Goal: Task Accomplishment & Management: Use online tool/utility

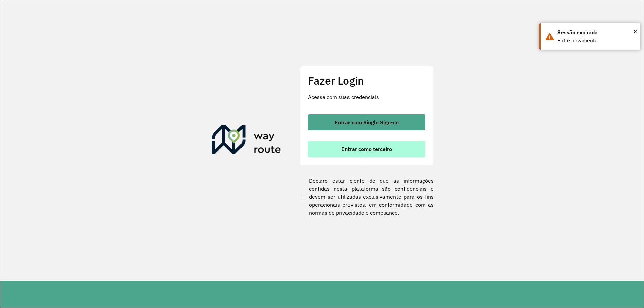
click at [373, 147] on span "Entrar como terceiro" at bounding box center [367, 149] width 51 height 5
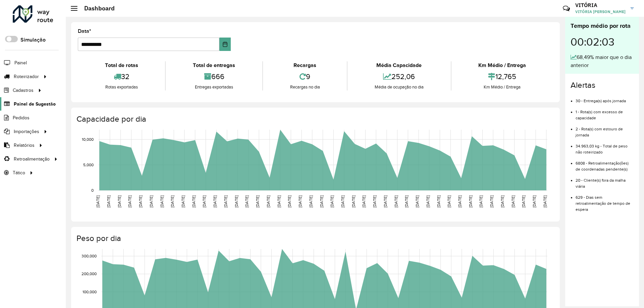
click at [45, 101] on span "Painel de Sugestão" at bounding box center [35, 104] width 42 height 7
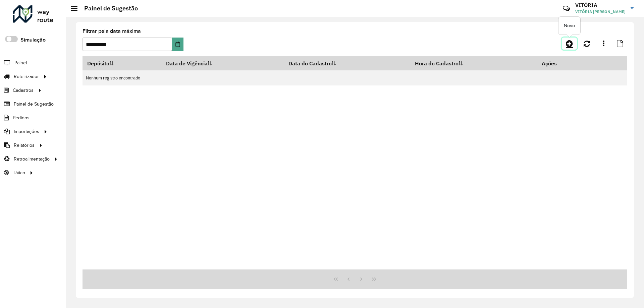
click at [567, 44] on icon at bounding box center [569, 44] width 7 height 8
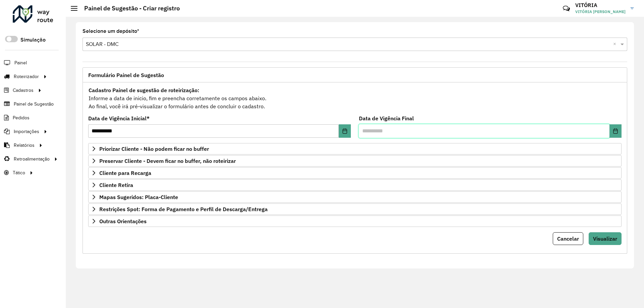
click at [364, 132] on input "text" at bounding box center [484, 131] width 251 height 13
type input "********"
click at [364, 132] on input "text" at bounding box center [484, 131] width 251 height 13
type input "**********"
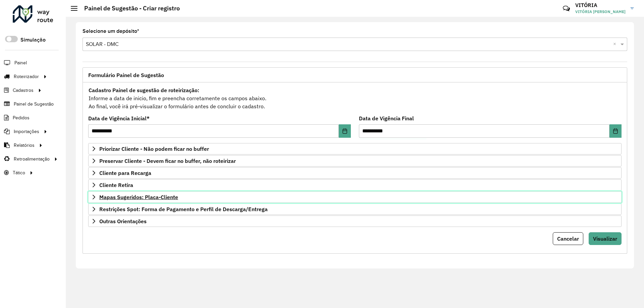
click at [164, 198] on span "Mapas Sugeridos: Placa-Cliente" at bounding box center [138, 197] width 79 height 5
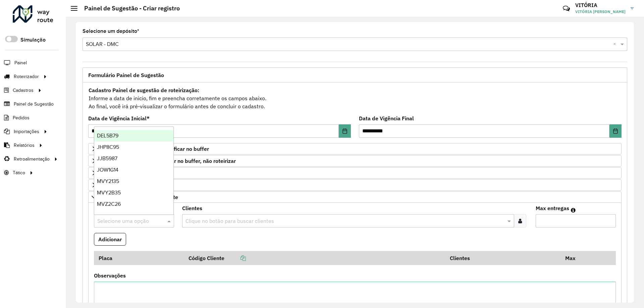
click at [156, 221] on input "text" at bounding box center [127, 221] width 60 height 8
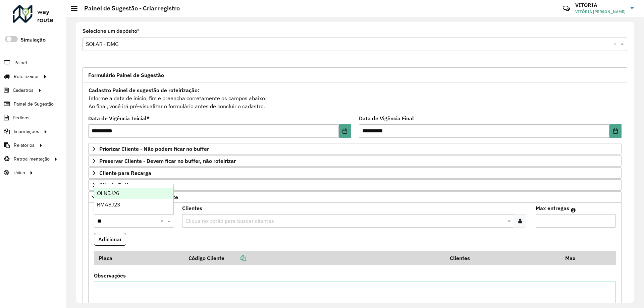
type input "***"
click at [134, 201] on div "RMA8J23" at bounding box center [133, 204] width 79 height 11
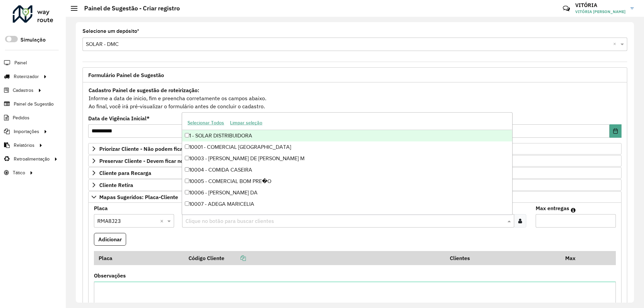
click at [199, 221] on input "text" at bounding box center [345, 221] width 322 height 8
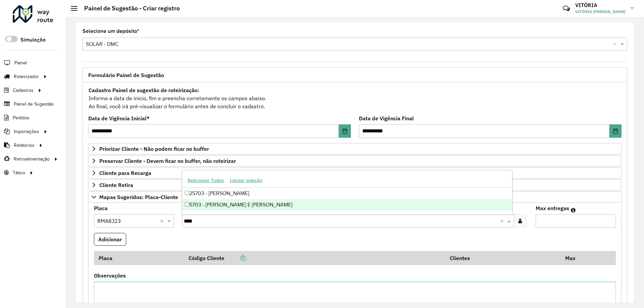
type input "****"
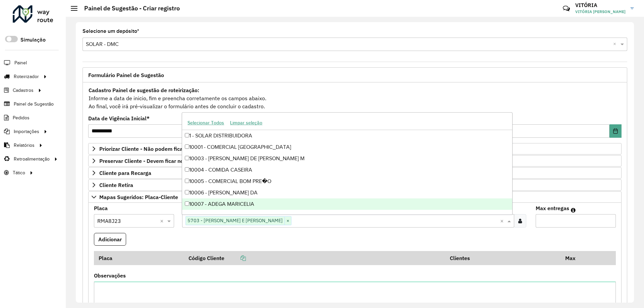
click at [302, 221] on input "text" at bounding box center [396, 221] width 208 height 8
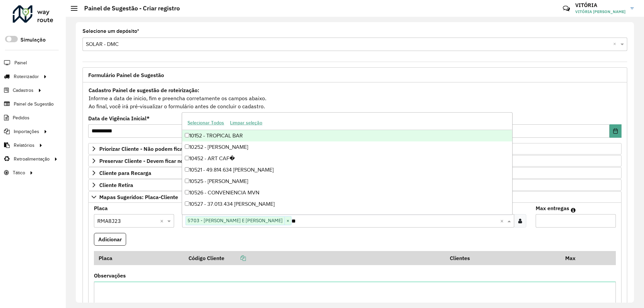
type input "***"
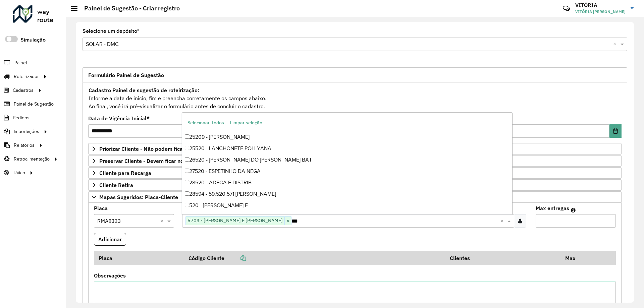
scroll to position [170, 0]
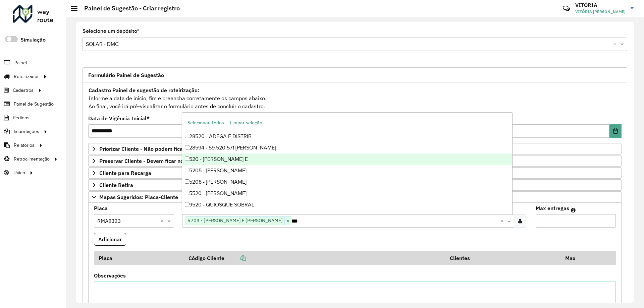
click at [245, 156] on div "520 - SANTOS E PINHEIRO E" at bounding box center [347, 159] width 330 height 11
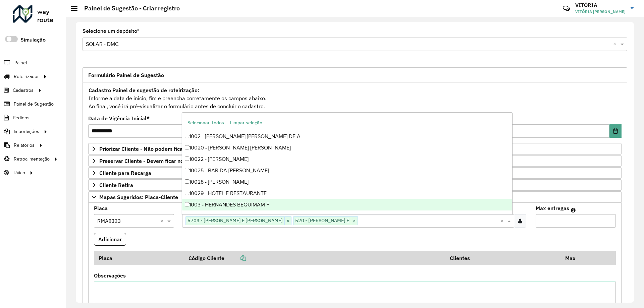
click at [569, 219] on input "Max entregas" at bounding box center [576, 220] width 80 height 13
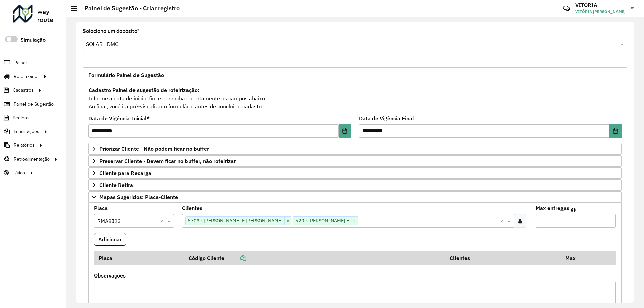
type input "*"
click at [116, 238] on button "Adicionar" at bounding box center [110, 239] width 32 height 13
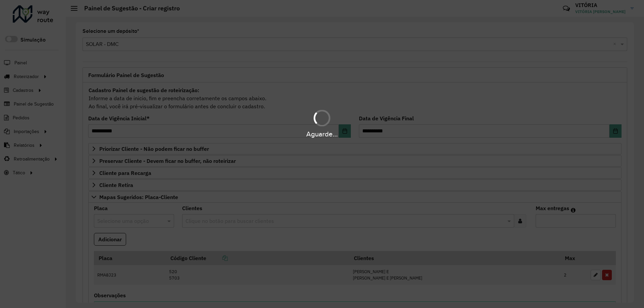
click at [131, 219] on hb-app "Aguarde... Pop-up bloqueado! Seu navegador bloqueou automáticamente a abertura …" at bounding box center [322, 154] width 644 height 308
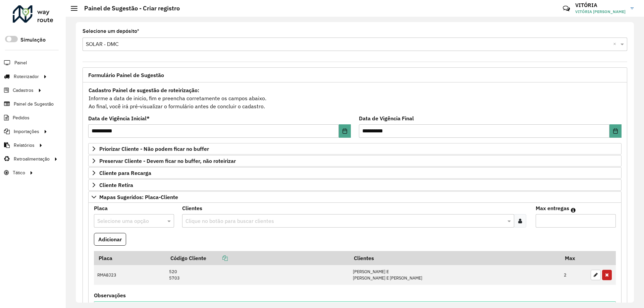
click at [131, 219] on input "text" at bounding box center [127, 221] width 60 height 8
type input "***"
click at [138, 203] on div "RMA8J23" at bounding box center [133, 204] width 79 height 11
click at [217, 220] on input "text" at bounding box center [345, 221] width 322 height 8
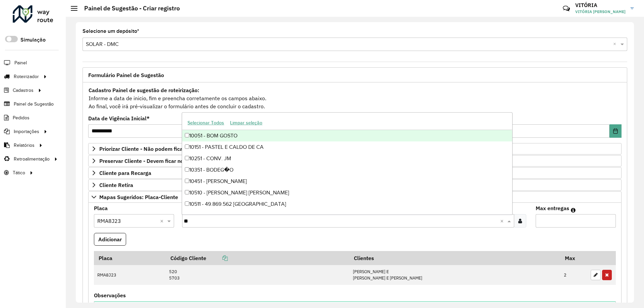
type input "***"
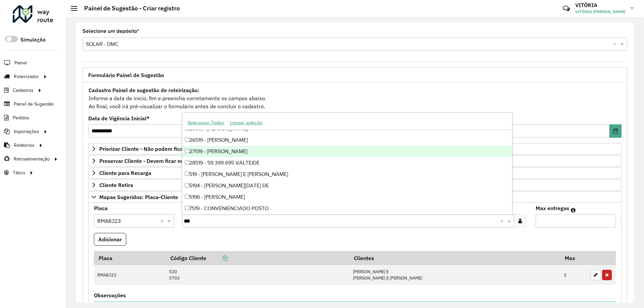
scroll to position [168, 0]
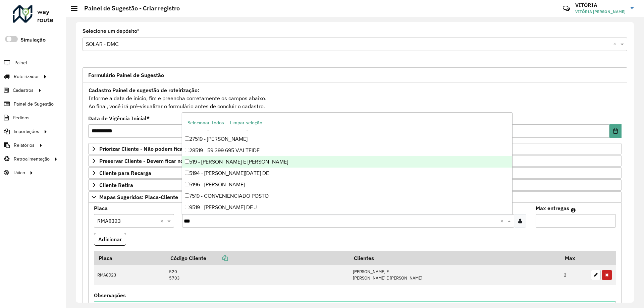
click at [215, 161] on div "519 - PINHEIRO E SANTOS LT" at bounding box center [347, 161] width 330 height 11
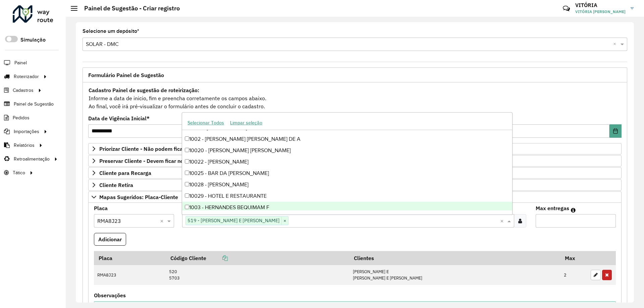
click at [562, 222] on input "Max entregas" at bounding box center [576, 220] width 80 height 13
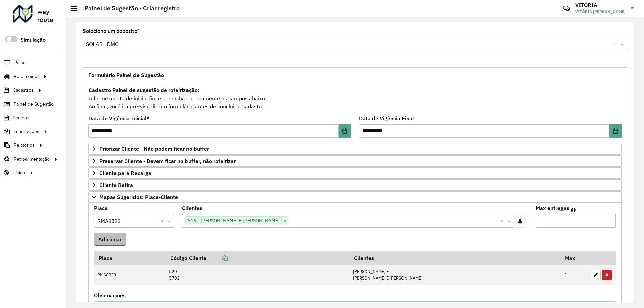
type input "*"
click at [101, 239] on button "Adicionar" at bounding box center [110, 239] width 32 height 13
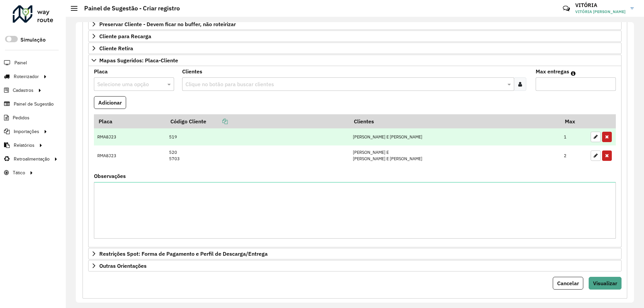
scroll to position [148, 0]
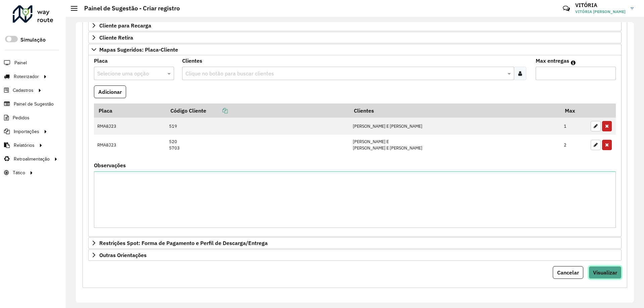
click at [599, 270] on span "Visualizar" at bounding box center [605, 272] width 24 height 7
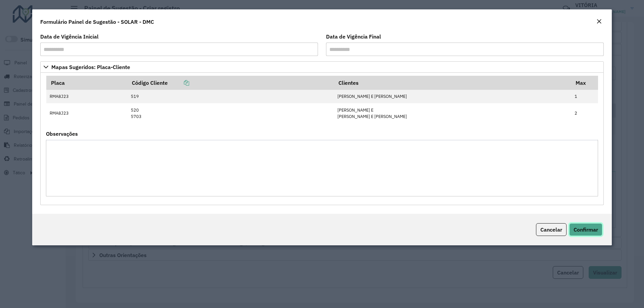
click at [586, 224] on button "Confirmar" at bounding box center [585, 230] width 33 height 13
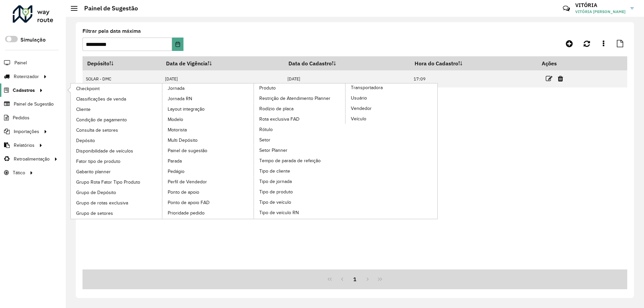
click at [30, 90] on span "Cadastros" at bounding box center [24, 90] width 22 height 7
click at [102, 111] on link "Cliente" at bounding box center [117, 109] width 92 height 10
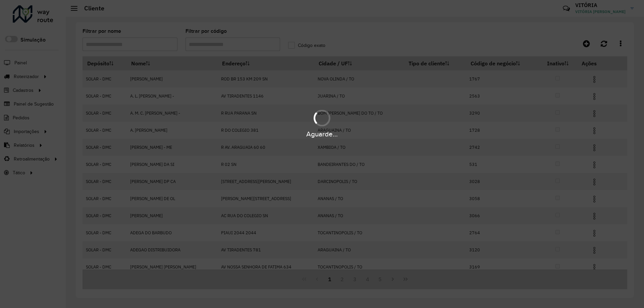
click at [212, 44] on div "Aguarde..." at bounding box center [322, 154] width 644 height 308
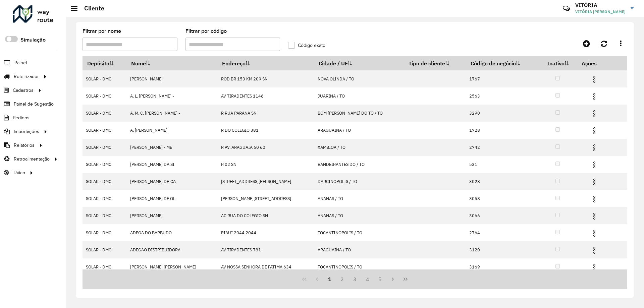
click at [212, 44] on input "Filtrar por código" at bounding box center [233, 44] width 95 height 13
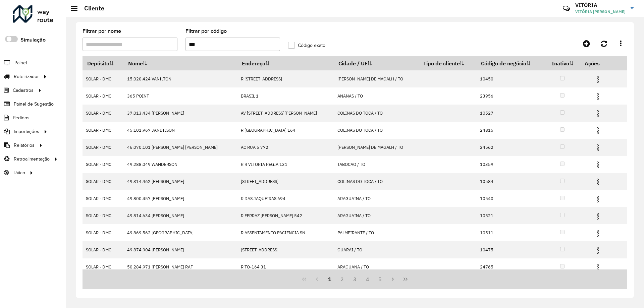
type input "***"
click at [294, 47] on label "Código exato" at bounding box center [306, 45] width 37 height 7
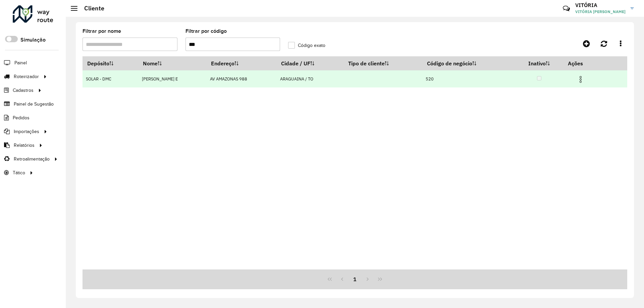
click at [584, 80] on img at bounding box center [581, 80] width 8 height 8
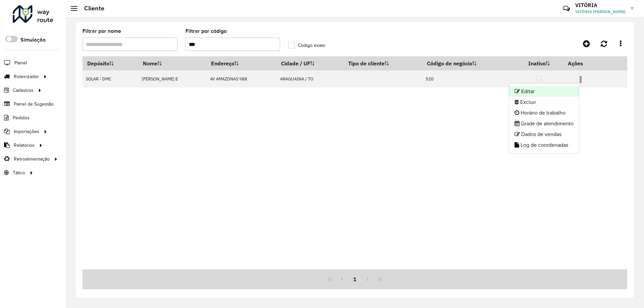
click at [555, 89] on li "Editar" at bounding box center [544, 91] width 70 height 11
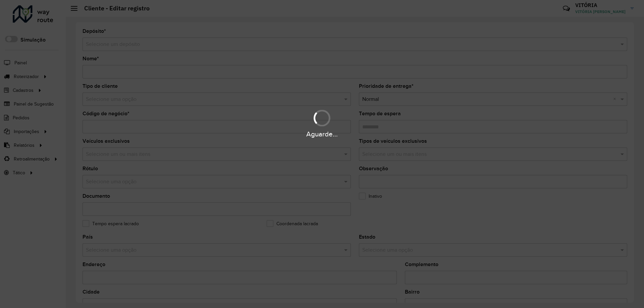
type input "**********"
type input "***"
type input "********"
type input "**********"
type input "*********"
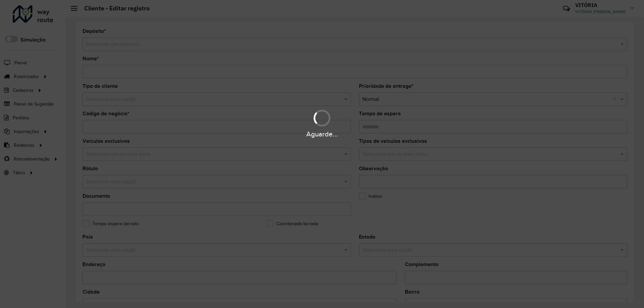
type input "**********"
type input "********"
type input "*********"
type input "**********"
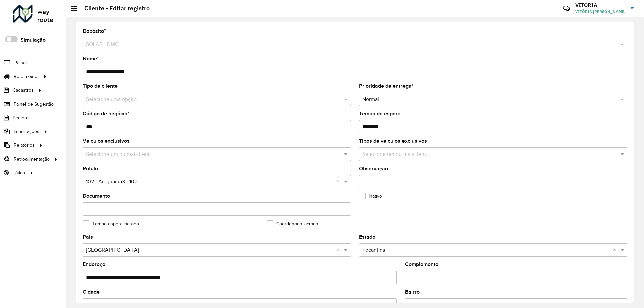
click at [332, 99] on input "text" at bounding box center [210, 100] width 248 height 8
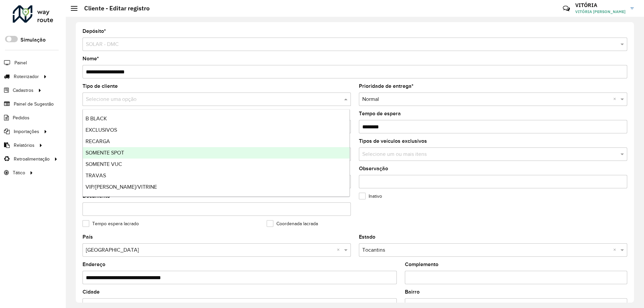
click at [294, 152] on div "SOMENTE SPOT" at bounding box center [216, 152] width 267 height 11
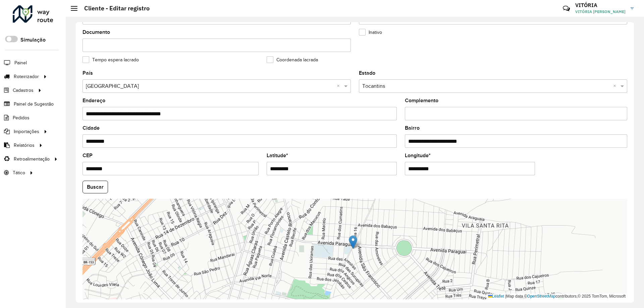
scroll to position [191, 0]
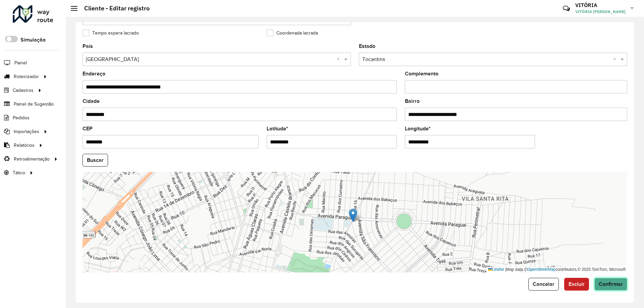
click at [606, 288] on button "Confirmar" at bounding box center [611, 284] width 33 height 13
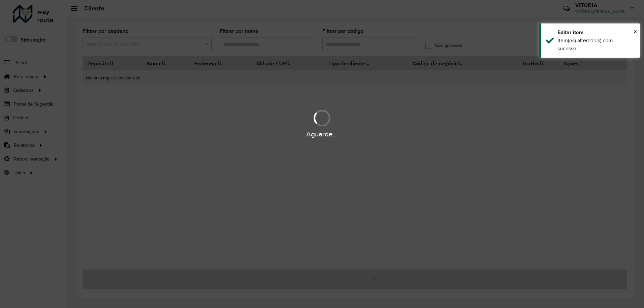
type input "***"
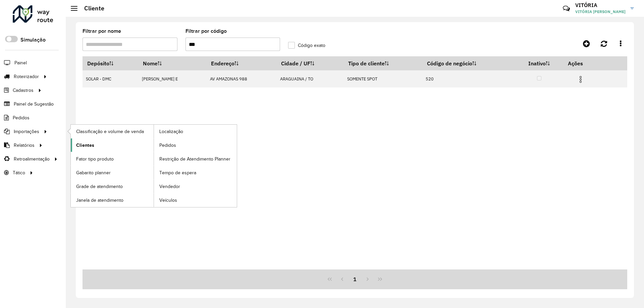
click at [87, 141] on link "Clientes" at bounding box center [112, 145] width 83 height 13
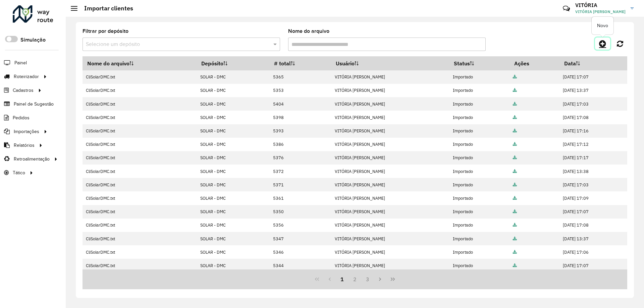
click at [602, 43] on icon at bounding box center [602, 44] width 7 height 8
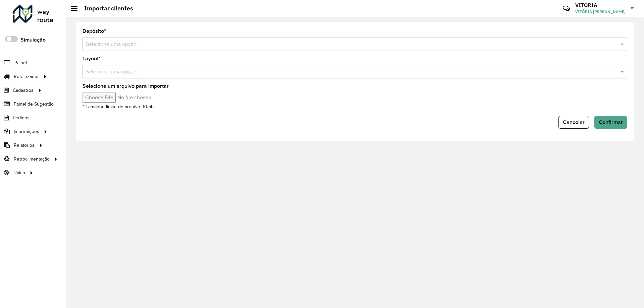
click at [138, 47] on input "text" at bounding box center [348, 45] width 525 height 8
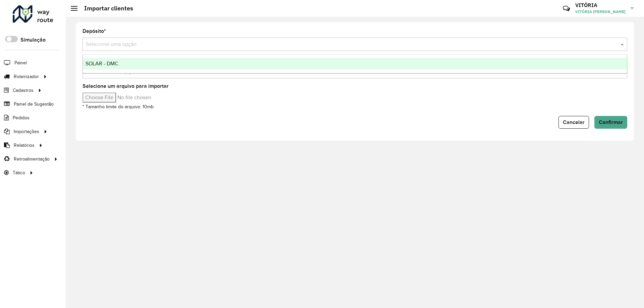
click at [130, 67] on div "SOLAR - DMC" at bounding box center [355, 63] width 544 height 11
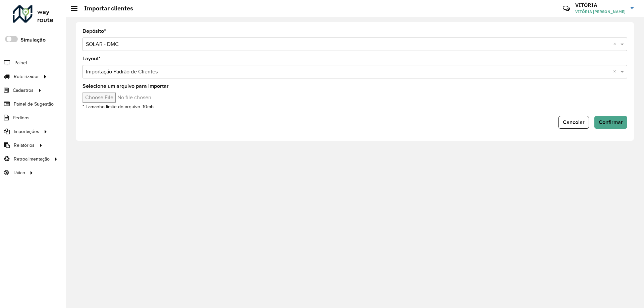
click at [115, 99] on input "Selecione um arquivo para importar" at bounding box center [140, 98] width 114 height 10
type input "**********"
click at [613, 122] on span "Confirmar" at bounding box center [611, 122] width 24 height 6
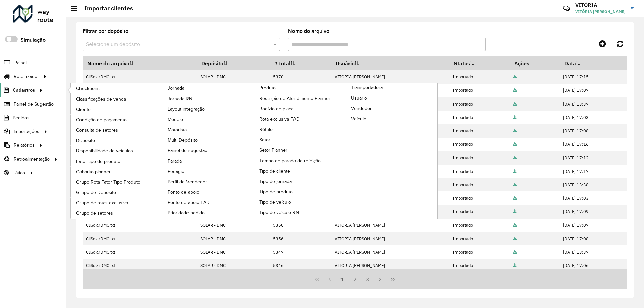
click at [29, 90] on span "Cadastros" at bounding box center [24, 90] width 22 height 7
click at [123, 148] on span "Disponibilidade de veículos" at bounding box center [106, 151] width 60 height 7
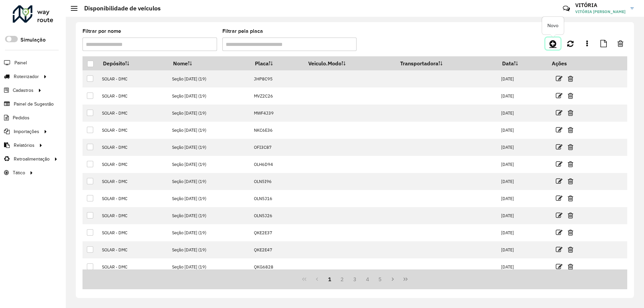
click at [554, 44] on icon at bounding box center [553, 44] width 7 height 8
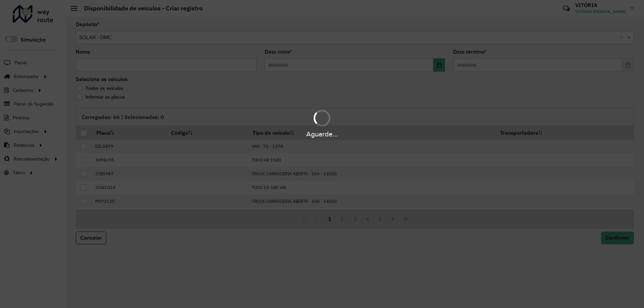
click at [170, 64] on div "Aguarde..." at bounding box center [322, 154] width 644 height 308
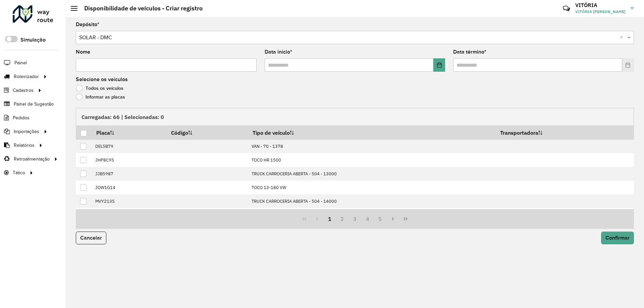
click at [170, 64] on input "Nome" at bounding box center [166, 64] width 181 height 13
type input "**********"
click at [270, 64] on input "text" at bounding box center [349, 64] width 169 height 13
type input "**********"
click at [457, 63] on input "text" at bounding box center [537, 64] width 169 height 13
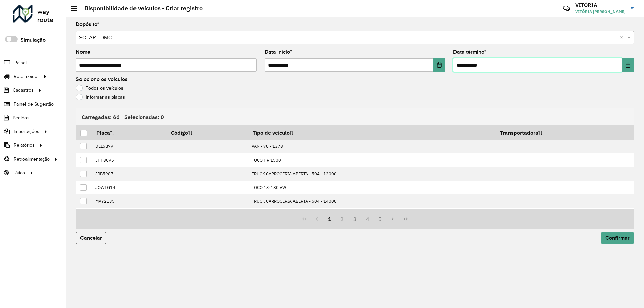
type input "**********"
click at [80, 98] on label "Informar as placas" at bounding box center [100, 97] width 49 height 7
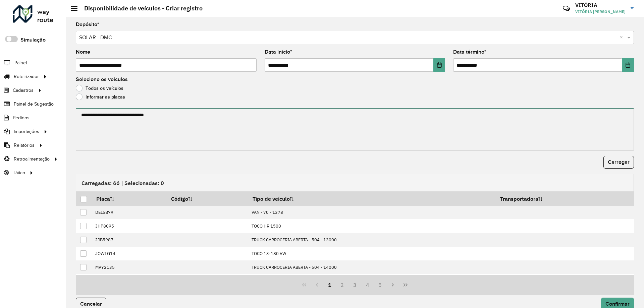
click at [138, 128] on textarea at bounding box center [355, 129] width 558 height 43
paste textarea "******* ******* ******* ******* ******* ******* ******* ******* ******* *******…"
type textarea "******* ******* ******* ******* ******* ******* ******* ******* ******* *******…"
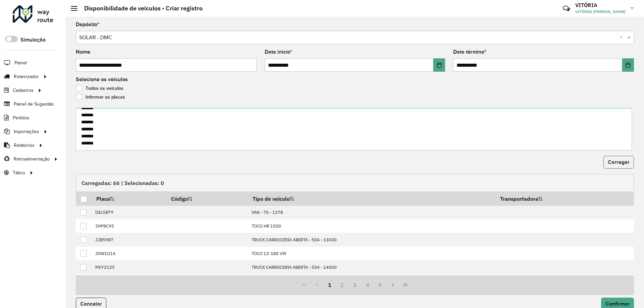
click at [630, 162] on button "Carregar" at bounding box center [619, 162] width 31 height 13
click at [83, 197] on div at bounding box center [84, 199] width 6 height 6
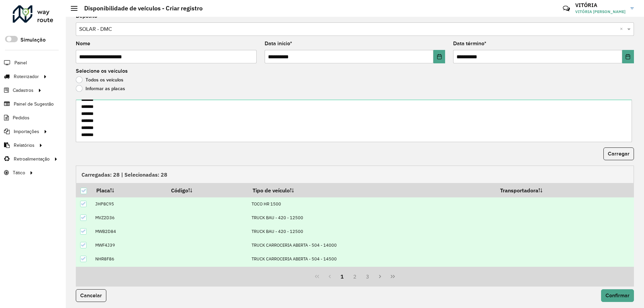
scroll to position [10, 0]
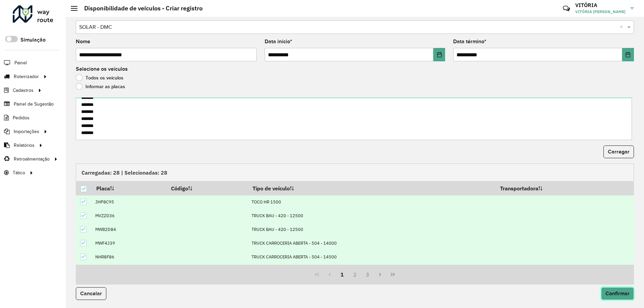
click at [611, 292] on span "Confirmar" at bounding box center [618, 294] width 24 height 6
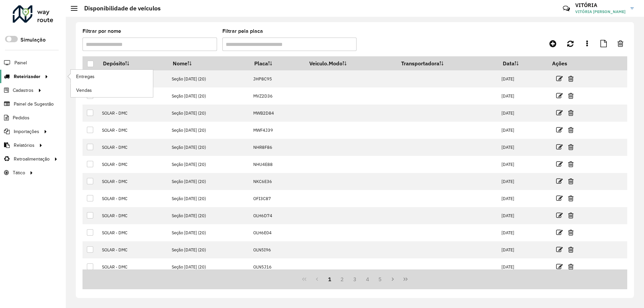
click at [36, 75] on span "Roteirizador" at bounding box center [27, 76] width 27 height 7
click at [82, 77] on span "Entregas" at bounding box center [85, 76] width 19 height 7
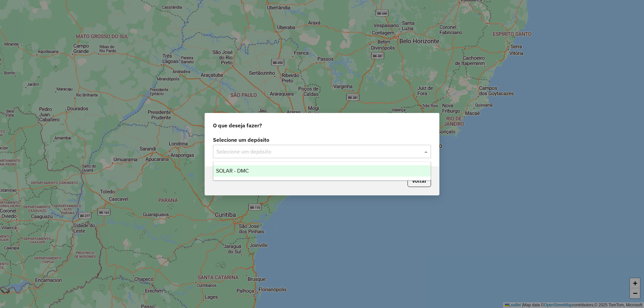
click at [359, 151] on input "text" at bounding box center [315, 152] width 198 height 8
click at [359, 171] on div "SOLAR - DMC" at bounding box center [321, 170] width 217 height 11
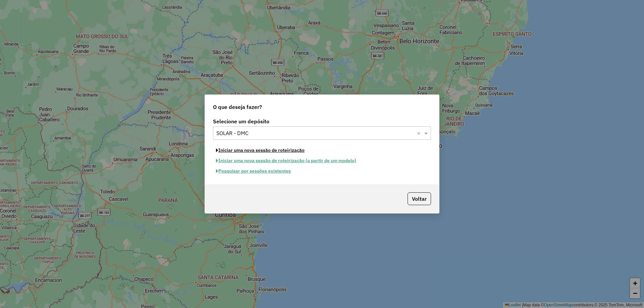
click at [297, 152] on button "Iniciar uma nova sessão de roteirização" at bounding box center [260, 150] width 95 height 10
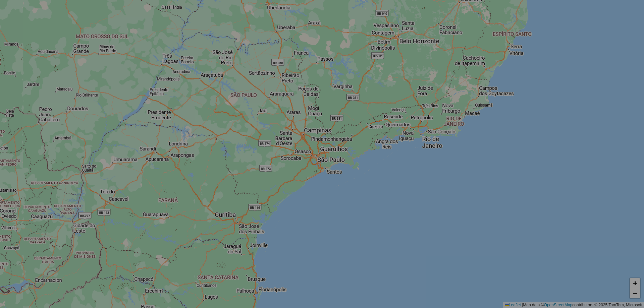
select select "*"
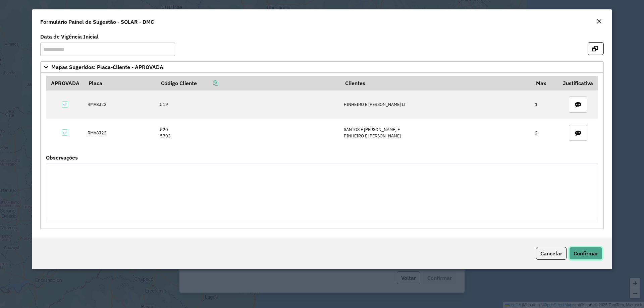
click at [586, 254] on span "Confirmar" at bounding box center [586, 253] width 24 height 7
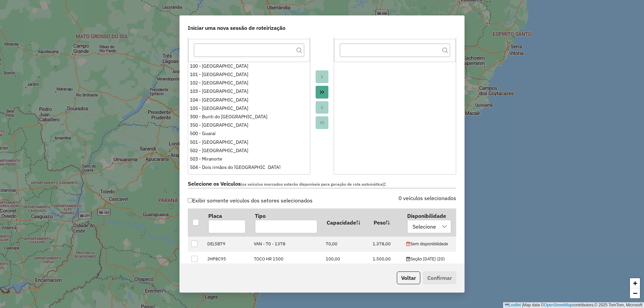
scroll to position [134, 0]
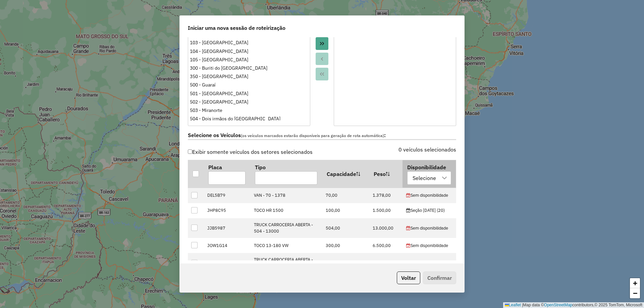
click at [439, 181] on div at bounding box center [445, 178] width 13 height 13
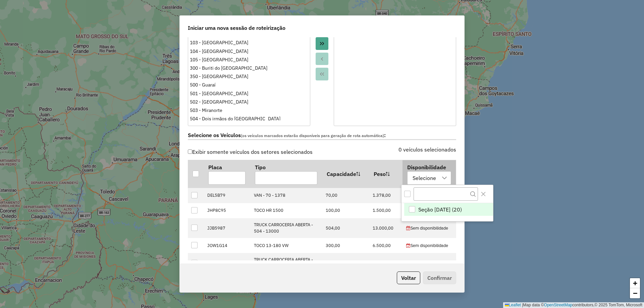
scroll to position [5, 31]
click at [414, 208] on div "Seção 19/08/2025 (20)" at bounding box center [412, 209] width 6 height 6
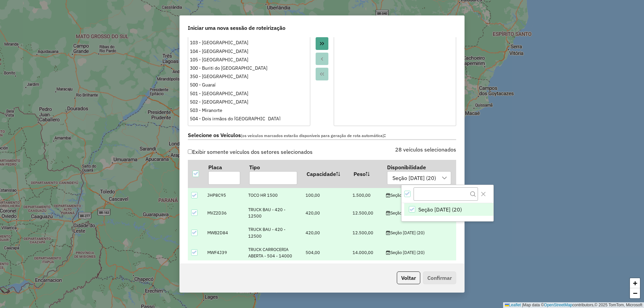
click at [440, 144] on div "Selecione os Veículos (os veículos marcados estarão disponíveis para geração de…" at bounding box center [322, 136] width 277 height 21
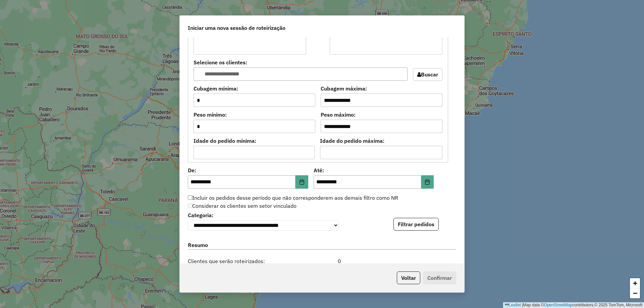
scroll to position [604, 0]
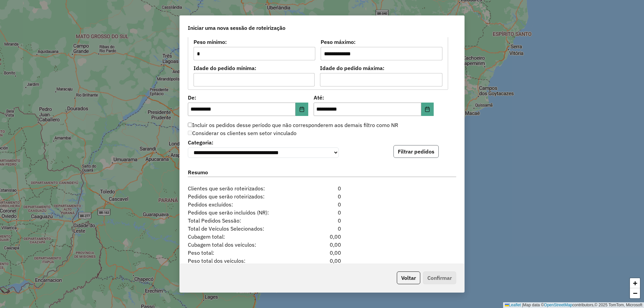
click at [420, 150] on button "Filtrar pedidos" at bounding box center [416, 151] width 45 height 13
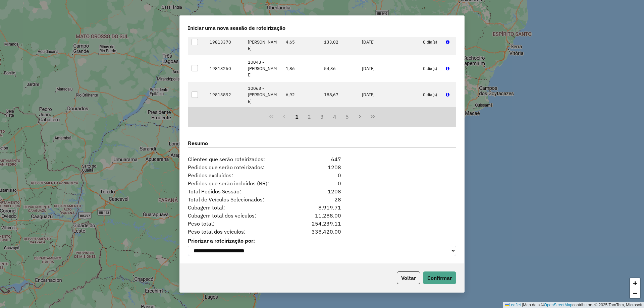
scroll to position [776, 0]
click at [445, 274] on button "Confirmar" at bounding box center [439, 278] width 33 height 13
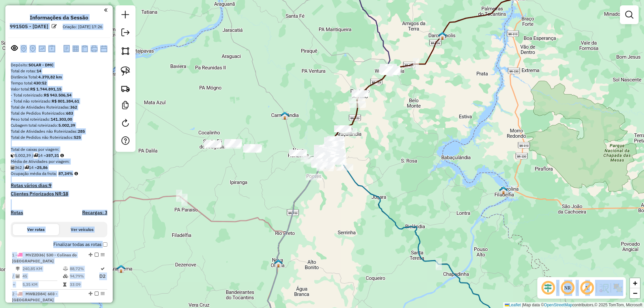
drag, startPoint x: 480, startPoint y: 78, endPoint x: 449, endPoint y: 126, distance: 56.9
click at [446, 131] on hb-app "Aguarde... Pop-up bloqueado! Seu navegador bloqueou automáticamente a abertura …" at bounding box center [322, 154] width 644 height 308
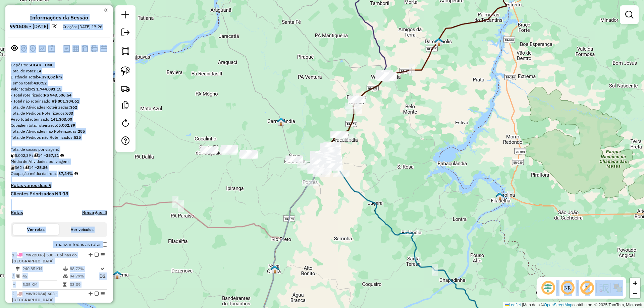
drag, startPoint x: 486, startPoint y: 101, endPoint x: 444, endPoint y: 150, distance: 64.7
click at [444, 151] on div "Janela de atendimento Grade de atendimento Capacidade Transportadoras Veículos …" at bounding box center [322, 154] width 644 height 308
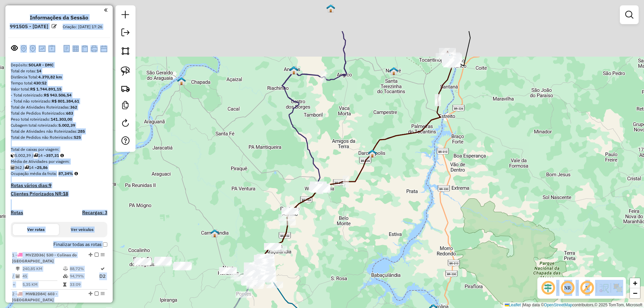
click at [464, 149] on div "Janela de atendimento Grade de atendimento Capacidade Transportadoras Veículos …" at bounding box center [322, 154] width 644 height 308
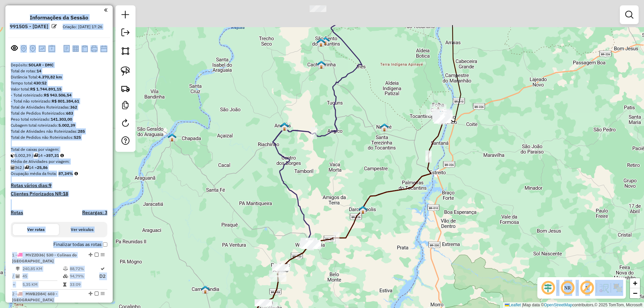
drag, startPoint x: 486, startPoint y: 143, endPoint x: 486, endPoint y: 183, distance: 39.9
click at [486, 184] on div "Janela de atendimento Grade de atendimento Capacidade Transportadoras Veículos …" at bounding box center [322, 154] width 644 height 308
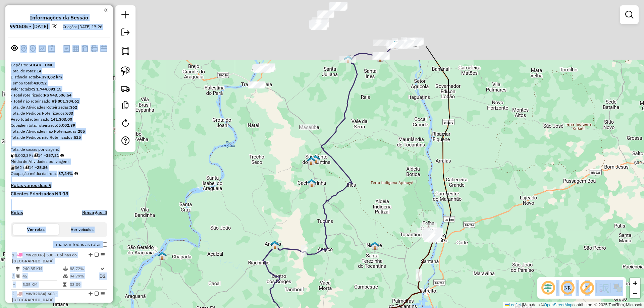
drag, startPoint x: 404, startPoint y: 66, endPoint x: 393, endPoint y: 170, distance: 104.6
click at [393, 170] on div "Janela de atendimento Grade de atendimento Capacidade Transportadoras Veículos …" at bounding box center [322, 154] width 644 height 308
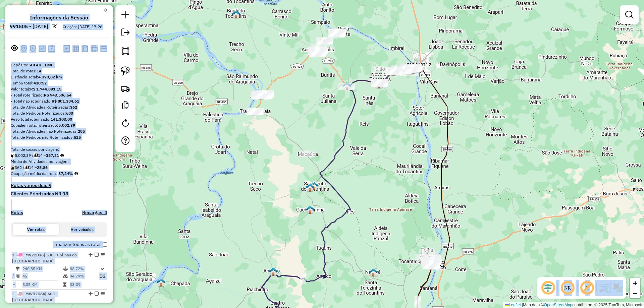
click at [402, 114] on div "Janela de atendimento Grade de atendimento Capacidade Transportadoras Veículos …" at bounding box center [322, 154] width 644 height 308
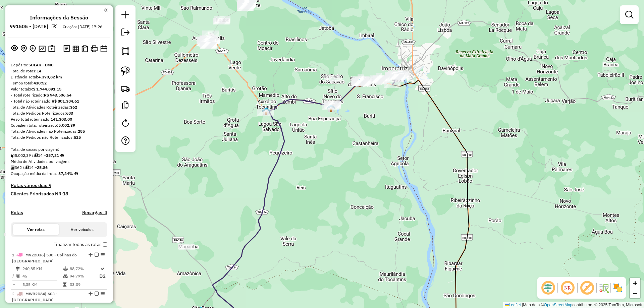
drag, startPoint x: 407, startPoint y: 90, endPoint x: 395, endPoint y: 106, distance: 19.7
click at [396, 105] on div "Janela de atendimento Grade de atendimento Capacidade Transportadoras Veículos …" at bounding box center [322, 154] width 644 height 308
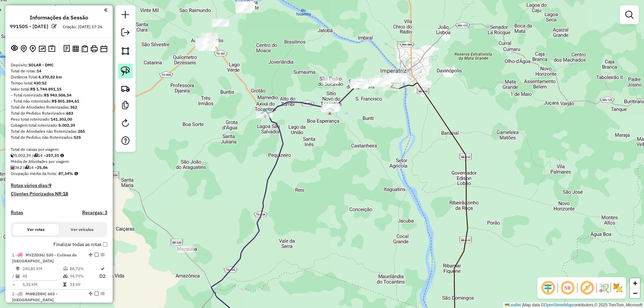
drag, startPoint x: 123, startPoint y: 64, endPoint x: 170, endPoint y: 74, distance: 47.7
click at [123, 64] on link at bounding box center [125, 71] width 15 height 15
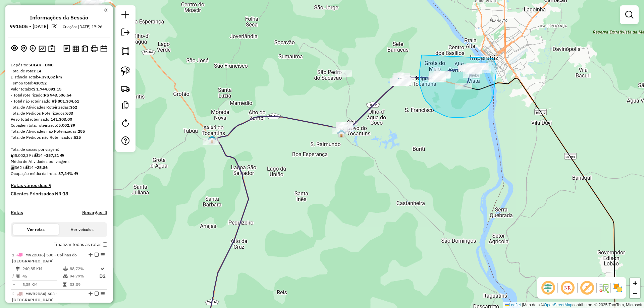
drag, startPoint x: 422, startPoint y: 55, endPoint x: 493, endPoint y: 57, distance: 70.8
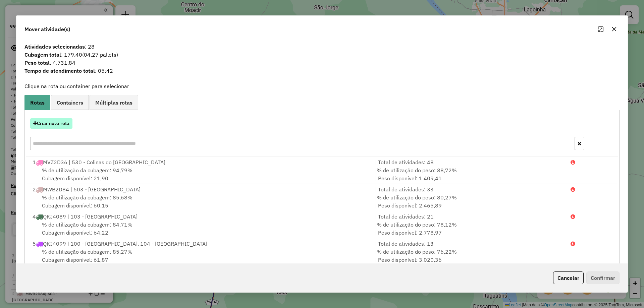
click at [64, 120] on button "Criar nova rota" at bounding box center [51, 123] width 42 height 10
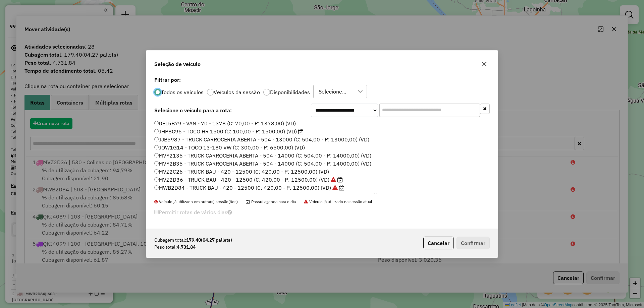
scroll to position [4, 2]
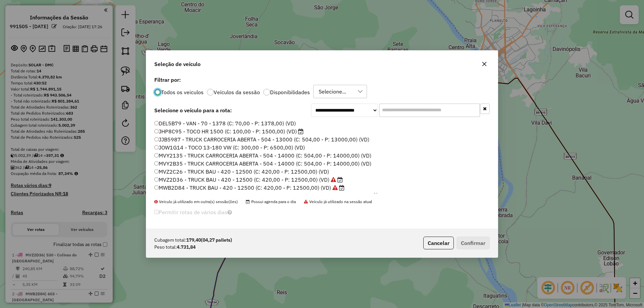
click at [427, 106] on input "text" at bounding box center [430, 110] width 101 height 13
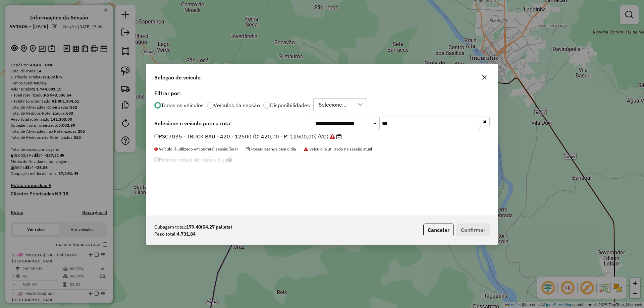
type input "***"
click at [253, 137] on label "RSC7G35 - TRUCK BAU - 420 - 12500 (C: 420,00 - P: 12500,00) (VD)" at bounding box center [248, 137] width 188 height 8
click at [458, 231] on button "Confirmar" at bounding box center [473, 230] width 33 height 13
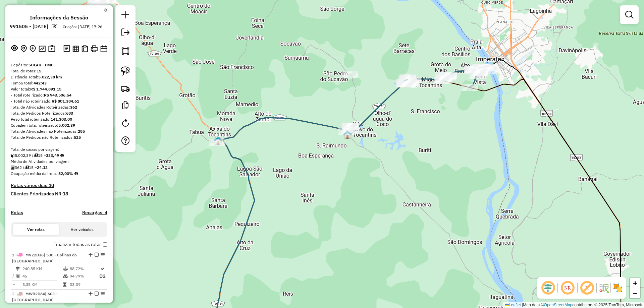
drag, startPoint x: 425, startPoint y: 183, endPoint x: 507, endPoint y: 188, distance: 81.7
click at [507, 189] on div "Janela de atendimento Grade de atendimento Capacidade Transportadoras Veículos …" at bounding box center [322, 154] width 644 height 308
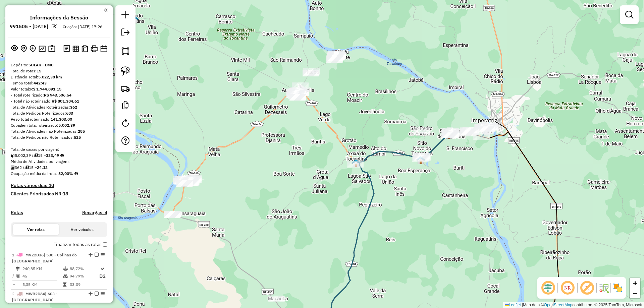
drag, startPoint x: 488, startPoint y: 176, endPoint x: 455, endPoint y: 175, distance: 33.6
click at [455, 175] on div "Janela de atendimento Grade de atendimento Capacidade Transportadoras Veículos …" at bounding box center [322, 154] width 644 height 308
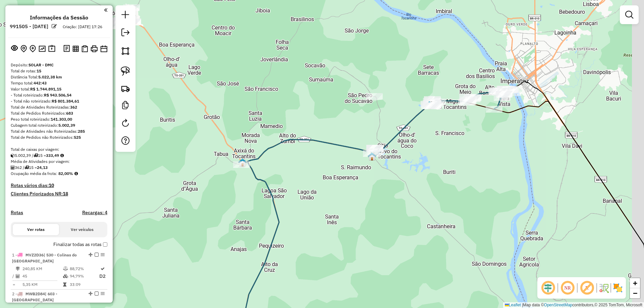
drag, startPoint x: 453, startPoint y: 159, endPoint x: 412, endPoint y: 155, distance: 41.8
click at [417, 155] on div "Janela de atendimento Grade de atendimento Capacidade Transportadoras Veículos …" at bounding box center [322, 154] width 644 height 308
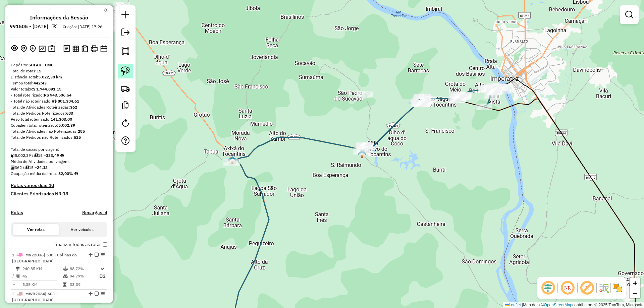
click at [130, 75] on link at bounding box center [125, 71] width 15 height 15
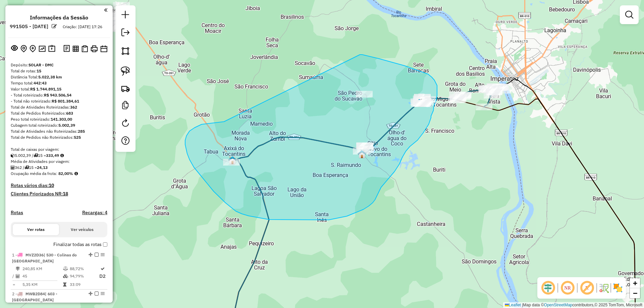
drag, startPoint x: 224, startPoint y: 122, endPoint x: 353, endPoint y: 56, distance: 144.7
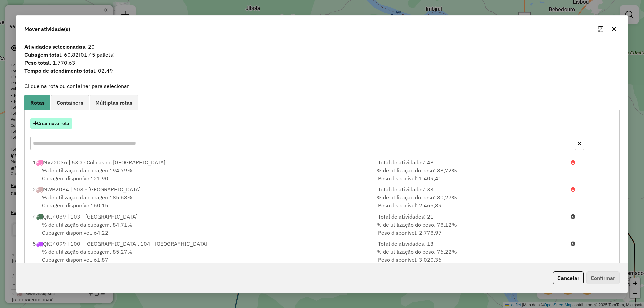
click at [62, 124] on button "Criar nova rota" at bounding box center [51, 123] width 42 height 10
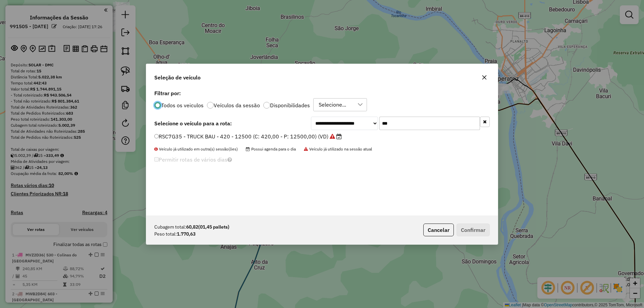
click at [405, 128] on input "***" at bounding box center [430, 123] width 101 height 13
type input "***"
click at [320, 137] on label "RSC8C25 - TRUCK BAU - 420 - 12500 (C: 420,00 - P: 12500,00) (VD)" at bounding box center [247, 137] width 187 height 8
click at [461, 222] on div "Cubagem total: 60,82 (01,45 pallets) Peso total: 1.770,63 Cancelar Confirmar" at bounding box center [322, 230] width 352 height 29
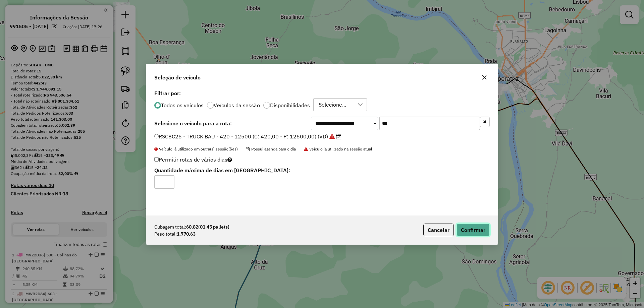
click at [468, 231] on button "Confirmar" at bounding box center [473, 230] width 33 height 13
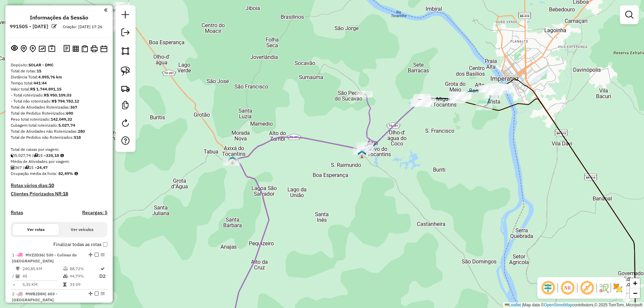
drag, startPoint x: 401, startPoint y: 236, endPoint x: 413, endPoint y: 156, distance: 80.1
click at [413, 159] on div "Janela de atendimento Grade de atendimento Capacidade Transportadoras Veículos …" at bounding box center [322, 154] width 644 height 308
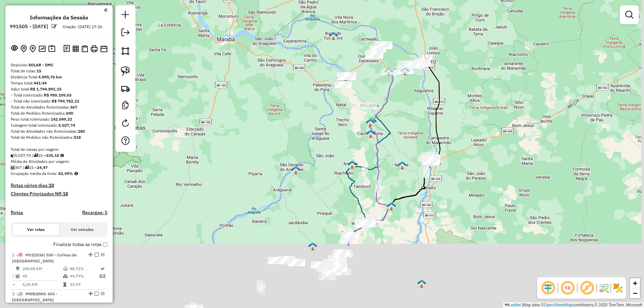
drag, startPoint x: 423, startPoint y: 197, endPoint x: 420, endPoint y: 101, distance: 95.7
click at [422, 105] on div "Janela de atendimento Grade de atendimento Capacidade Transportadoras Veículos …" at bounding box center [322, 154] width 644 height 308
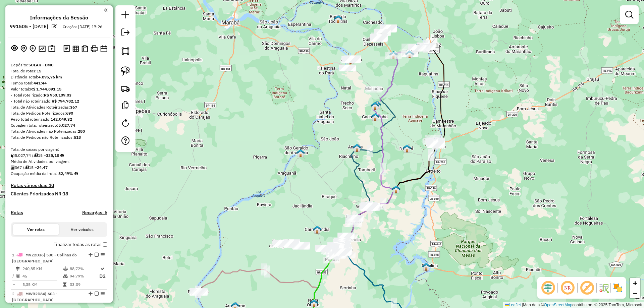
drag, startPoint x: 403, startPoint y: 218, endPoint x: 411, endPoint y: 74, distance: 144.9
click at [411, 74] on div "Janela de atendimento Grade de atendimento Capacidade Transportadoras Veículos …" at bounding box center [322, 154] width 644 height 308
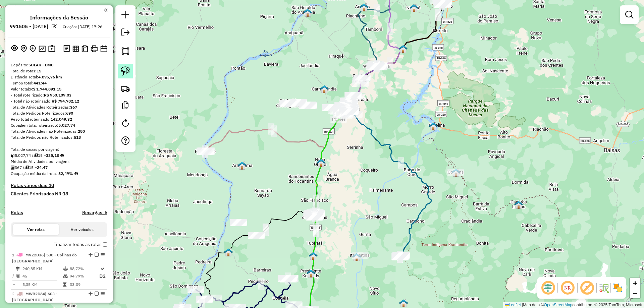
click at [127, 70] on img at bounding box center [125, 70] width 9 height 9
drag, startPoint x: 179, startPoint y: 130, endPoint x: 237, endPoint y: 145, distance: 60.0
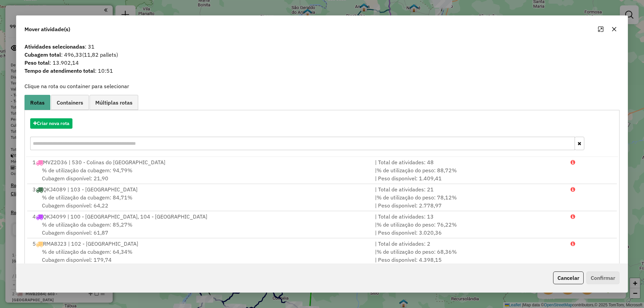
click at [611, 34] on button "button" at bounding box center [614, 29] width 11 height 11
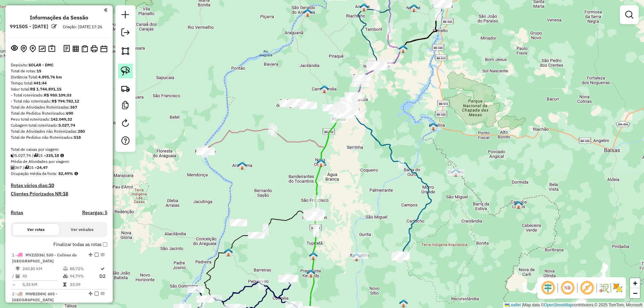
click at [130, 73] on img at bounding box center [125, 70] width 9 height 9
drag, startPoint x: 275, startPoint y: 90, endPoint x: 316, endPoint y: 94, distance: 41.8
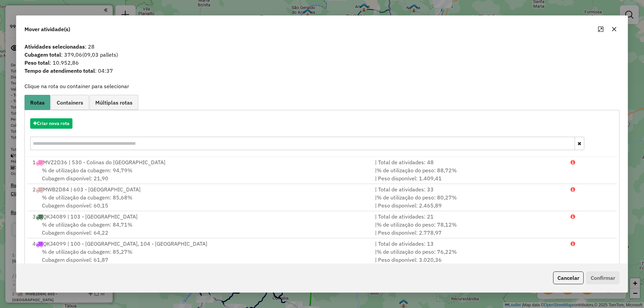
click at [617, 27] on icon "button" at bounding box center [614, 29] width 5 height 5
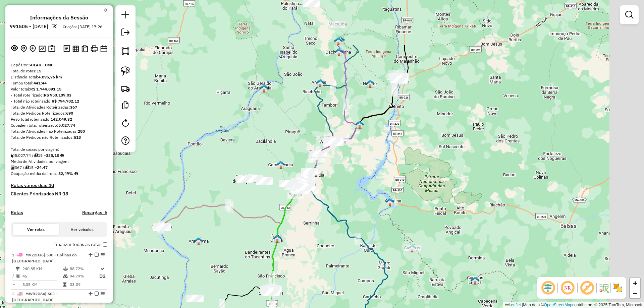
drag, startPoint x: 413, startPoint y: 105, endPoint x: 383, endPoint y: 166, distance: 68.1
click at [380, 171] on div "Janela de atendimento Grade de atendimento Capacidade Transportadoras Veículos …" at bounding box center [322, 154] width 644 height 308
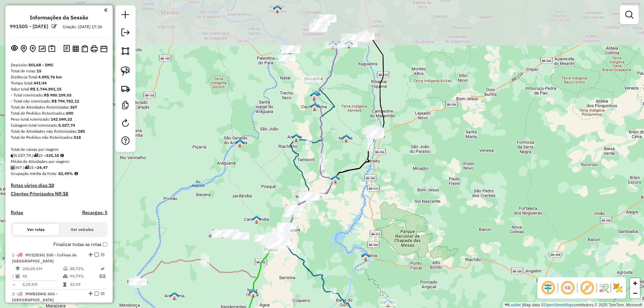
drag, startPoint x: 417, startPoint y: 134, endPoint x: 395, endPoint y: 179, distance: 49.4
click at [395, 179] on div "Janela de atendimento Grade de atendimento Capacidade Transportadoras Veículos …" at bounding box center [322, 154] width 644 height 308
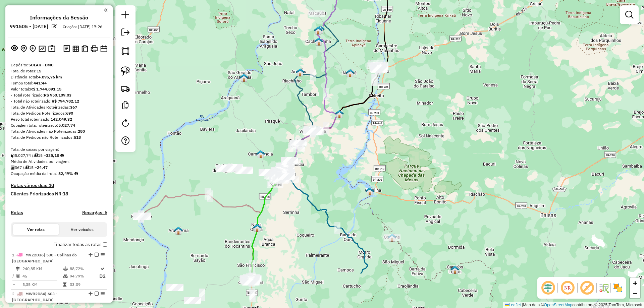
drag, startPoint x: 259, startPoint y: 135, endPoint x: 262, endPoint y: 89, distance: 46.7
click at [262, 90] on div "Janela de atendimento Grade de atendimento Capacidade Transportadoras Veículos …" at bounding box center [322, 154] width 644 height 308
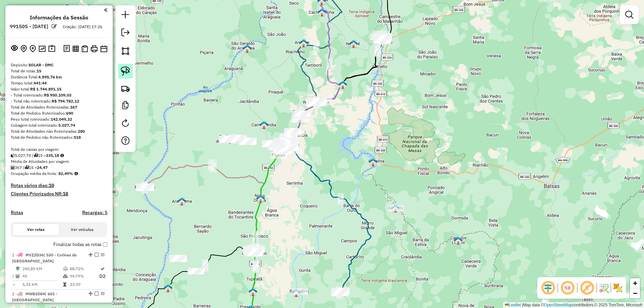
click at [128, 71] on img at bounding box center [125, 70] width 9 height 9
drag, startPoint x: 213, startPoint y: 120, endPoint x: 257, endPoint y: 126, distance: 44.4
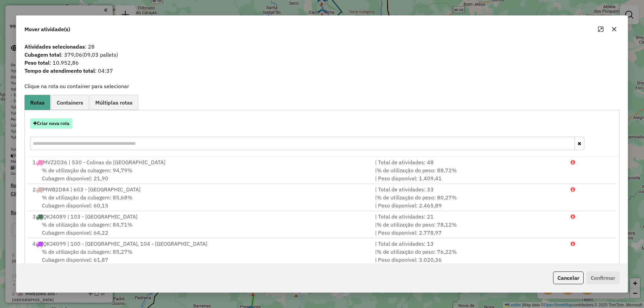
click at [61, 124] on button "Criar nova rota" at bounding box center [51, 123] width 42 height 10
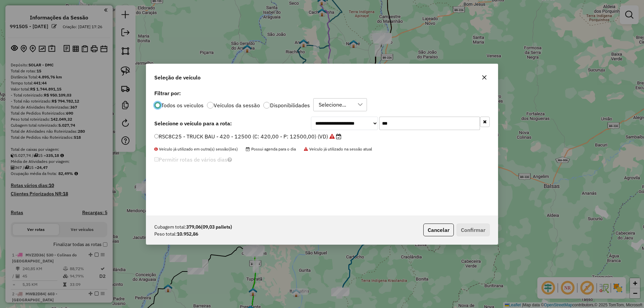
click at [403, 129] on input "***" at bounding box center [430, 123] width 101 height 13
click at [404, 129] on input "***" at bounding box center [430, 123] width 101 height 13
type input "***"
click at [349, 136] on label "NKC6E36 - TRUCK CARROCERIA ABERTA - 504 - 14500 (C: 504,00 - P: 14500,00) (VD)" at bounding box center [265, 137] width 223 height 8
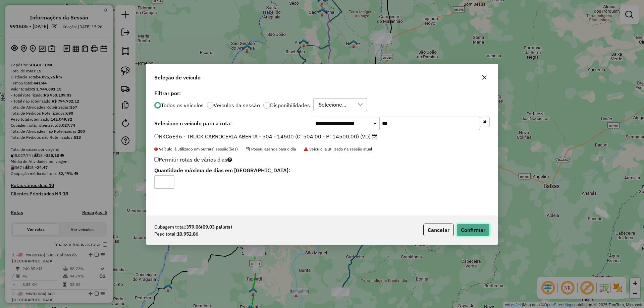
click at [478, 228] on button "Confirmar" at bounding box center [473, 230] width 33 height 13
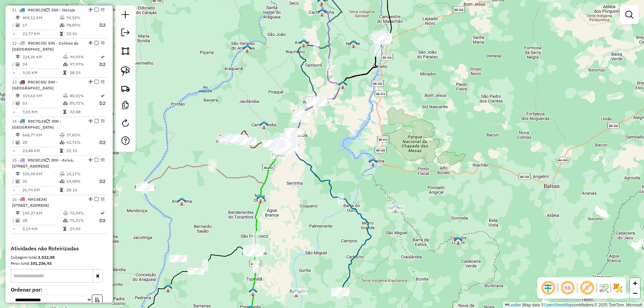
scroll to position [692, 0]
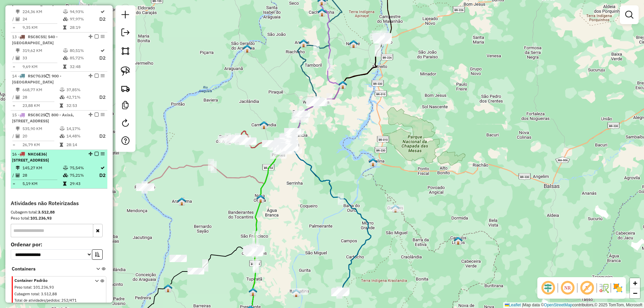
click at [95, 152] on em at bounding box center [97, 154] width 4 height 4
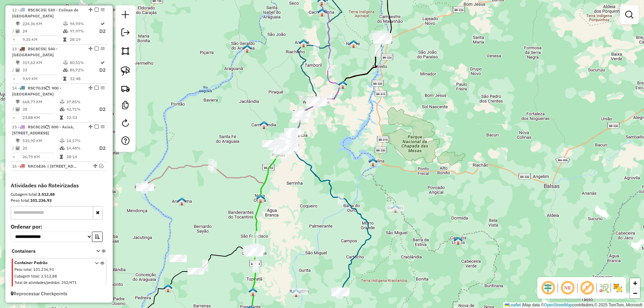
scroll to position [656, 0]
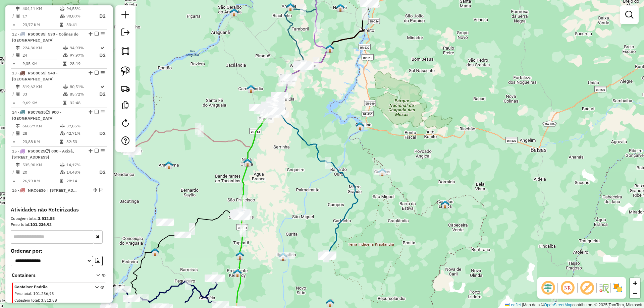
drag, startPoint x: 232, startPoint y: 210, endPoint x: 219, endPoint y: 174, distance: 38.5
click at [219, 174] on div "Janela de atendimento Grade de atendimento Capacidade Transportadoras Veículos …" at bounding box center [322, 154] width 644 height 308
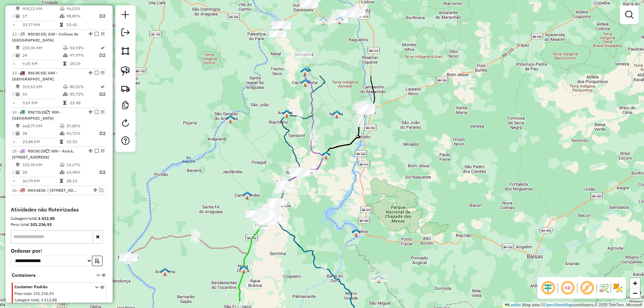
drag, startPoint x: 274, startPoint y: 160, endPoint x: 270, endPoint y: 267, distance: 106.8
click at [270, 267] on div "Janela de atendimento Grade de atendimento Capacidade Transportadoras Veículos …" at bounding box center [322, 154] width 644 height 308
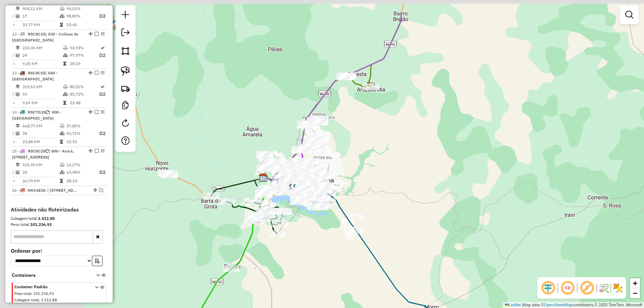
drag, startPoint x: 307, startPoint y: 169, endPoint x: 422, endPoint y: 214, distance: 123.5
click at [422, 214] on div "Janela de atendimento Grade de atendimento Capacidade Transportadoras Veículos …" at bounding box center [322, 154] width 644 height 308
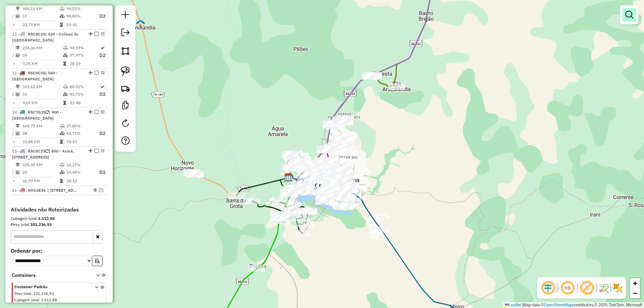
click at [625, 18] on link at bounding box center [629, 14] width 13 height 13
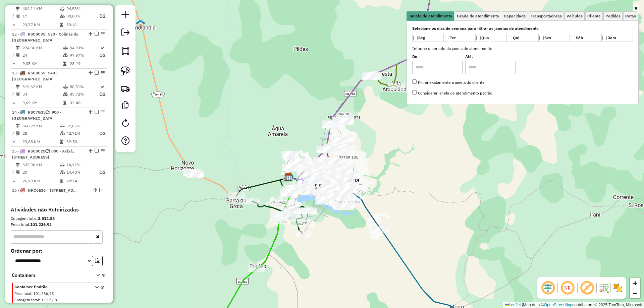
click at [498, 191] on div "Janela de atendimento Grade de atendimento Capacidade Transportadoras Veículos …" at bounding box center [322, 154] width 644 height 308
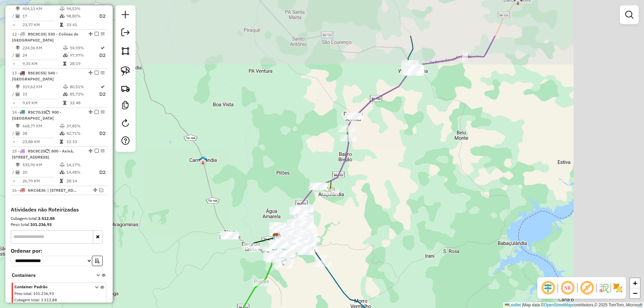
drag, startPoint x: 486, startPoint y: 145, endPoint x: 373, endPoint y: 211, distance: 130.9
click at [374, 211] on div "Janela de atendimento Grade de atendimento Capacidade Transportadoras Veículos …" at bounding box center [322, 154] width 644 height 308
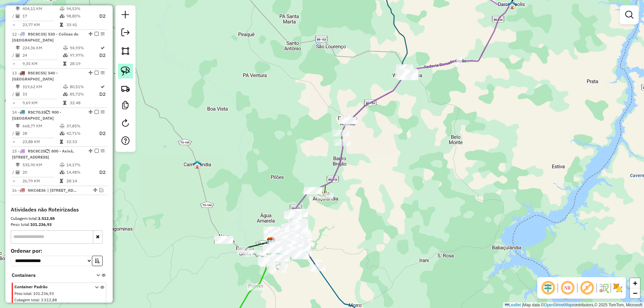
click at [130, 72] on link at bounding box center [125, 71] width 15 height 15
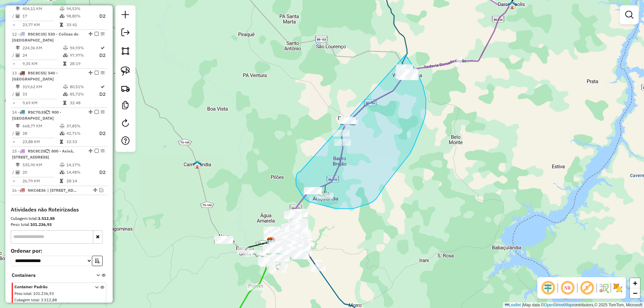
drag, startPoint x: 297, startPoint y: 177, endPoint x: 368, endPoint y: 44, distance: 151.2
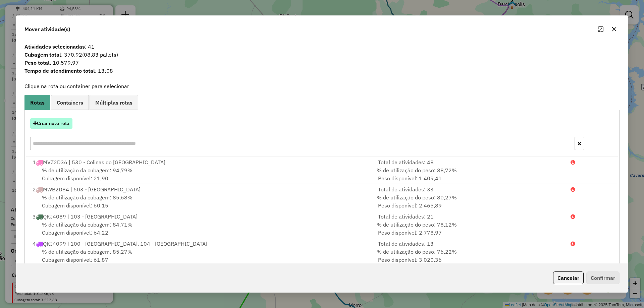
click at [63, 119] on button "Criar nova rota" at bounding box center [51, 123] width 42 height 10
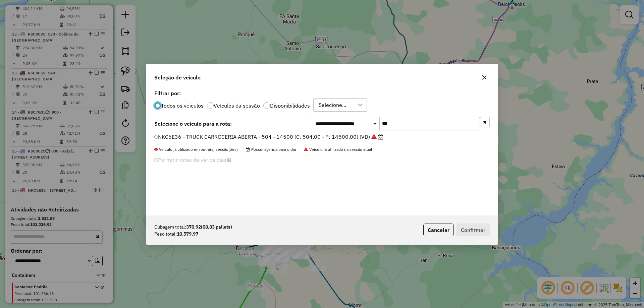
scroll to position [4, 2]
click at [393, 131] on div "**********" at bounding box center [322, 152] width 352 height 128
click at [396, 130] on input "***" at bounding box center [430, 123] width 101 height 13
click at [399, 128] on input "***" at bounding box center [430, 123] width 101 height 13
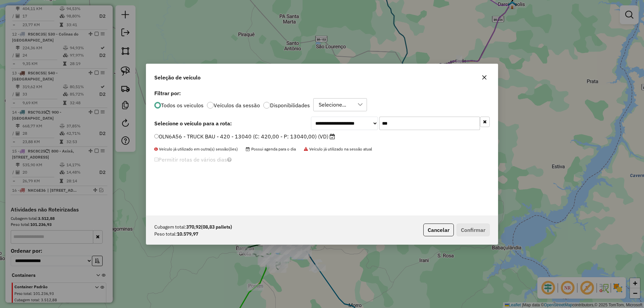
type input "***"
click at [312, 131] on div "**********" at bounding box center [322, 152] width 352 height 128
click at [311, 137] on label "OLN6A56 - TRUCK BAU - 420 - 13040 (C: 420,00 - P: 13040,00) (VD)" at bounding box center [244, 137] width 181 height 8
click at [461, 226] on button "Confirmar" at bounding box center [473, 230] width 33 height 13
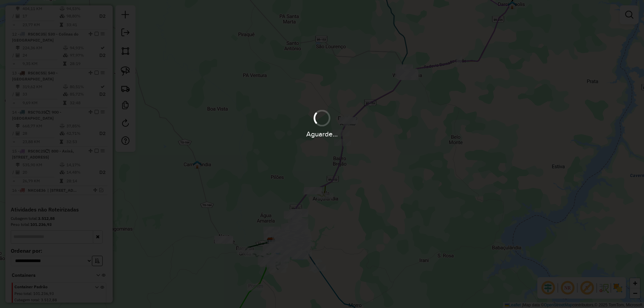
scroll to position [653, 0]
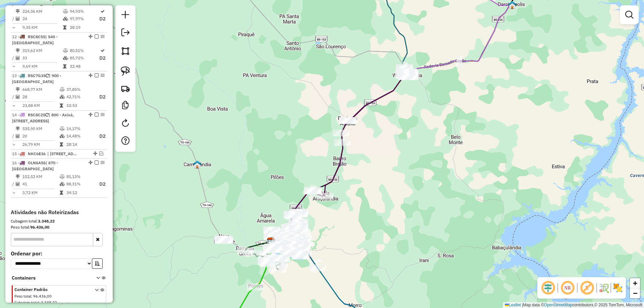
drag, startPoint x: 438, startPoint y: 141, endPoint x: 360, endPoint y: 223, distance: 112.8
click at [361, 223] on div "Janela de atendimento Grade de atendimento Capacidade Transportadoras Veículos …" at bounding box center [322, 154] width 644 height 308
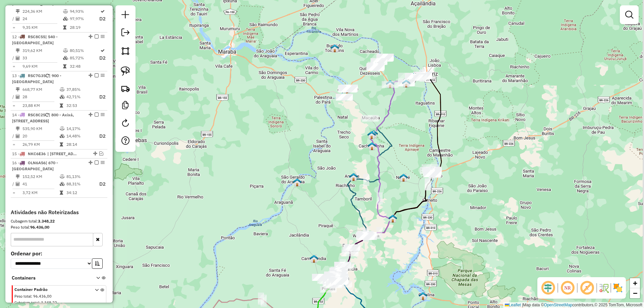
drag, startPoint x: 430, startPoint y: 173, endPoint x: 409, endPoint y: 225, distance: 55.6
click at [409, 242] on div "Janela de atendimento Grade de atendimento Capacidade Transportadoras Veículos …" at bounding box center [322, 154] width 644 height 308
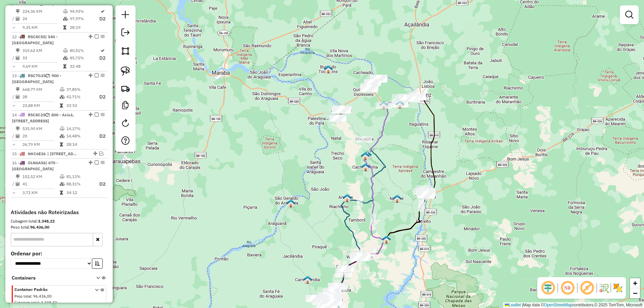
drag, startPoint x: 415, startPoint y: 149, endPoint x: 428, endPoint y: 209, distance: 61.0
click at [428, 209] on div "Janela de atendimento Grade de atendimento Capacidade Transportadoras Veículos …" at bounding box center [322, 154] width 644 height 308
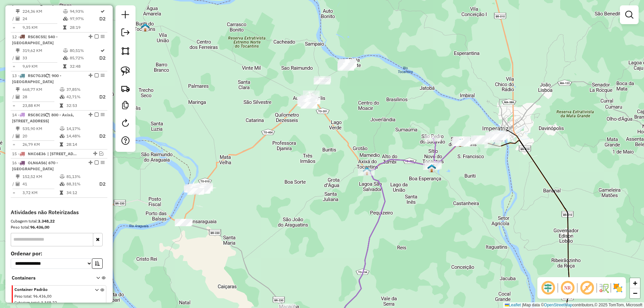
drag, startPoint x: 329, startPoint y: 178, endPoint x: 315, endPoint y: 199, distance: 25.3
click at [315, 199] on div "Janela de atendimento Grade de atendimento Capacidade Transportadoras Veículos …" at bounding box center [322, 154] width 644 height 308
click at [132, 73] on link at bounding box center [125, 71] width 15 height 15
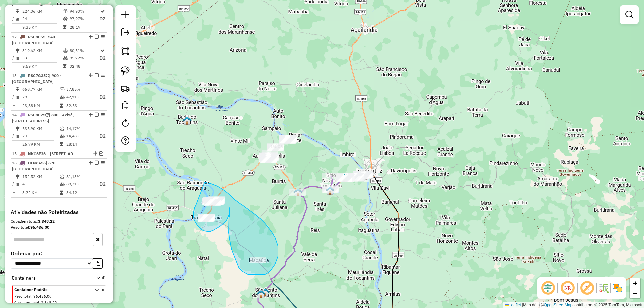
drag, startPoint x: 161, startPoint y: 199, endPoint x: 204, endPoint y: 183, distance: 46.6
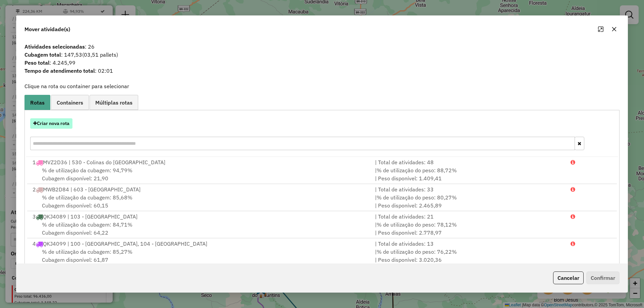
click at [49, 120] on button "Criar nova rota" at bounding box center [51, 123] width 42 height 10
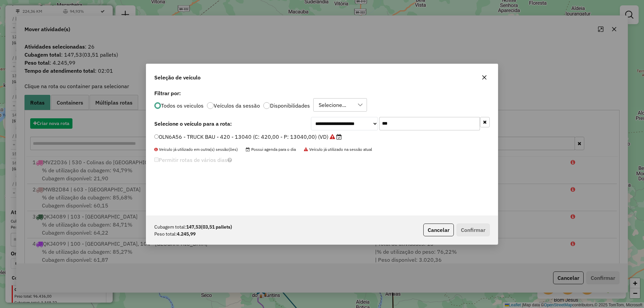
scroll to position [4, 2]
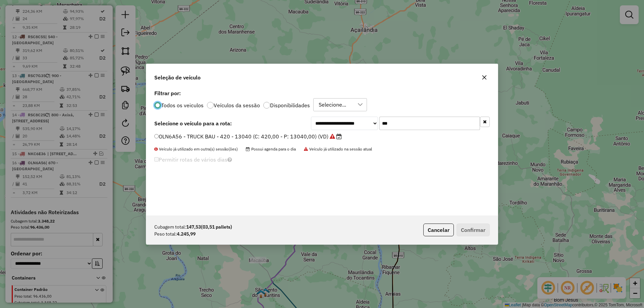
click at [405, 127] on input "***" at bounding box center [430, 123] width 101 height 13
type input "****"
click at [303, 135] on label "QKG6848 - TRUCK BAU - 420 - 12850 (C: 420,00 - P: 12850,00) (VD)" at bounding box center [245, 137] width 182 height 8
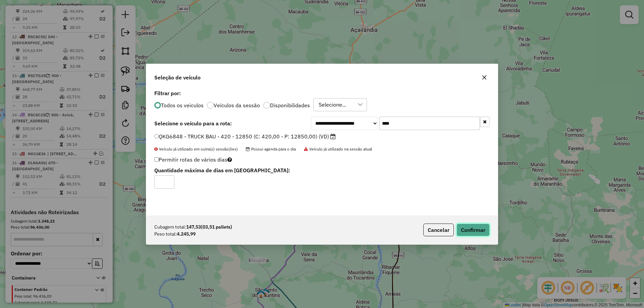
click at [467, 229] on button "Confirmar" at bounding box center [473, 230] width 33 height 13
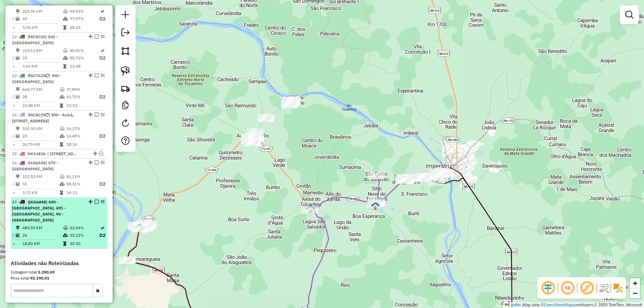
click at [95, 200] on em at bounding box center [97, 202] width 4 height 4
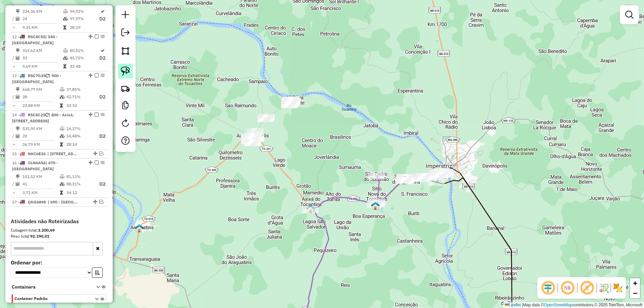
click at [128, 73] on img at bounding box center [125, 70] width 9 height 9
drag, startPoint x: 226, startPoint y: 116, endPoint x: 253, endPoint y: 125, distance: 28.1
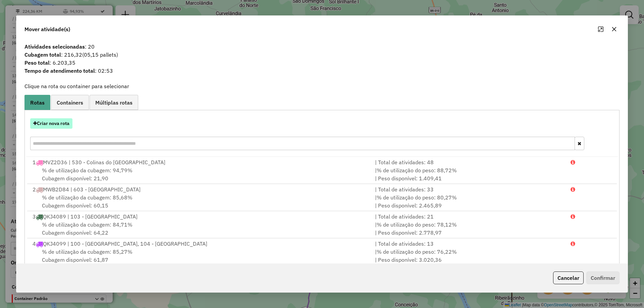
click at [57, 124] on button "Criar nova rota" at bounding box center [51, 123] width 42 height 10
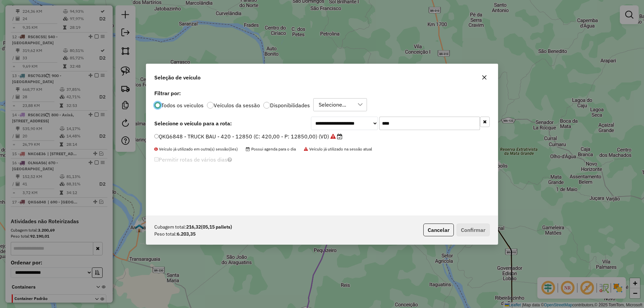
click at [418, 127] on input "****" at bounding box center [430, 123] width 101 height 13
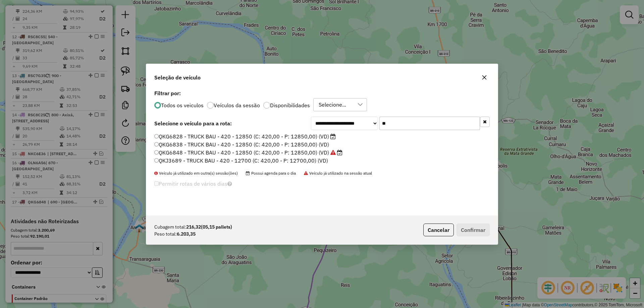
type input "*"
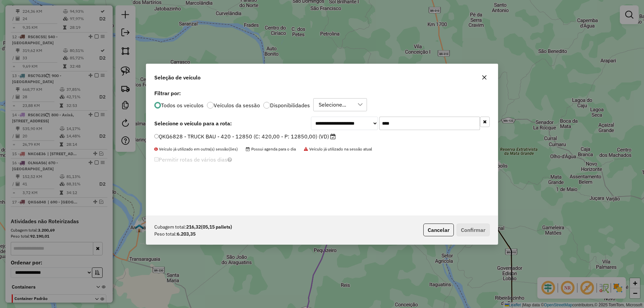
type input "****"
click at [293, 138] on label "QKG6828 - TRUCK BAU - 420 - 12850 (C: 420,00 - P: 12850,00) (VD)" at bounding box center [245, 137] width 182 height 8
click at [464, 229] on button "Confirmar" at bounding box center [473, 230] width 33 height 13
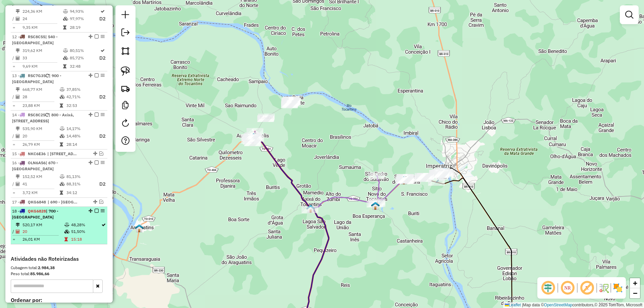
click at [95, 209] on em at bounding box center [97, 211] width 4 height 4
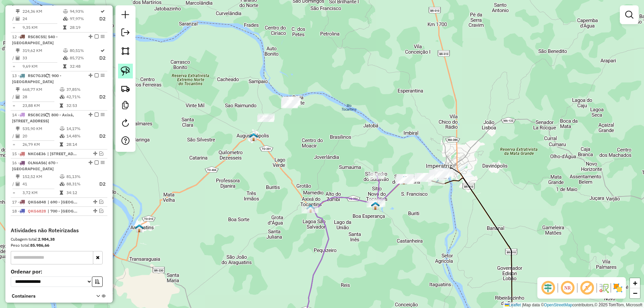
click at [128, 75] on img at bounding box center [125, 70] width 9 height 9
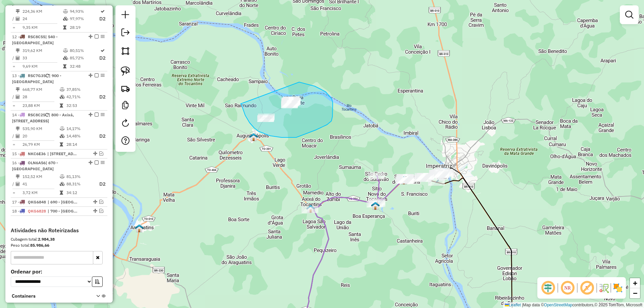
drag, startPoint x: 241, startPoint y: 104, endPoint x: 292, endPoint y: 81, distance: 56.2
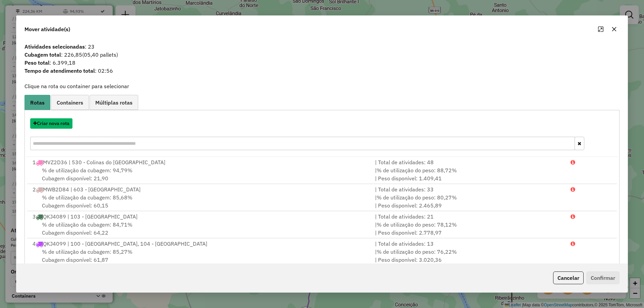
click at [61, 125] on button "Criar nova rota" at bounding box center [51, 123] width 42 height 10
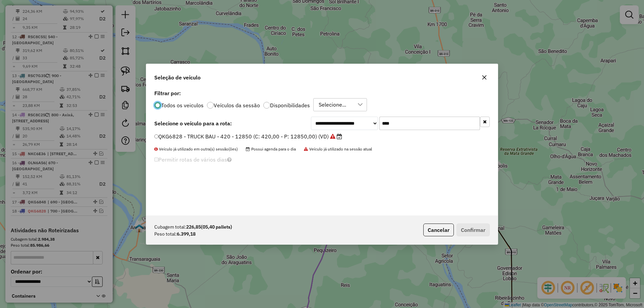
click at [413, 126] on input "****" at bounding box center [430, 123] width 101 height 13
type input "***"
click at [294, 135] on label "QKE2E47 - TRUCK BAU - 378 - 13000 (C: 378,00 - P: 13000,00) (VD)" at bounding box center [244, 137] width 181 height 8
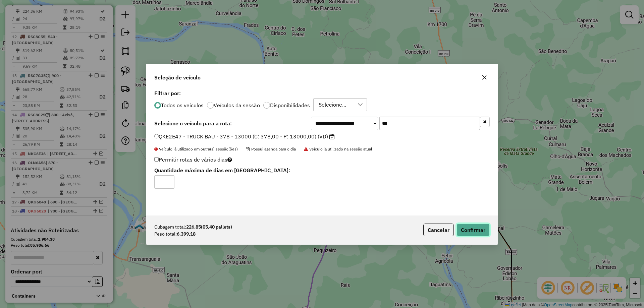
click at [477, 231] on button "Confirmar" at bounding box center [473, 230] width 33 height 13
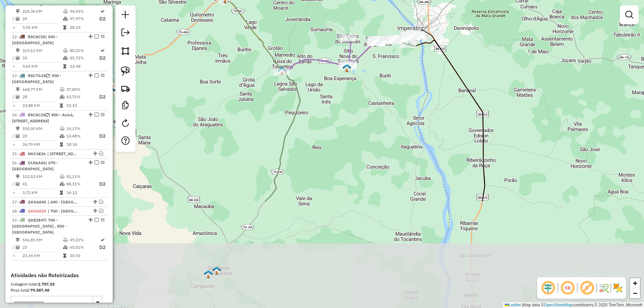
drag, startPoint x: 365, startPoint y: 271, endPoint x: 300, endPoint y: 138, distance: 147.8
click at [337, 132] on div "Janela de atendimento Grade de atendimento Capacidade Transportadoras Veículos …" at bounding box center [322, 154] width 644 height 308
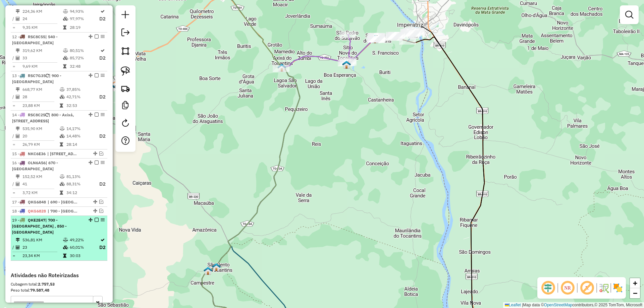
click at [95, 218] on em at bounding box center [97, 220] width 4 height 4
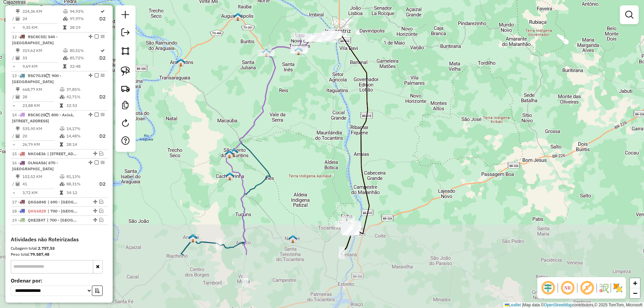
drag, startPoint x: 292, startPoint y: 219, endPoint x: 296, endPoint y: 140, distance: 80.0
click at [296, 142] on div "Janela de atendimento Grade de atendimento Capacidade Transportadoras Veículos …" at bounding box center [322, 154] width 644 height 308
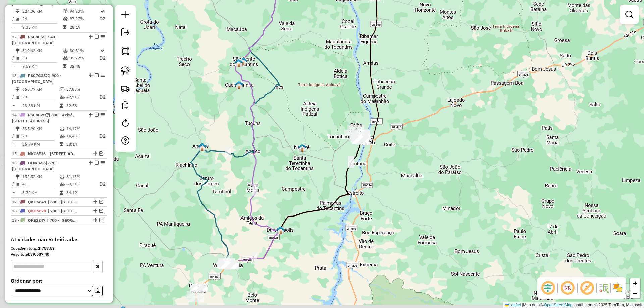
drag, startPoint x: 299, startPoint y: 203, endPoint x: 306, endPoint y: 152, distance: 51.5
click at [306, 155] on div "Janela de atendimento Grade de atendimento Capacidade Transportadoras Veículos …" at bounding box center [322, 154] width 644 height 308
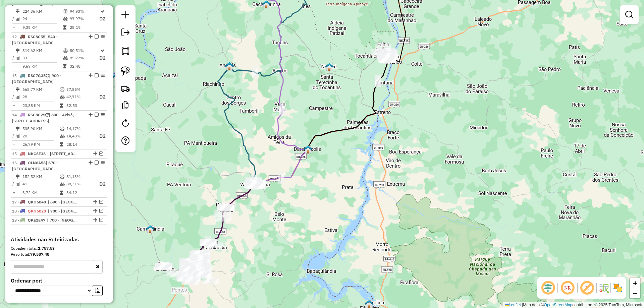
drag, startPoint x: 298, startPoint y: 251, endPoint x: 333, endPoint y: 169, distance: 89.3
click at [332, 170] on div "Janela de atendimento Grade de atendimento Capacidade Transportadoras Veículos …" at bounding box center [322, 154] width 644 height 308
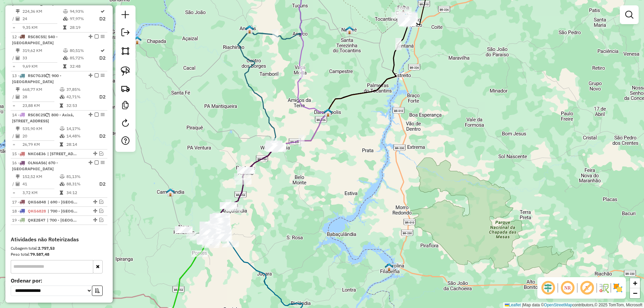
drag, startPoint x: 304, startPoint y: 233, endPoint x: 347, endPoint y: 189, distance: 61.7
click at [347, 189] on div "Janela de atendimento Grade de atendimento Capacidade Transportadoras Veículos …" at bounding box center [322, 154] width 644 height 308
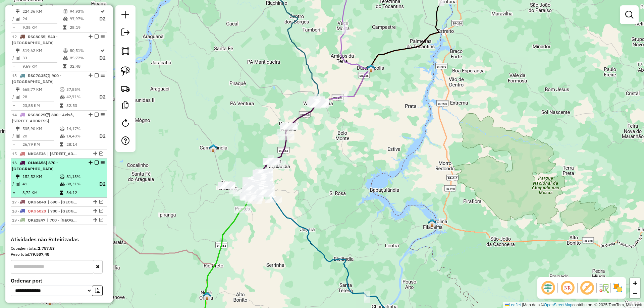
click at [95, 161] on em at bounding box center [97, 163] width 4 height 4
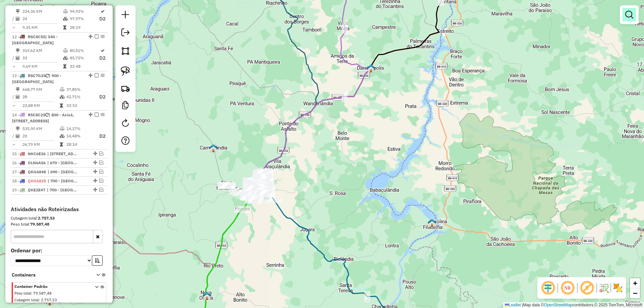
click at [627, 16] on em at bounding box center [630, 15] width 8 height 8
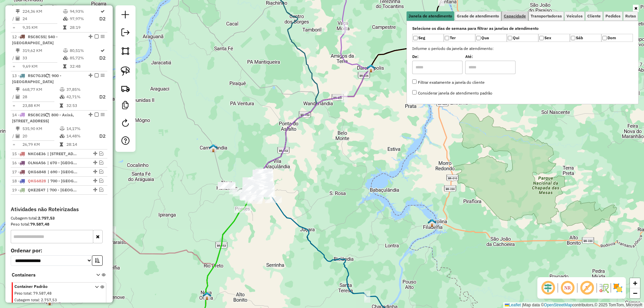
click at [515, 17] on span "Capacidade" at bounding box center [515, 16] width 22 height 4
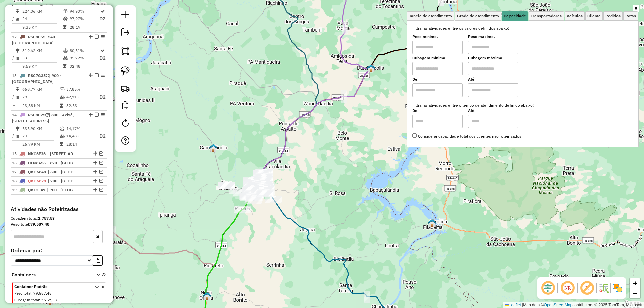
click at [439, 68] on input "text" at bounding box center [437, 68] width 50 height 13
type input "****"
click at [503, 69] on input "text" at bounding box center [493, 68] width 50 height 13
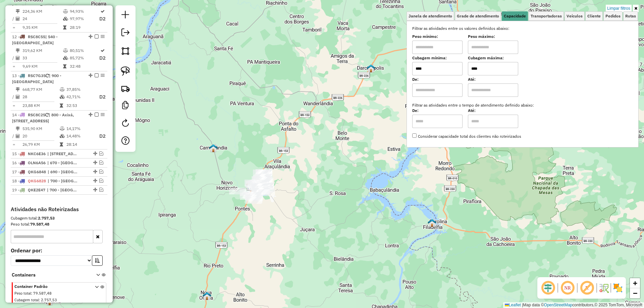
type input "****"
click at [278, 224] on div "Limpar filtros Janela de atendimento Grade de atendimento Capacidade Transporta…" at bounding box center [322, 154] width 644 height 308
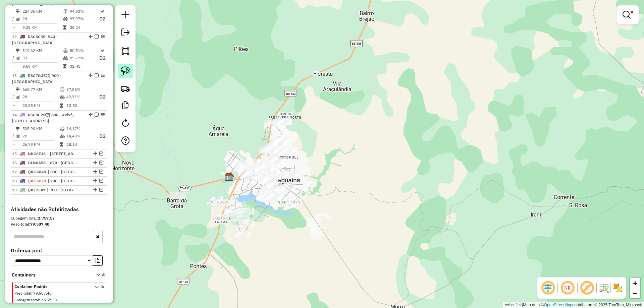
click at [126, 73] on img at bounding box center [125, 70] width 9 height 9
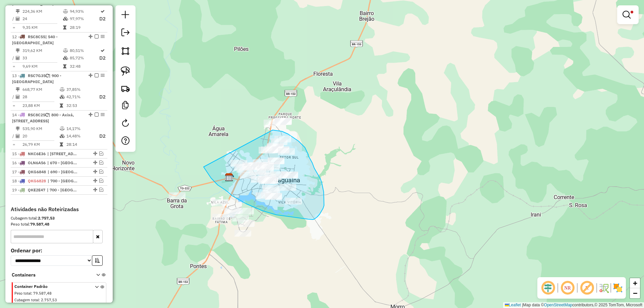
drag, startPoint x: 228, startPoint y: 192, endPoint x: 265, endPoint y: 129, distance: 73.7
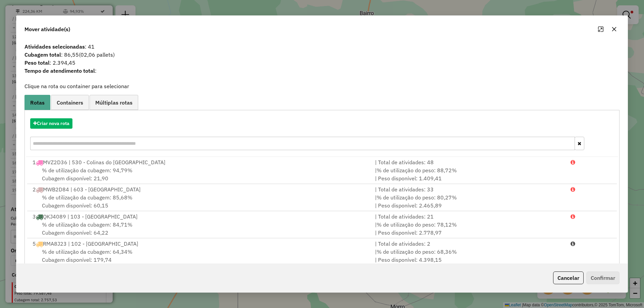
drag, startPoint x: 616, startPoint y: 29, endPoint x: 475, endPoint y: 89, distance: 153.2
click at [616, 29] on icon "button" at bounding box center [614, 29] width 5 height 5
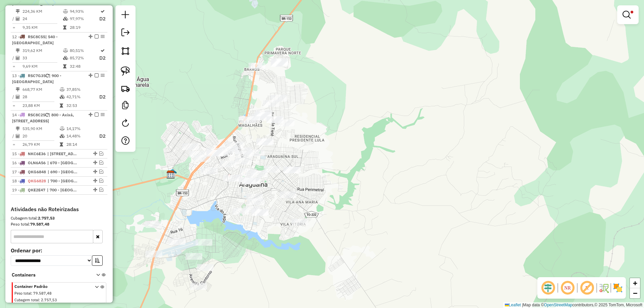
drag, startPoint x: 272, startPoint y: 190, endPoint x: 279, endPoint y: 175, distance: 17.3
click at [280, 175] on div "Limpar filtros Janela de atendimento Grade de atendimento Capacidade Transporta…" at bounding box center [322, 154] width 644 height 308
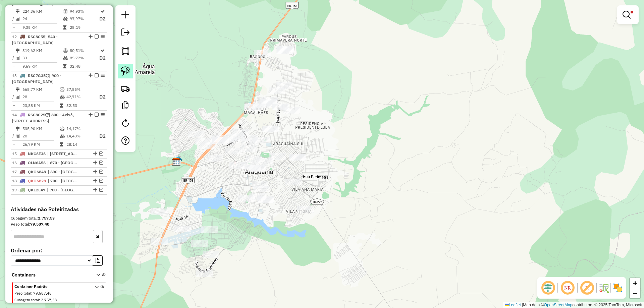
click at [127, 75] on img at bounding box center [125, 70] width 9 height 9
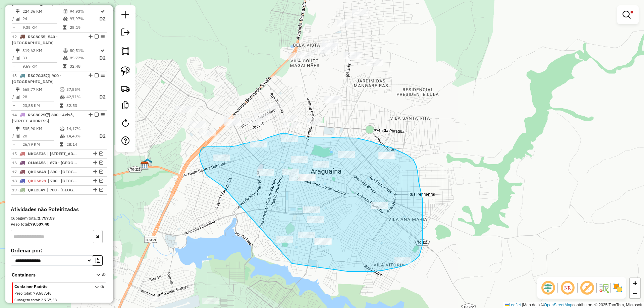
drag, startPoint x: 216, startPoint y: 182, endPoint x: 283, endPoint y: 261, distance: 104.1
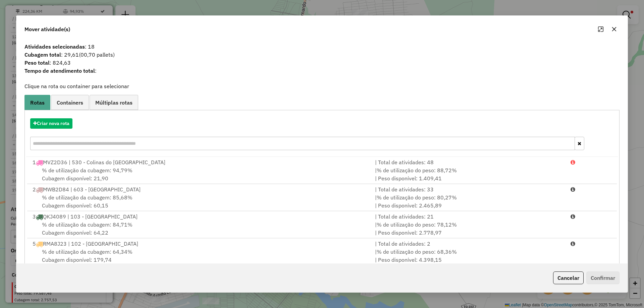
click at [617, 31] on icon "button" at bounding box center [614, 29] width 5 height 5
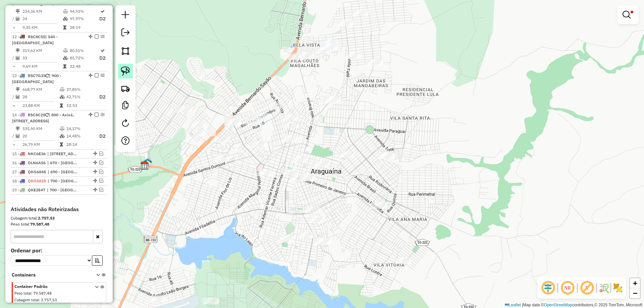
click at [125, 73] on img at bounding box center [125, 70] width 9 height 9
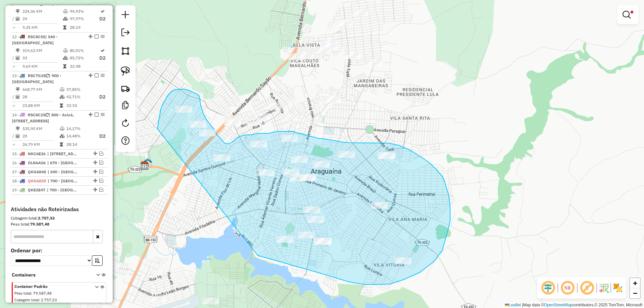
drag, startPoint x: 158, startPoint y: 129, endPoint x: 258, endPoint y: 256, distance: 161.8
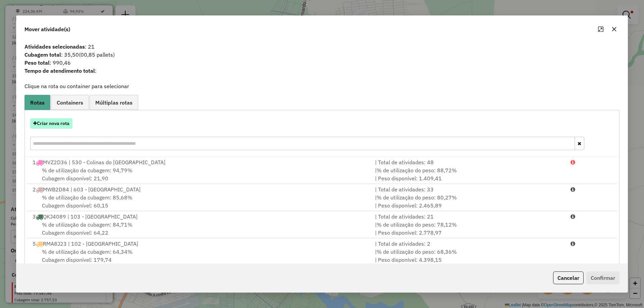
click at [61, 120] on button "Criar nova rota" at bounding box center [51, 123] width 42 height 10
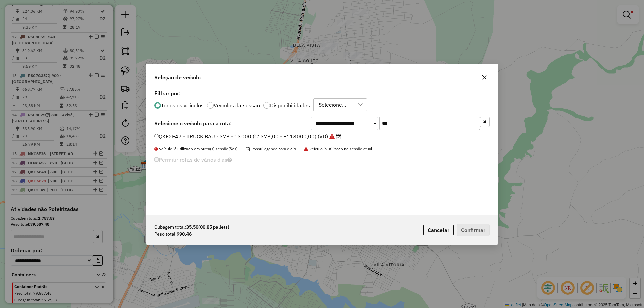
click at [394, 123] on input "***" at bounding box center [430, 123] width 101 height 13
click at [395, 122] on input "***" at bounding box center [430, 123] width 101 height 13
type input "***"
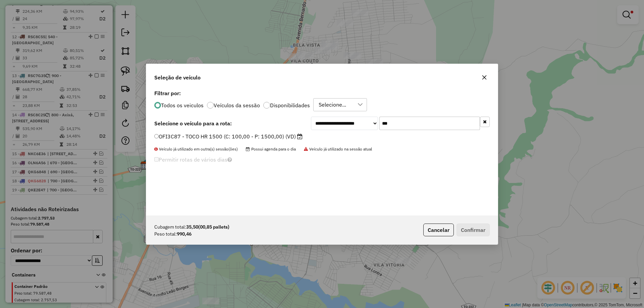
click at [234, 138] on label "OFI3C87 - TOCO HR 1500 (C: 100,00 - P: 1500,00) (VD)" at bounding box center [228, 137] width 148 height 8
click at [470, 231] on button "Confirmar" at bounding box center [473, 230] width 33 height 13
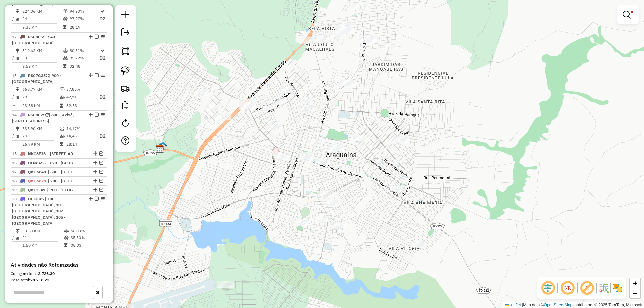
drag, startPoint x: 330, startPoint y: 150, endPoint x: 362, endPoint y: 93, distance: 66.1
click at [362, 93] on div "Limpar filtros Janela de atendimento Grade de atendimento Capacidade Transporta…" at bounding box center [322, 154] width 644 height 308
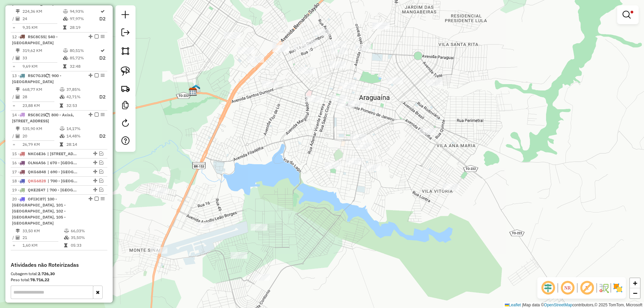
drag, startPoint x: 300, startPoint y: 220, endPoint x: 307, endPoint y: 173, distance: 48.2
click at [327, 179] on div "Limpar filtros Janela de atendimento Grade de atendimento Capacidade Transporta…" at bounding box center [322, 154] width 644 height 308
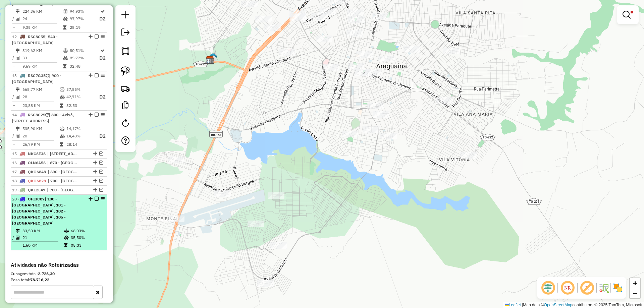
click at [90, 235] on td "35,50%" at bounding box center [87, 238] width 34 height 7
select select "**********"
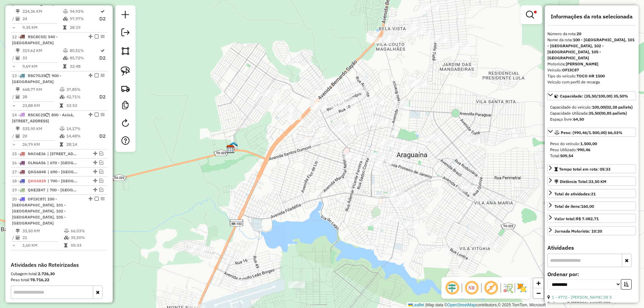
drag, startPoint x: 268, startPoint y: 217, endPoint x: 303, endPoint y: 238, distance: 40.9
click at [303, 238] on div "Limpar filtros Janela de atendimento Grade de atendimento Capacidade Transporta…" at bounding box center [322, 154] width 644 height 308
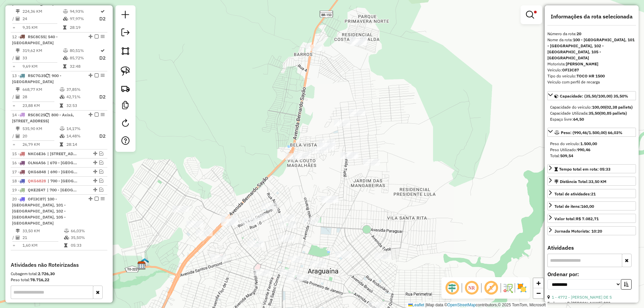
drag, startPoint x: 422, startPoint y: 123, endPoint x: 337, endPoint y: 236, distance: 140.7
click at [337, 236] on div "Limpar filtros Janela de atendimento Grade de atendimento Capacidade Transporta…" at bounding box center [322, 154] width 644 height 308
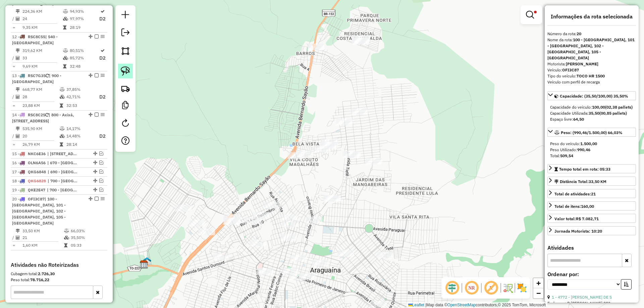
click at [126, 70] on img at bounding box center [125, 70] width 9 height 9
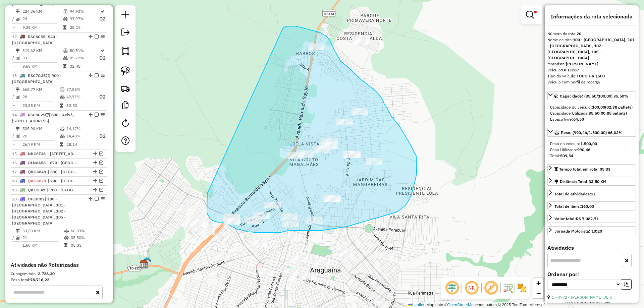
drag, startPoint x: 207, startPoint y: 201, endPoint x: 277, endPoint y: 30, distance: 184.8
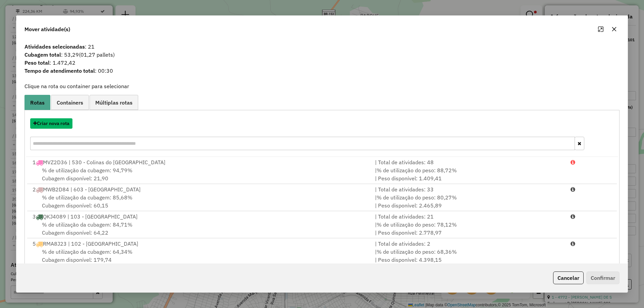
click at [60, 127] on button "Criar nova rota" at bounding box center [51, 123] width 42 height 10
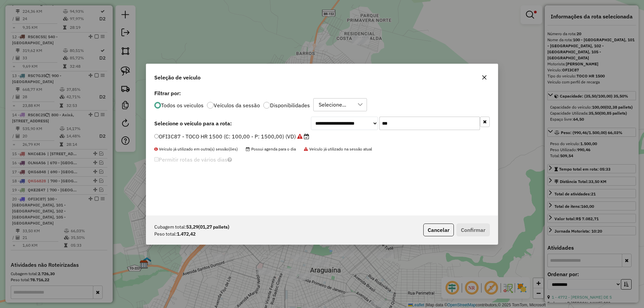
click at [393, 129] on input "***" at bounding box center [430, 123] width 101 height 13
type input "***"
drag, startPoint x: 288, startPoint y: 138, endPoint x: 305, endPoint y: 139, distance: 17.5
click at [288, 138] on label "JHP8C95 - TOCO HR 1500 (C: 100,00 - P: 1500,00) (VD)" at bounding box center [228, 137] width 149 height 8
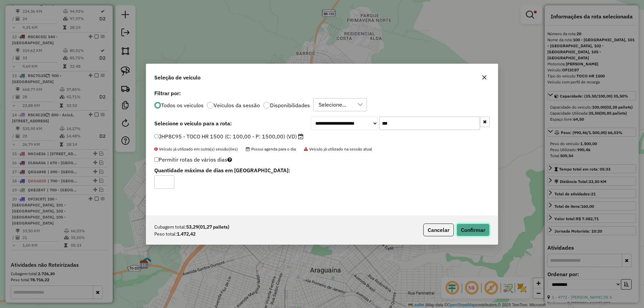
click at [472, 224] on button "Confirmar" at bounding box center [473, 230] width 33 height 13
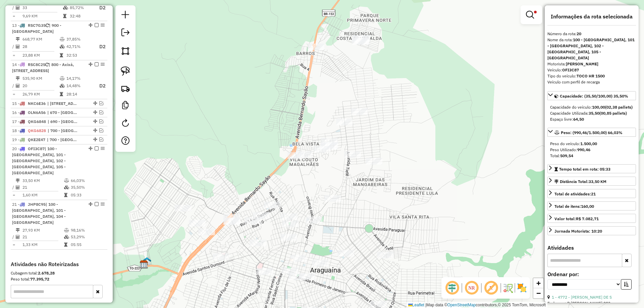
scroll to position [734, 0]
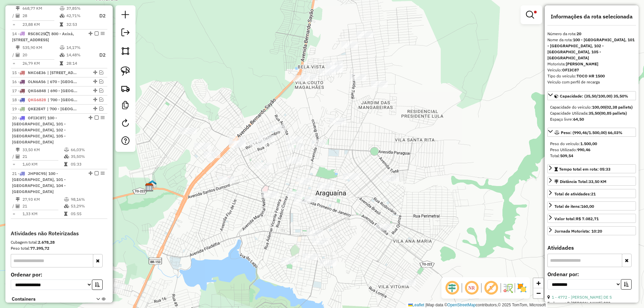
drag, startPoint x: 413, startPoint y: 206, endPoint x: 420, endPoint y: 121, distance: 85.2
click at [420, 122] on div "Limpar filtros Janela de atendimento Grade de atendimento Capacidade Transporta…" at bounding box center [322, 154] width 644 height 308
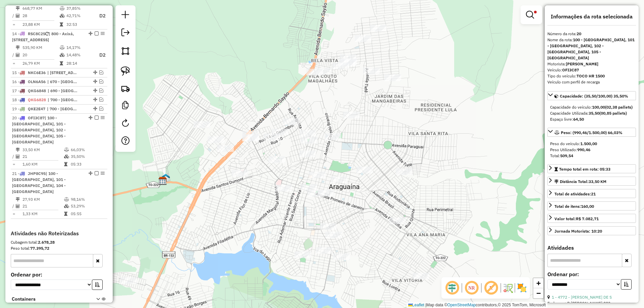
drag, startPoint x: 366, startPoint y: 149, endPoint x: 395, endPoint y: 136, distance: 31.6
click at [395, 136] on div "Limpar filtros Janela de atendimento Grade de atendimento Capacidade Transporta…" at bounding box center [322, 154] width 644 height 308
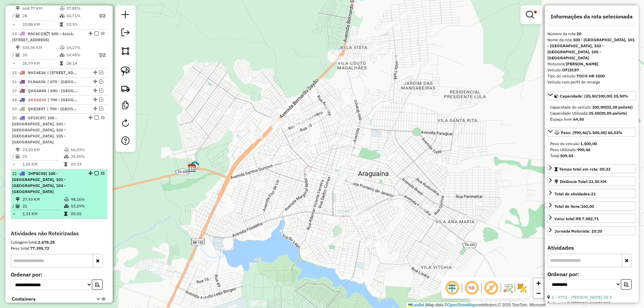
click at [75, 203] on td "53,29%" at bounding box center [87, 206] width 34 height 7
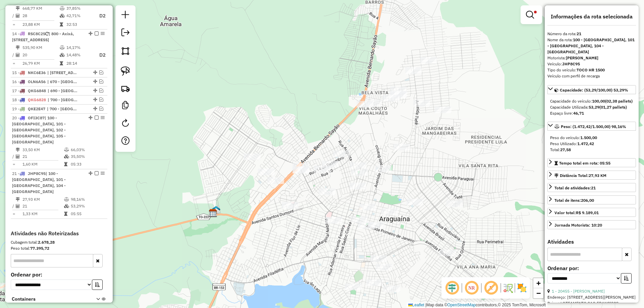
drag, startPoint x: 260, startPoint y: 165, endPoint x: 268, endPoint y: 124, distance: 42.2
click at [268, 125] on div "Limpar filtros Janela de atendimento Grade de atendimento Capacidade Transporta…" at bounding box center [322, 154] width 644 height 308
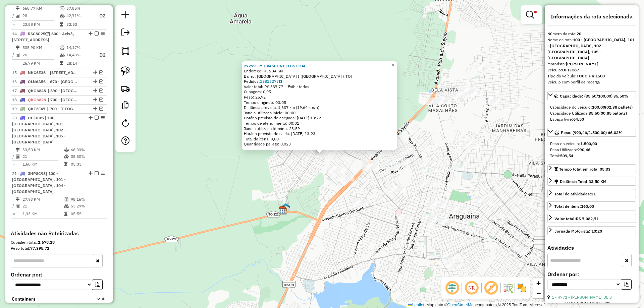
click at [302, 178] on div "27299 - M L VASCONCELOS LTDA Endereço: Rua 3A SN Bairro: JARDIM DOS IPES I (ARA…" at bounding box center [322, 154] width 644 height 308
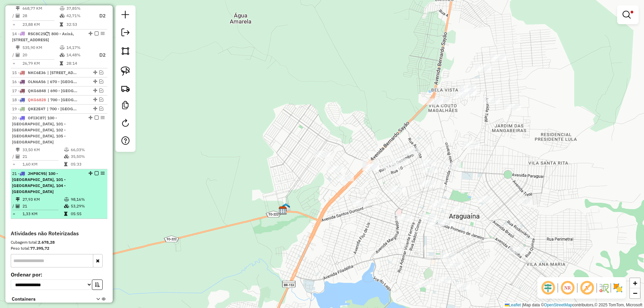
drag, startPoint x: 69, startPoint y: 155, endPoint x: 75, endPoint y: 155, distance: 5.7
click at [70, 203] on td "53,29%" at bounding box center [87, 206] width 34 height 7
select select "**********"
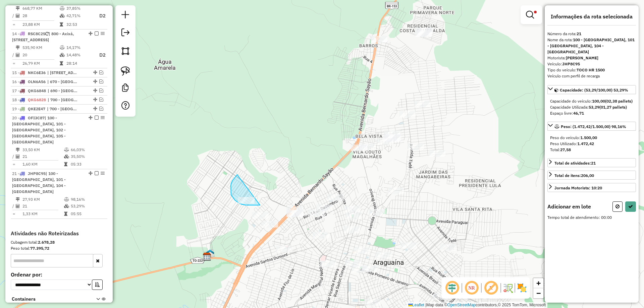
drag, startPoint x: 236, startPoint y: 177, endPoint x: 271, endPoint y: 203, distance: 44.2
select select "**********"
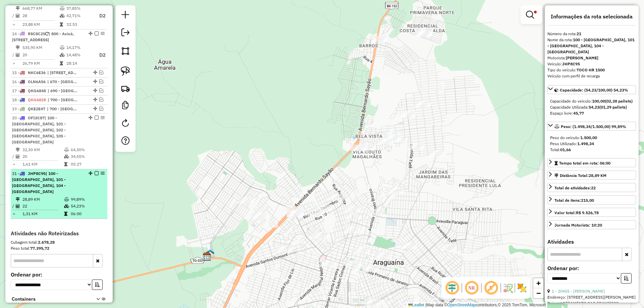
click at [77, 203] on td "54,23%" at bounding box center [87, 206] width 34 height 7
click at [95, 171] on em at bounding box center [97, 173] width 4 height 4
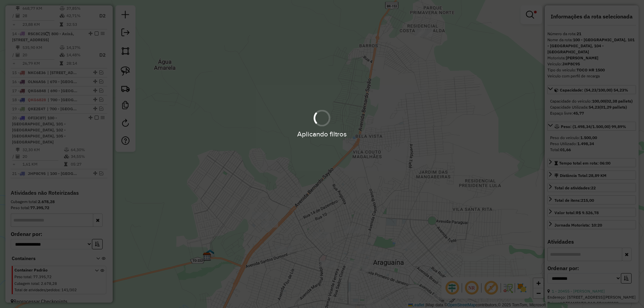
scroll to position [706, 0]
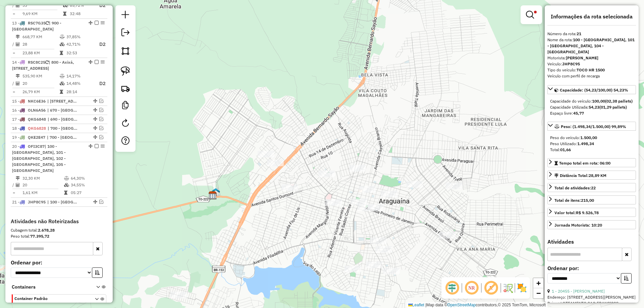
drag, startPoint x: 272, startPoint y: 172, endPoint x: 279, endPoint y: 80, distance: 92.6
click at [281, 75] on div "Limpar filtros Janela de atendimento Grade de atendimento Capacidade Transporta…" at bounding box center [322, 154] width 644 height 308
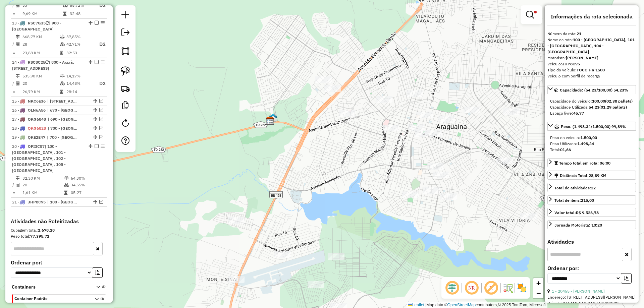
drag, startPoint x: 257, startPoint y: 204, endPoint x: 316, endPoint y: 164, distance: 70.6
click at [316, 164] on div "Limpar filtros Janela de atendimento Grade de atendimento Capacidade Transporta…" at bounding box center [322, 154] width 644 height 308
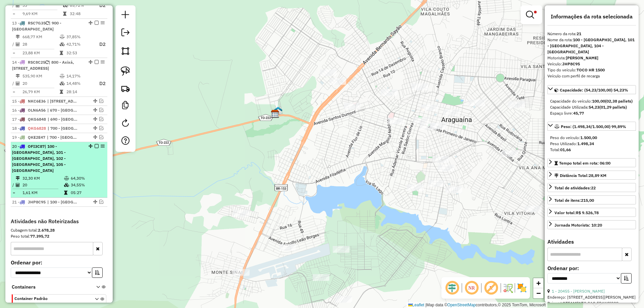
click at [80, 182] on td "34,55%" at bounding box center [87, 185] width 34 height 7
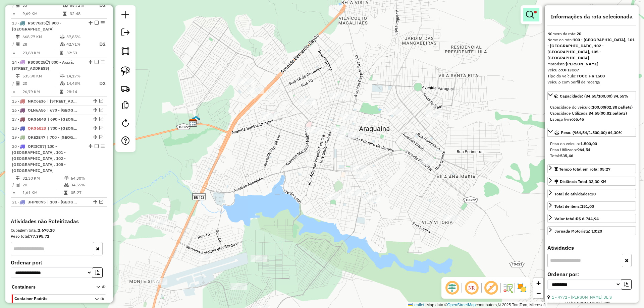
click at [530, 18] on em at bounding box center [530, 15] width 8 height 8
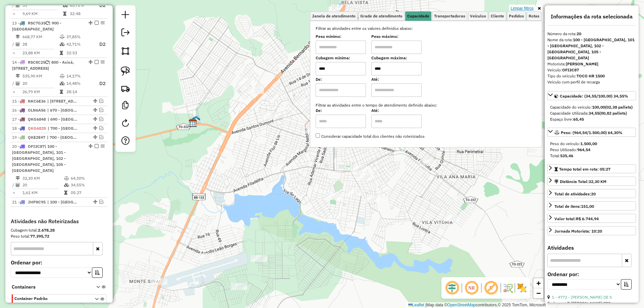
click at [521, 7] on link "Limpar filtros" at bounding box center [522, 8] width 26 height 7
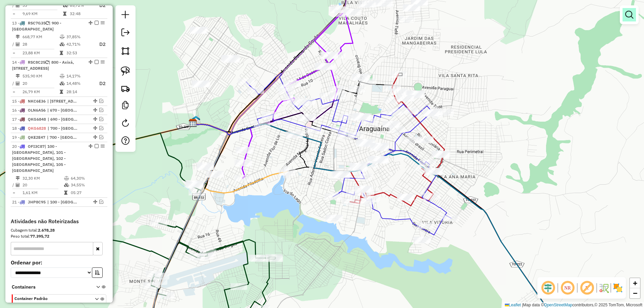
click at [630, 18] on em at bounding box center [630, 15] width 8 height 8
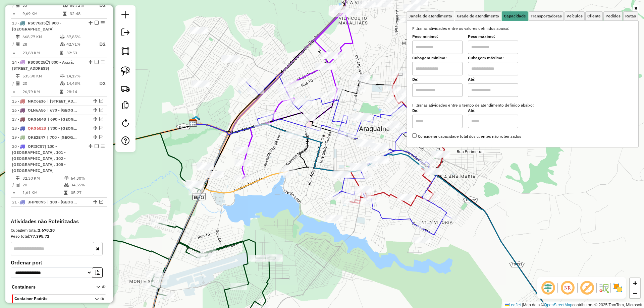
click at [447, 70] on input "text" at bounding box center [437, 68] width 50 height 13
type input "****"
click at [505, 70] on input "text" at bounding box center [493, 68] width 50 height 13
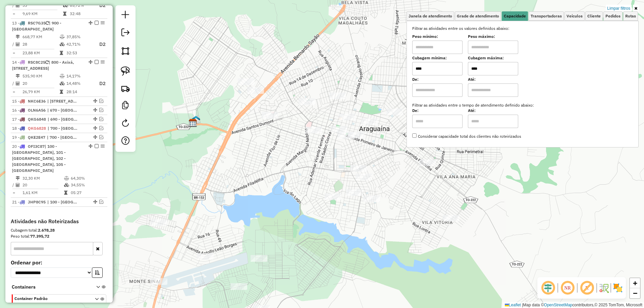
type input "****"
click at [270, 197] on div "Limpar filtros Janela de atendimento Grade de atendimento Capacidade Transporta…" at bounding box center [322, 154] width 644 height 308
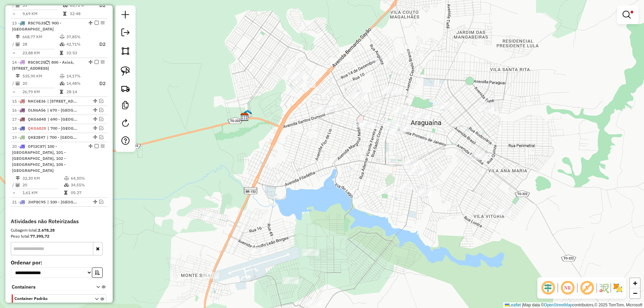
drag, startPoint x: 271, startPoint y: 196, endPoint x: 316, endPoint y: 184, distance: 46.8
click at [331, 184] on div "Limpar filtros Janela de atendimento Grade de atendimento Capacidade Transporta…" at bounding box center [322, 154] width 644 height 308
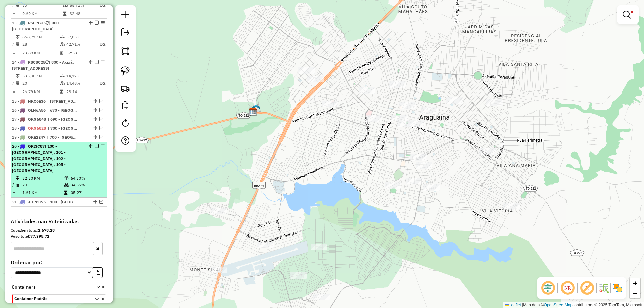
click at [65, 175] on td at bounding box center [67, 178] width 7 height 7
select select "**********"
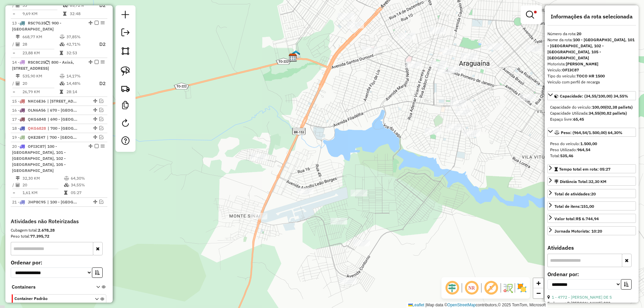
drag, startPoint x: 280, startPoint y: 217, endPoint x: 338, endPoint y: 152, distance: 87.7
click at [338, 152] on div "Limpar filtros Janela de atendimento Grade de atendimento Capacidade Transporta…" at bounding box center [322, 154] width 644 height 308
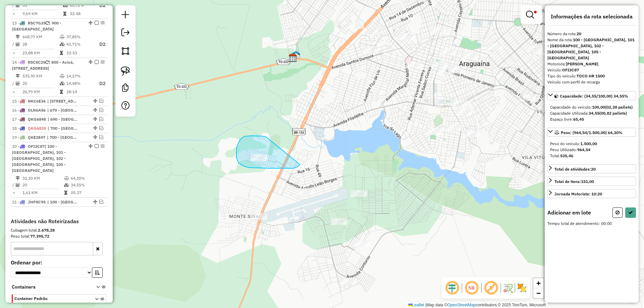
drag, startPoint x: 254, startPoint y: 136, endPoint x: 302, endPoint y: 161, distance: 54.3
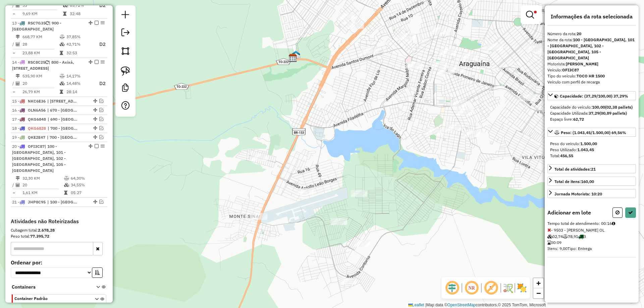
select select "**********"
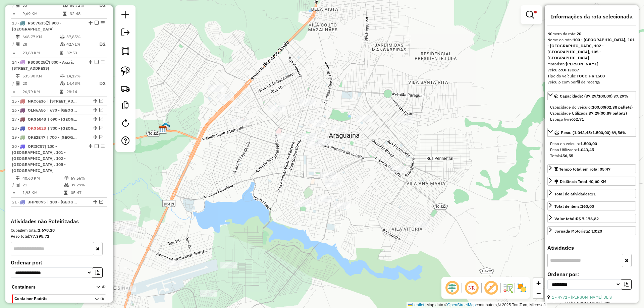
drag, startPoint x: 392, startPoint y: 136, endPoint x: 261, endPoint y: 208, distance: 149.5
click at [261, 208] on div "Limpar filtros Janela de atendimento Grade de atendimento Capacidade Transporta…" at bounding box center [322, 154] width 644 height 308
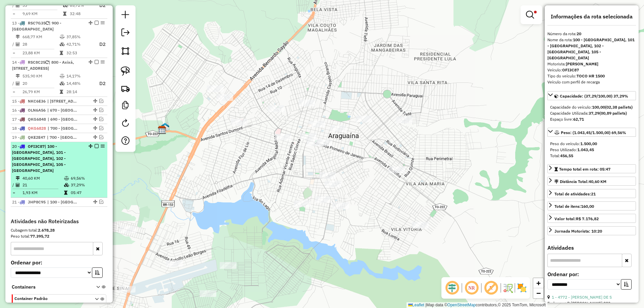
click at [95, 144] on em at bounding box center [97, 146] width 4 height 4
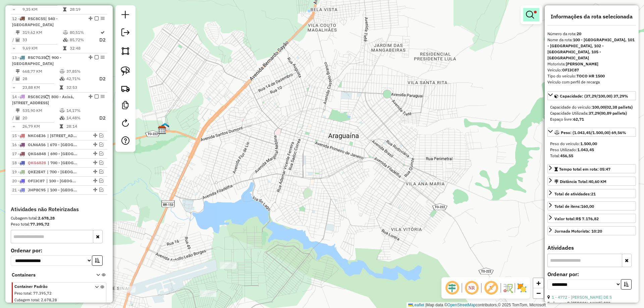
click at [528, 17] on em at bounding box center [530, 15] width 8 height 8
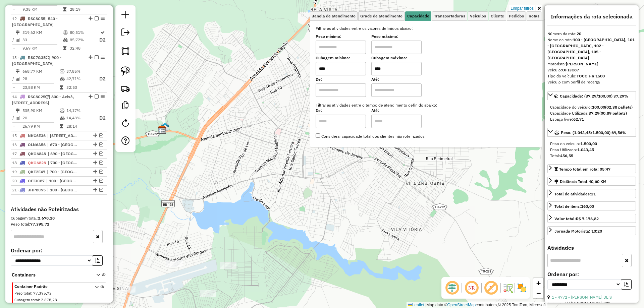
click at [347, 68] on input "****" at bounding box center [341, 68] width 50 height 13
click at [402, 69] on input "****" at bounding box center [396, 68] width 50 height 13
type input "*****"
click at [344, 175] on div "Limpar filtros Janela de atendimento Grade de atendimento Capacidade Transporta…" at bounding box center [322, 154] width 644 height 308
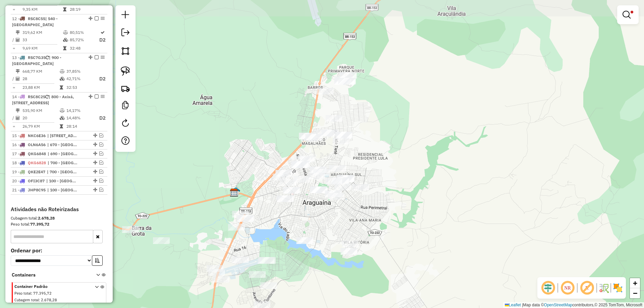
drag, startPoint x: 380, startPoint y: 163, endPoint x: 349, endPoint y: 210, distance: 55.9
click at [349, 210] on div "Limpar filtros Janela de atendimento Grade de atendimento Capacidade Transporta…" at bounding box center [322, 154] width 644 height 308
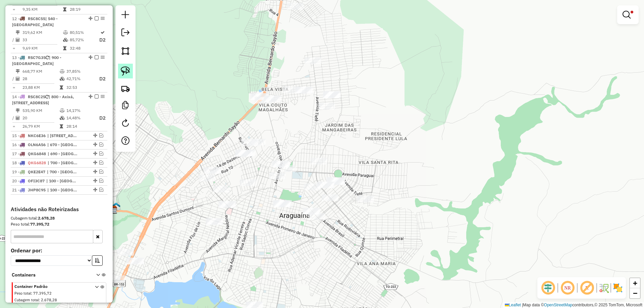
click at [122, 75] on img at bounding box center [125, 70] width 9 height 9
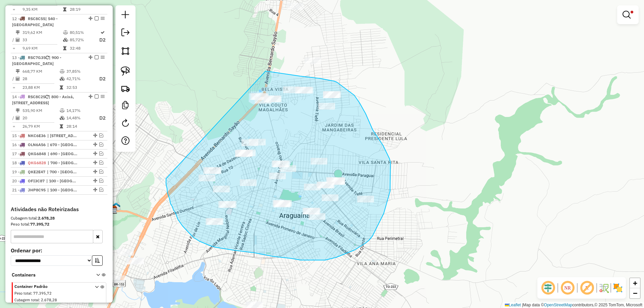
drag, startPoint x: 166, startPoint y: 182, endPoint x: 237, endPoint y: 70, distance: 132.4
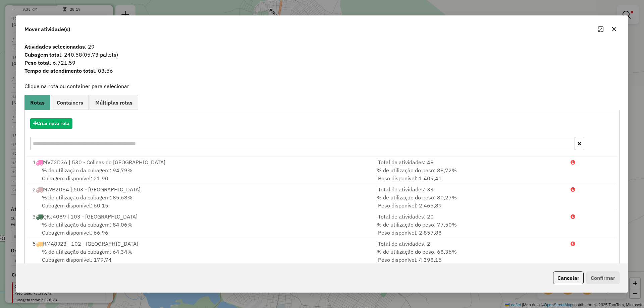
click at [612, 32] on icon "button" at bounding box center [614, 29] width 5 height 5
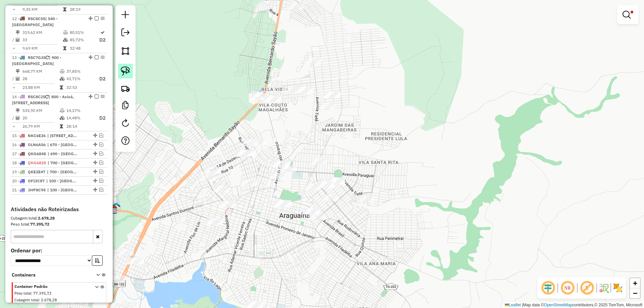
click at [129, 72] on img at bounding box center [125, 70] width 9 height 9
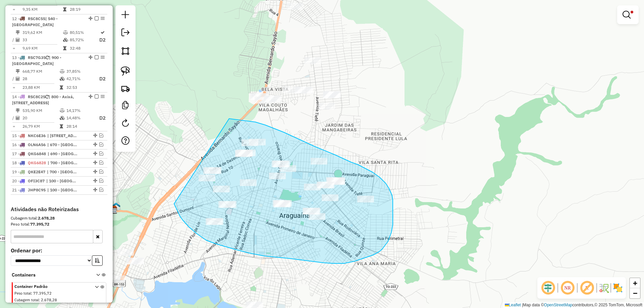
drag, startPoint x: 175, startPoint y: 207, endPoint x: 229, endPoint y: 119, distance: 103.2
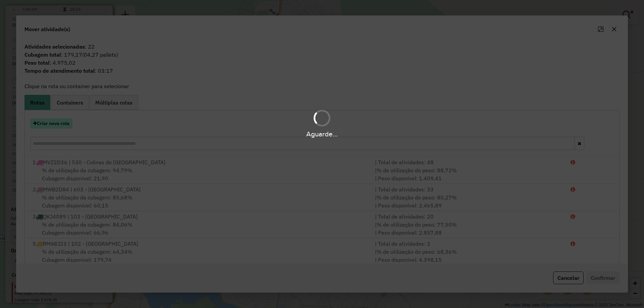
click at [57, 126] on button "Criar nova rota" at bounding box center [51, 123] width 42 height 10
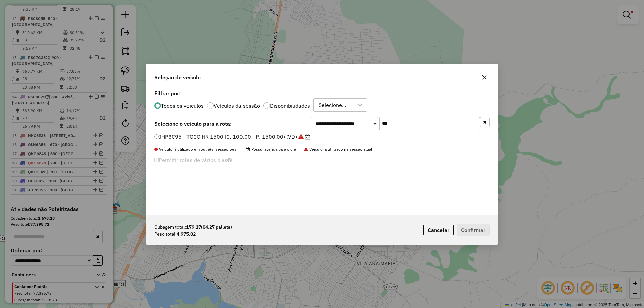
scroll to position [4, 2]
click at [394, 127] on input "***" at bounding box center [430, 123] width 101 height 13
type input "***"
drag, startPoint x: 275, startPoint y: 136, endPoint x: 284, endPoint y: 136, distance: 9.4
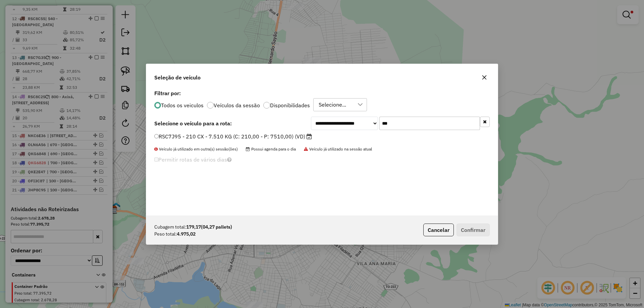
click at [275, 136] on label "RSC7J95 - 210 CX - 7.510 KG (C: 210,00 - P: 7510,00) (VD)" at bounding box center [233, 137] width 158 height 8
click at [473, 228] on button "Confirmar" at bounding box center [473, 230] width 33 height 13
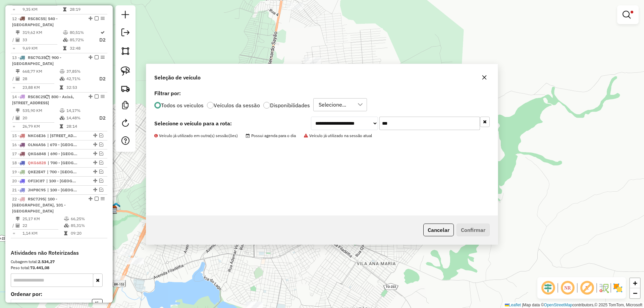
scroll to position [709, 0]
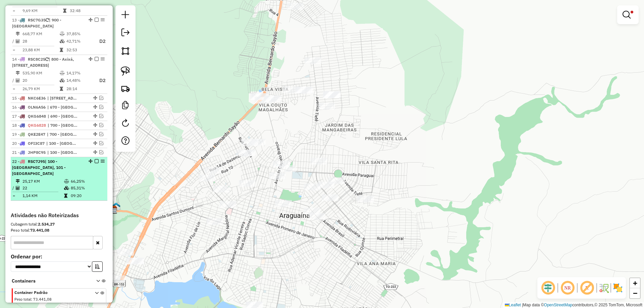
click at [95, 159] on em at bounding box center [97, 161] width 4 height 4
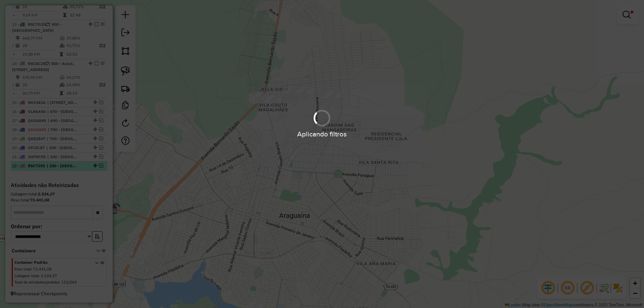
scroll to position [680, 0]
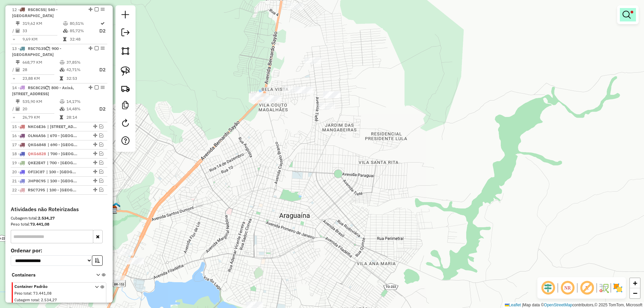
click at [621, 19] on link at bounding box center [628, 14] width 16 height 13
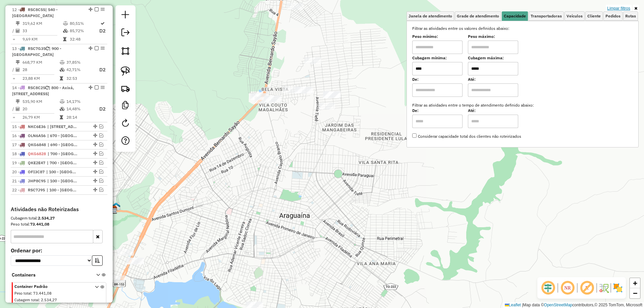
click at [623, 9] on link "Limpar filtros" at bounding box center [619, 8] width 26 height 7
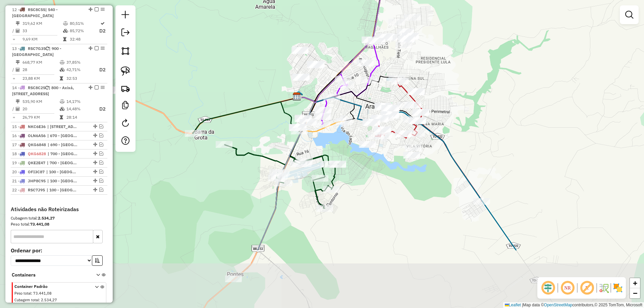
drag, startPoint x: 424, startPoint y: 198, endPoint x: 448, endPoint y: 109, distance: 92.4
click at [448, 109] on div "Janela de atendimento Grade de atendimento Capacidade Transportadoras Veículos …" at bounding box center [322, 154] width 644 height 308
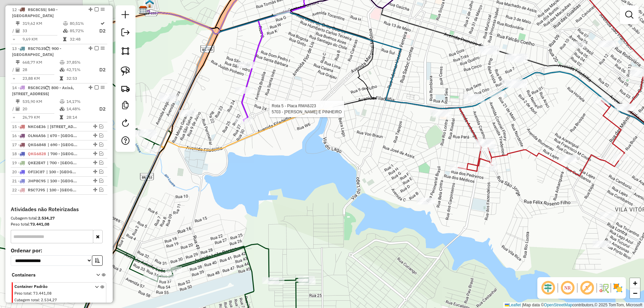
select select "**********"
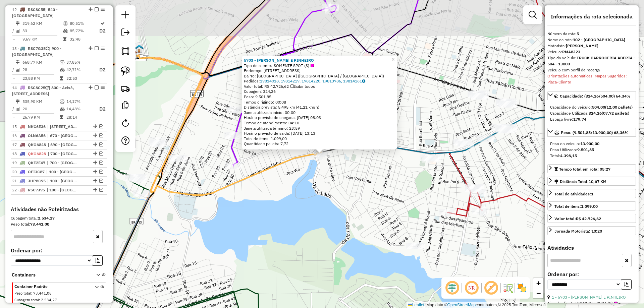
scroll to position [399, 0]
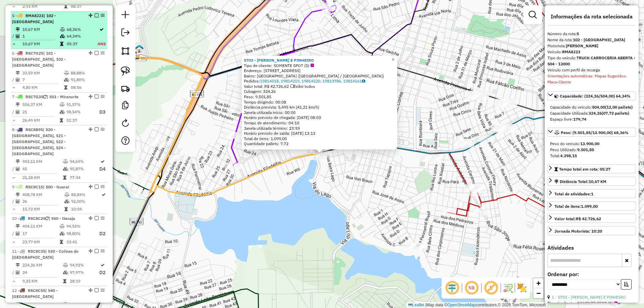
click at [52, 33] on td "1" at bounding box center [41, 36] width 38 height 7
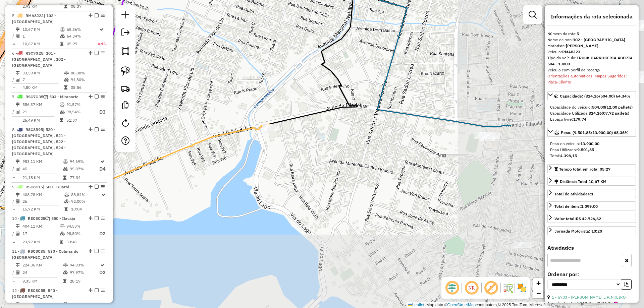
drag, startPoint x: 384, startPoint y: 175, endPoint x: 186, endPoint y: 90, distance: 214.6
click at [186, 90] on div "Janela de atendimento Grade de atendimento Capacidade Transportadoras Veículos …" at bounding box center [322, 154] width 644 height 308
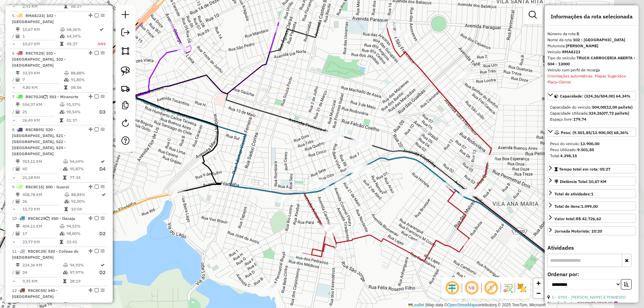
drag, startPoint x: 393, startPoint y: 121, endPoint x: 250, endPoint y: 175, distance: 152.9
click at [250, 175] on div "Janela de atendimento Grade de atendimento Capacidade Transportadoras Veículos …" at bounding box center [322, 154] width 644 height 308
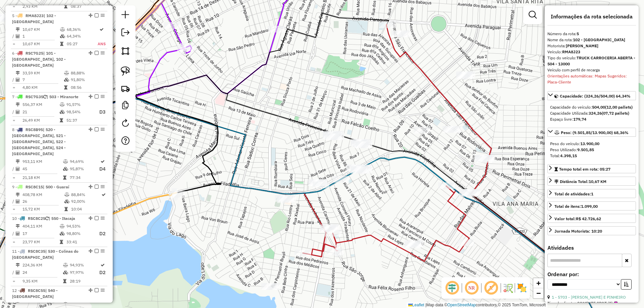
click at [158, 197] on icon at bounding box center [82, 166] width 188 height 140
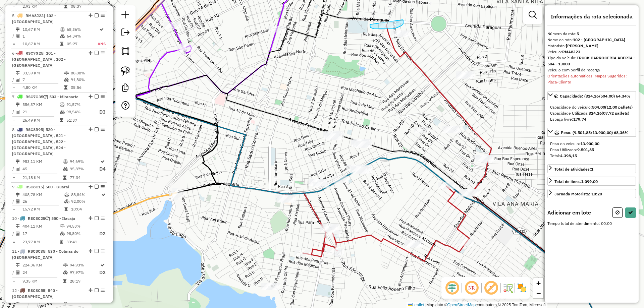
drag, startPoint x: 370, startPoint y: 24, endPoint x: 370, endPoint y: 12, distance: 12.4
select select "**********"
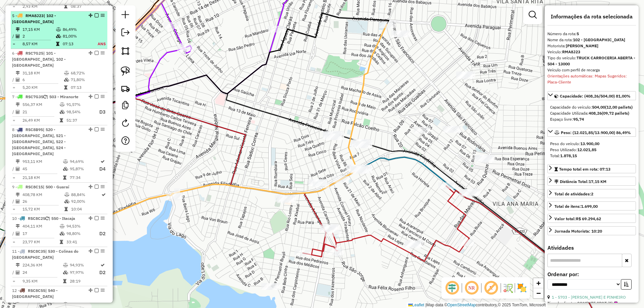
click at [95, 13] on em at bounding box center [97, 15] width 4 height 4
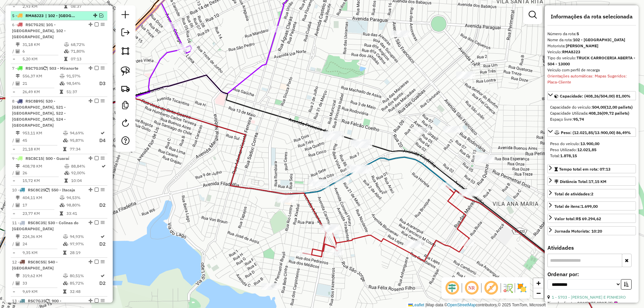
scroll to position [377, 0]
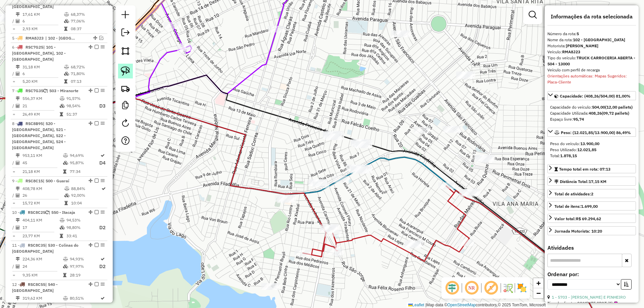
click at [121, 72] on img at bounding box center [125, 70] width 9 height 9
drag, startPoint x: 268, startPoint y: 183, endPoint x: 300, endPoint y: 198, distance: 35.4
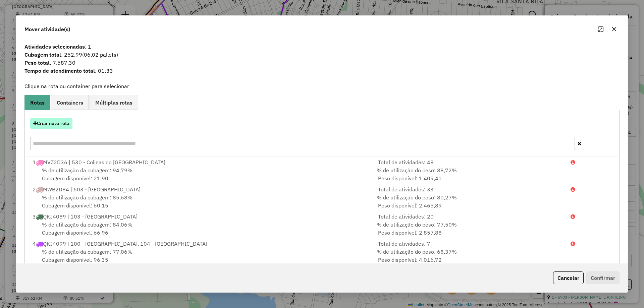
click at [64, 125] on button "Criar nova rota" at bounding box center [51, 123] width 42 height 10
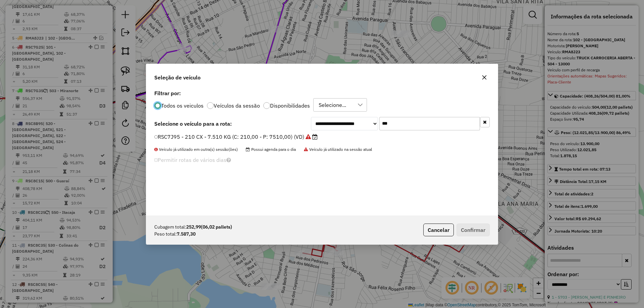
scroll to position [4, 2]
click at [403, 126] on input "***" at bounding box center [430, 123] width 101 height 13
click at [404, 126] on input "***" at bounding box center [430, 123] width 101 height 13
type input "***"
drag, startPoint x: 356, startPoint y: 136, endPoint x: 361, endPoint y: 138, distance: 5.4
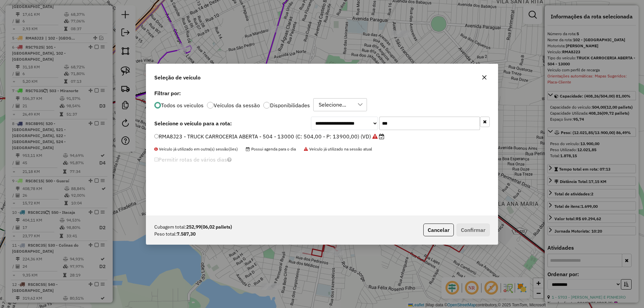
click at [356, 137] on label "RMA8J23 - TRUCK CARROCERIA ABERTA - 504 - 13000 (C: 504,00 - P: 13900,00) (VD)" at bounding box center [269, 137] width 230 height 8
click at [475, 230] on button "Confirmar" at bounding box center [473, 230] width 33 height 13
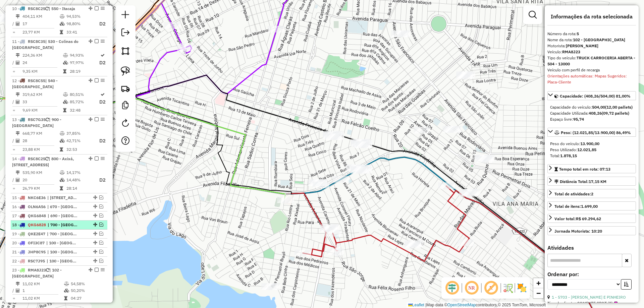
scroll to position [667, 0]
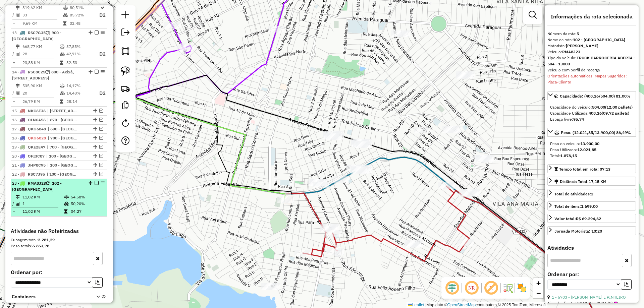
click at [95, 181] on em at bounding box center [97, 183] width 4 height 4
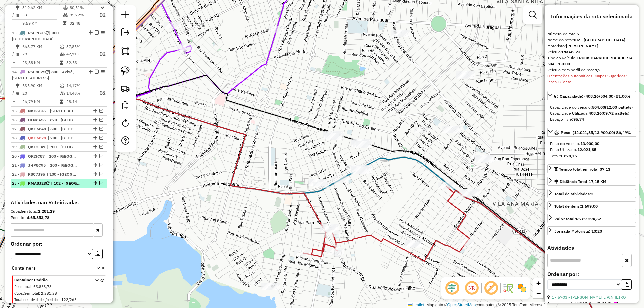
scroll to position [667, 0]
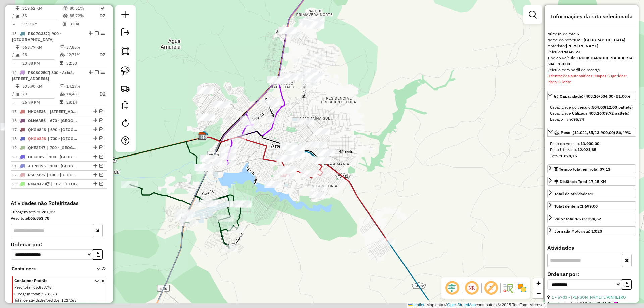
drag, startPoint x: 194, startPoint y: 215, endPoint x: 282, endPoint y: 153, distance: 107.7
click at [281, 154] on div "Janela de atendimento Grade de atendimento Capacidade Transportadoras Veículos …" at bounding box center [322, 154] width 644 height 308
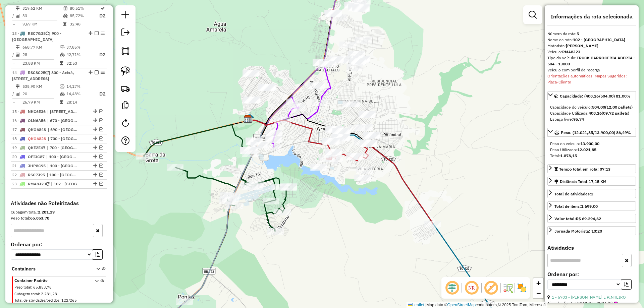
drag, startPoint x: 211, startPoint y: 249, endPoint x: 226, endPoint y: 254, distance: 16.3
click at [226, 254] on div "Janela de atendimento Grade de atendimento Capacidade Transportadoras Veículos …" at bounding box center [322, 154] width 644 height 308
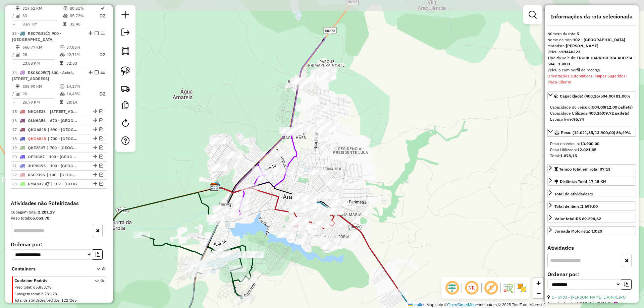
drag, startPoint x: 329, startPoint y: 225, endPoint x: 300, endPoint y: 280, distance: 62.4
click at [300, 280] on div "Janela de atendimento Grade de atendimento Capacidade Transportadoras Veículos …" at bounding box center [322, 154] width 644 height 308
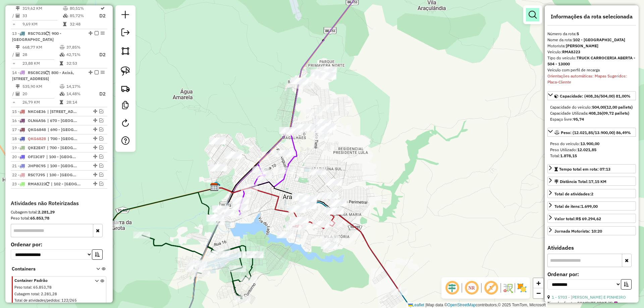
click at [530, 15] on em at bounding box center [533, 15] width 8 height 8
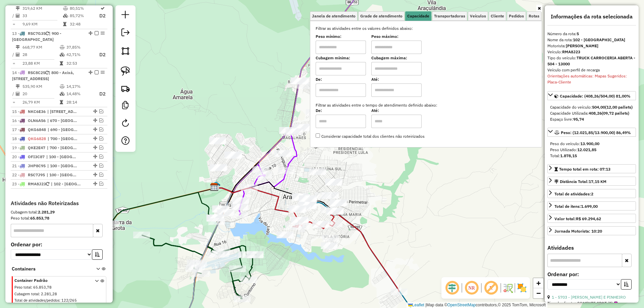
click at [330, 69] on input "text" at bounding box center [341, 68] width 50 height 13
type input "****"
click at [402, 68] on input "text" at bounding box center [396, 68] width 50 height 13
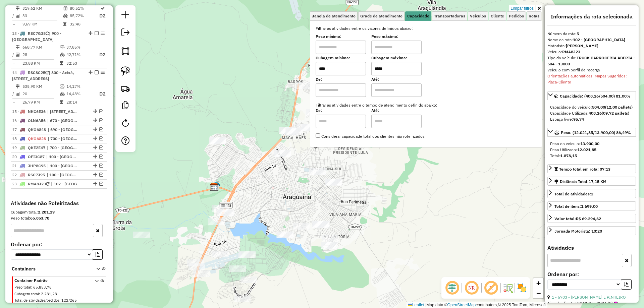
type input "*****"
click at [298, 274] on div "Limpar filtros Janela de atendimento Grade de atendimento Capacidade Transporta…" at bounding box center [322, 154] width 644 height 308
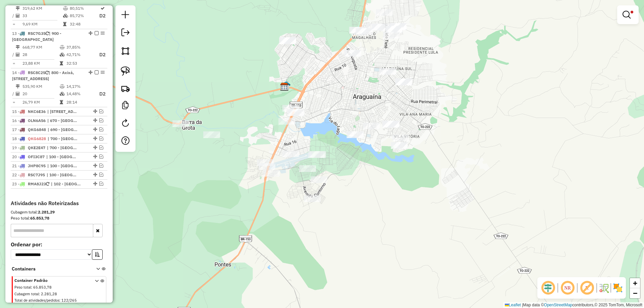
drag, startPoint x: 266, startPoint y: 193, endPoint x: 337, endPoint y: 90, distance: 124.8
click at [337, 91] on div "Limpar filtros Janela de atendimento Grade de atendimento Capacidade Transporta…" at bounding box center [322, 154] width 644 height 308
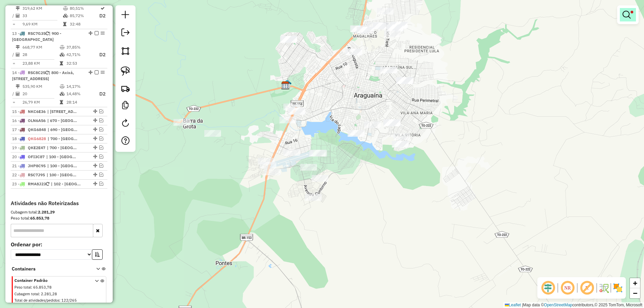
click at [624, 10] on link at bounding box center [628, 14] width 16 height 13
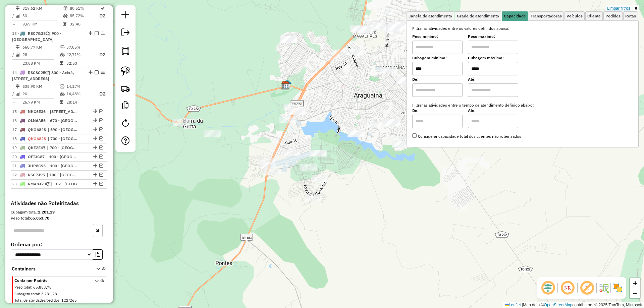
click at [619, 5] on link "Limpar filtros" at bounding box center [619, 8] width 26 height 7
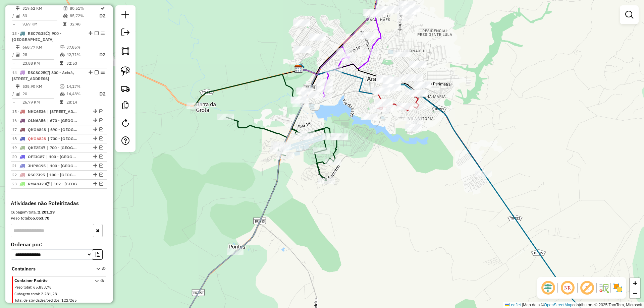
drag, startPoint x: 383, startPoint y: 209, endPoint x: 394, endPoint y: 180, distance: 30.7
click at [403, 180] on div "Janela de atendimento Grade de atendimento Capacidade Transportadoras Veículos …" at bounding box center [322, 154] width 644 height 308
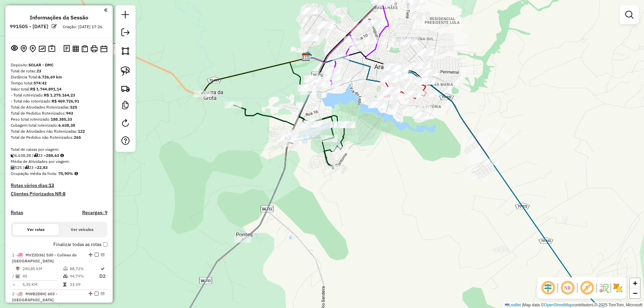
scroll to position [667, 0]
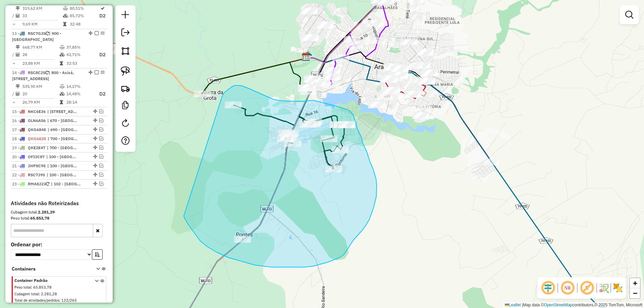
drag, startPoint x: 196, startPoint y: 235, endPoint x: 222, endPoint y: 96, distance: 142.0
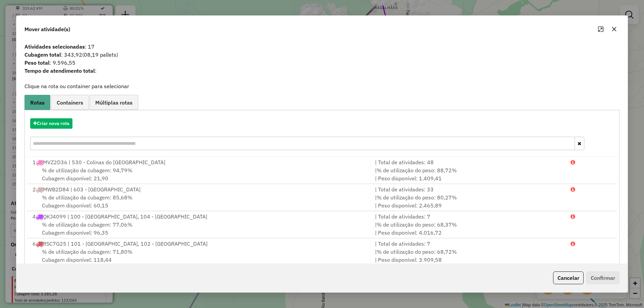
click at [615, 29] on icon "button" at bounding box center [614, 29] width 4 height 4
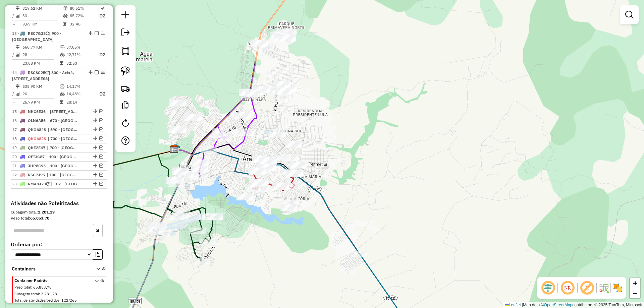
drag, startPoint x: 517, startPoint y: 100, endPoint x: 394, endPoint y: 202, distance: 160.4
click at [393, 203] on div "Janela de atendimento Grade de atendimento Capacidade Transportadoras Veículos …" at bounding box center [322, 154] width 644 height 308
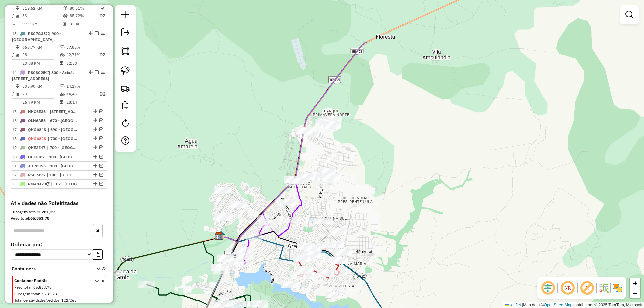
drag, startPoint x: 374, startPoint y: 186, endPoint x: 412, endPoint y: 202, distance: 41.8
click at [411, 204] on div "Janela de atendimento Grade de atendimento Capacidade Transportadoras Veículos …" at bounding box center [322, 154] width 644 height 308
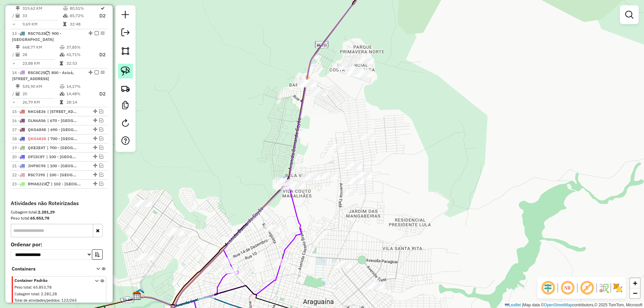
click at [126, 71] on img at bounding box center [125, 70] width 9 height 9
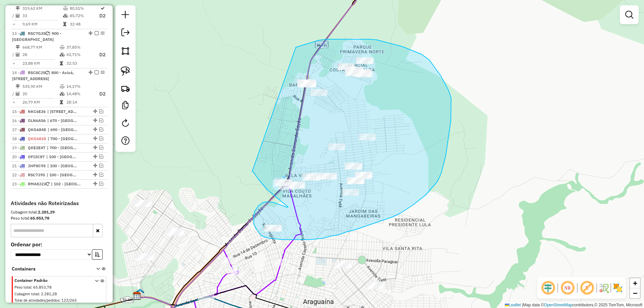
drag, startPoint x: 255, startPoint y: 175, endPoint x: 280, endPoint y: 52, distance: 125.2
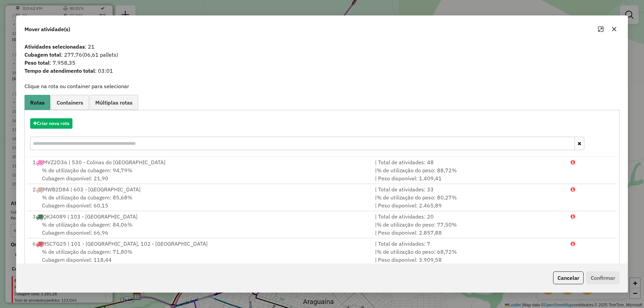
click at [614, 30] on icon "button" at bounding box center [614, 29] width 5 height 5
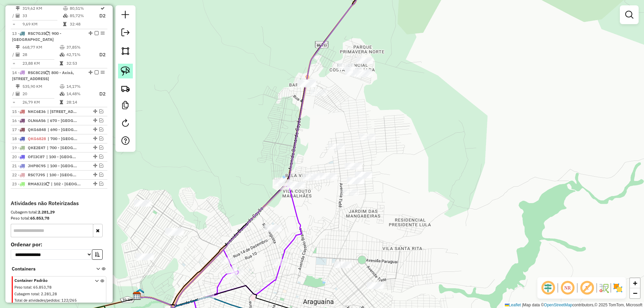
click at [124, 71] on img at bounding box center [125, 70] width 9 height 9
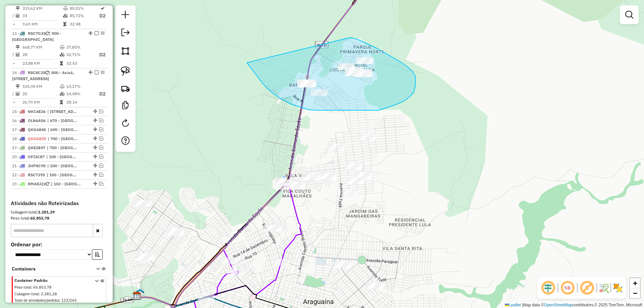
drag, startPoint x: 258, startPoint y: 78, endPoint x: 325, endPoint y: 36, distance: 79.1
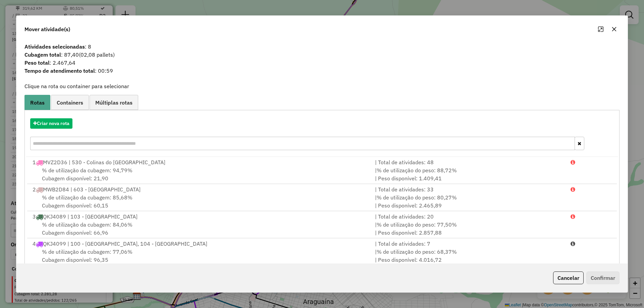
click at [614, 29] on icon "button" at bounding box center [614, 29] width 4 height 4
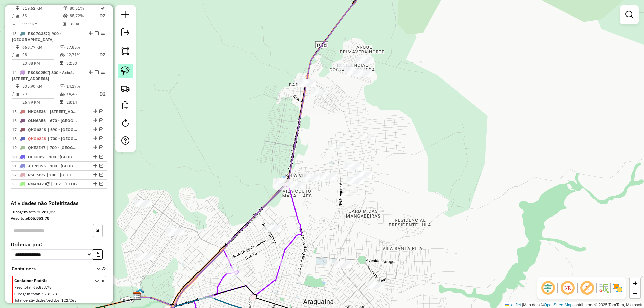
click at [129, 68] on img at bounding box center [125, 70] width 9 height 9
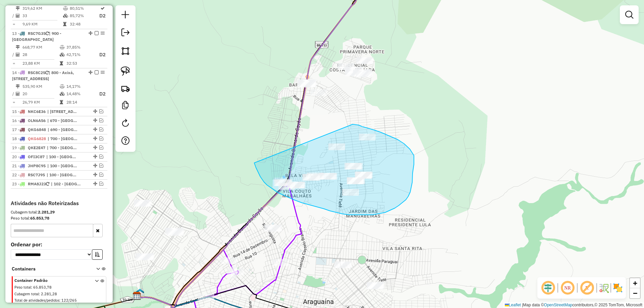
drag, startPoint x: 260, startPoint y: 175, endPoint x: 351, endPoint y: 124, distance: 104.9
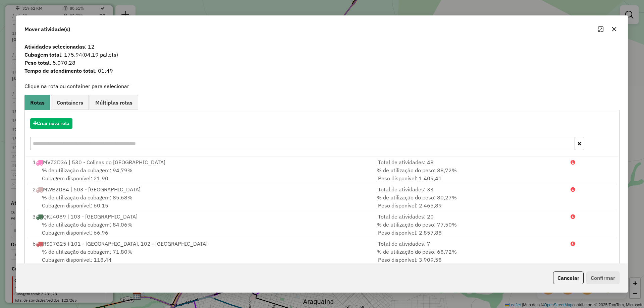
click at [616, 28] on icon "button" at bounding box center [614, 29] width 4 height 4
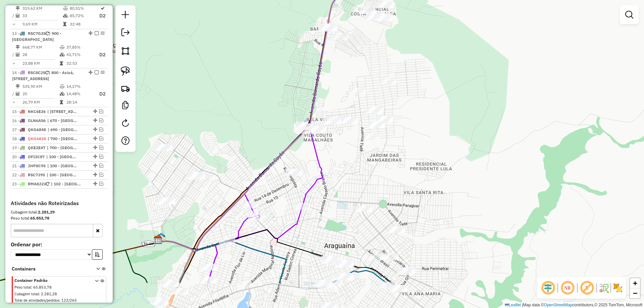
drag, startPoint x: 403, startPoint y: 173, endPoint x: 457, endPoint y: 62, distance: 124.4
click at [455, 64] on div "Janela de atendimento Grade de atendimento Capacidade Transportadoras Veículos …" at bounding box center [322, 154] width 644 height 308
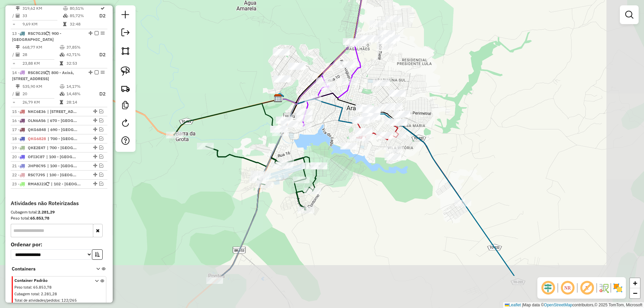
drag, startPoint x: 496, startPoint y: 207, endPoint x: 448, endPoint y: 146, distance: 77.7
click at [448, 146] on div "Janela de atendimento Grade de atendimento Capacidade Transportadoras Veículos …" at bounding box center [322, 154] width 644 height 308
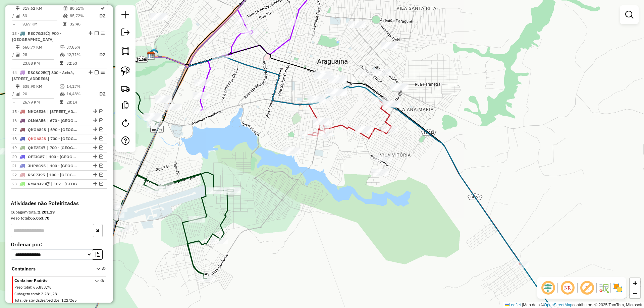
drag, startPoint x: 422, startPoint y: 159, endPoint x: 418, endPoint y: 175, distance: 16.0
click at [418, 174] on div "Janela de atendimento Grade de atendimento Capacidade Transportadoras Veículos …" at bounding box center [322, 154] width 644 height 308
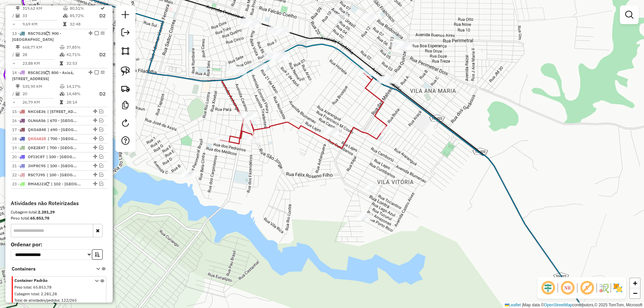
drag, startPoint x: 386, startPoint y: 159, endPoint x: 405, endPoint y: 154, distance: 19.0
click at [405, 154] on div "Janela de atendimento Grade de atendimento Capacidade Transportadoras Veículos …" at bounding box center [322, 154] width 644 height 308
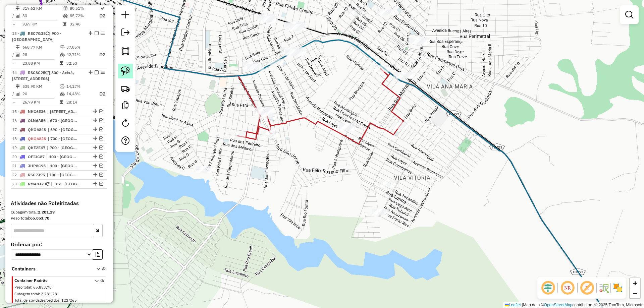
click at [125, 72] on img at bounding box center [125, 70] width 9 height 9
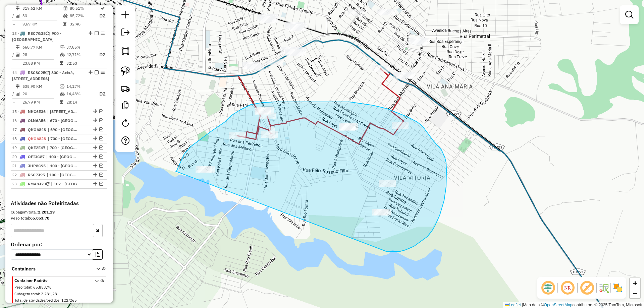
drag, startPoint x: 176, startPoint y: 171, endPoint x: 363, endPoint y: 250, distance: 203.2
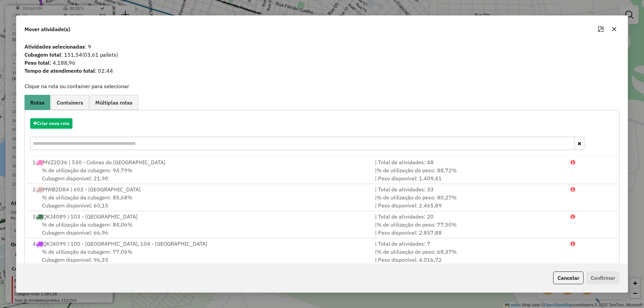
drag, startPoint x: 615, startPoint y: 27, endPoint x: 606, endPoint y: 38, distance: 14.3
click at [614, 27] on icon "button" at bounding box center [614, 29] width 5 height 5
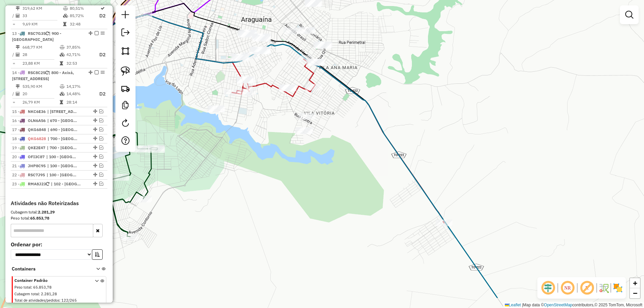
drag, startPoint x: 572, startPoint y: 161, endPoint x: 407, endPoint y: 119, distance: 169.2
click at [408, 119] on div "Janela de atendimento Grade de atendimento Capacidade Transportadoras Veículos …" at bounding box center [322, 154] width 644 height 308
click at [125, 67] on img at bounding box center [125, 70] width 9 height 9
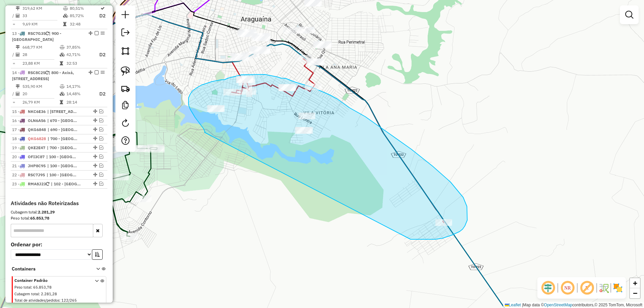
drag, startPoint x: 205, startPoint y: 133, endPoint x: 405, endPoint y: 239, distance: 226.7
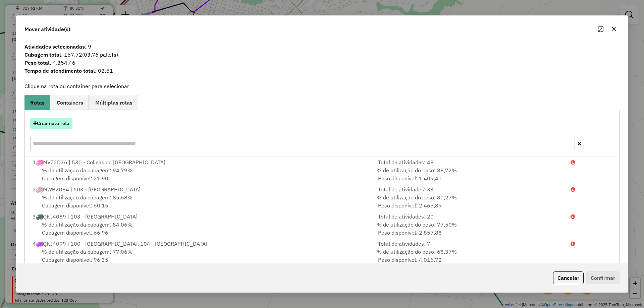
click at [66, 127] on button "Criar nova rota" at bounding box center [51, 123] width 42 height 10
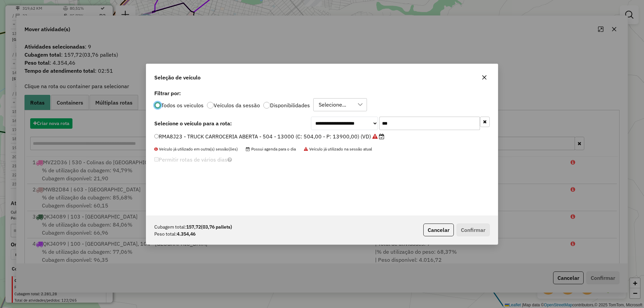
scroll to position [4, 2]
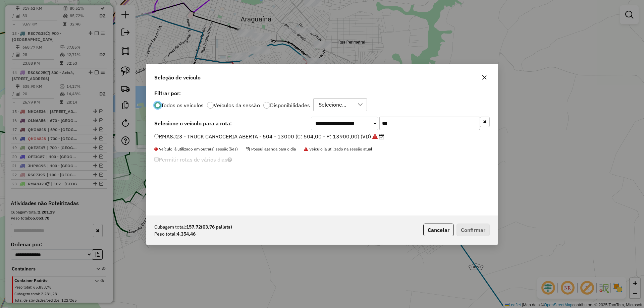
click at [415, 122] on input "***" at bounding box center [430, 123] width 101 height 13
click at [415, 121] on input "***" at bounding box center [430, 123] width 101 height 13
type input "***"
click at [305, 135] on label "OLN5J16 - TRUCK BAU - 420 - 13500 (C: 420,00 - P: 13500,00) (VD)" at bounding box center [244, 137] width 180 height 8
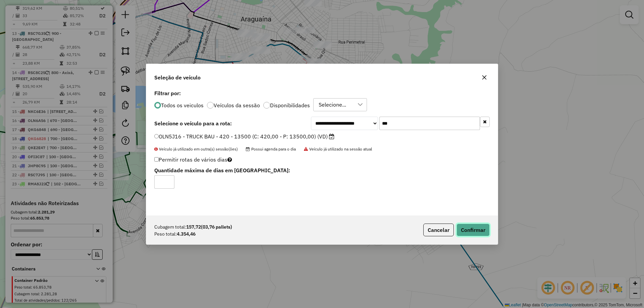
drag, startPoint x: 473, startPoint y: 232, endPoint x: 462, endPoint y: 220, distance: 15.4
click at [474, 232] on button "Confirmar" at bounding box center [473, 230] width 33 height 13
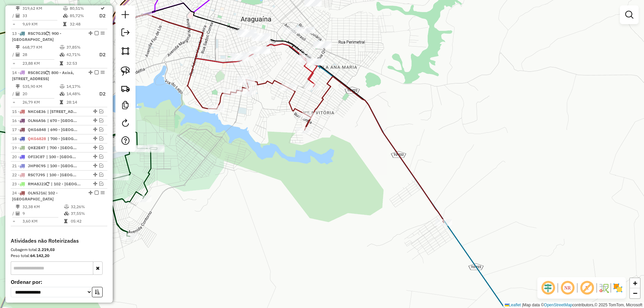
scroll to position [667, 0]
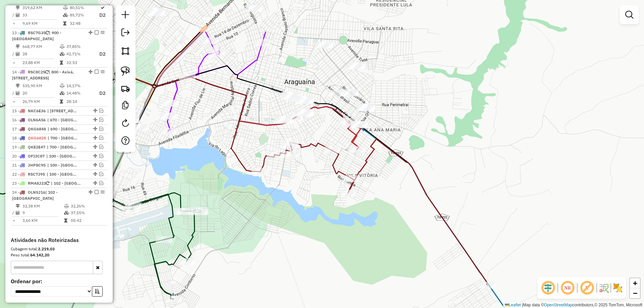
drag, startPoint x: 375, startPoint y: 169, endPoint x: 415, endPoint y: 220, distance: 64.8
click at [415, 220] on div "Janela de atendimento Grade de atendimento Capacidade Transportadoras Veículos …" at bounding box center [322, 154] width 644 height 308
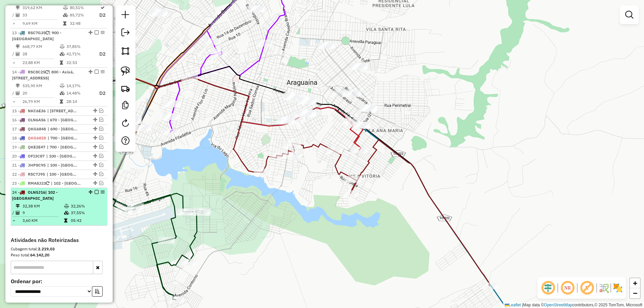
click at [85, 210] on td "37,55%" at bounding box center [87, 213] width 34 height 7
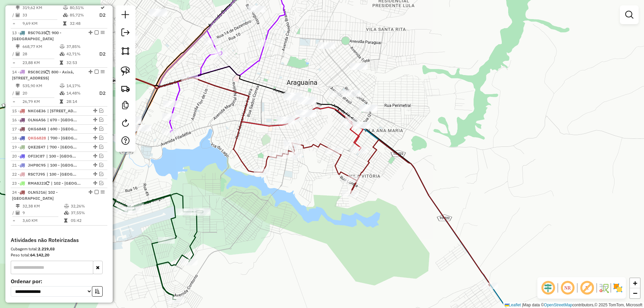
select select "**********"
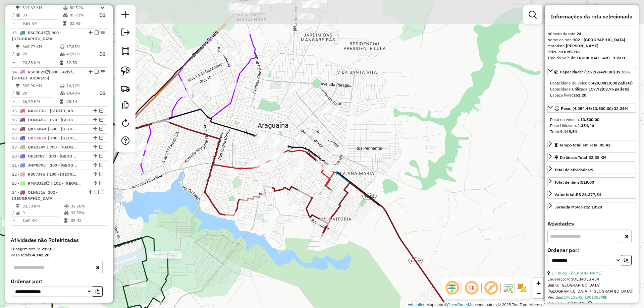
drag, startPoint x: 341, startPoint y: 157, endPoint x: 295, endPoint y: 223, distance: 80.0
click at [295, 223] on div "Janela de atendimento Grade de atendimento Capacidade Transportadoras Veículos …" at bounding box center [322, 154] width 644 height 308
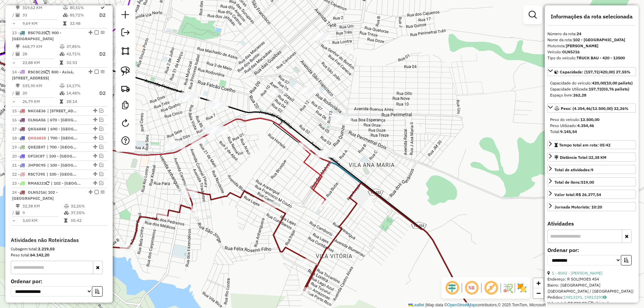
click at [332, 241] on icon at bounding box center [311, 261] width 364 height 156
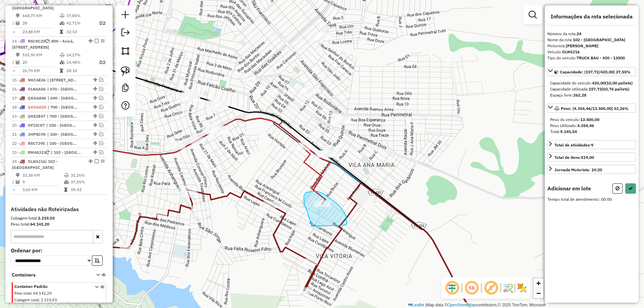
drag, startPoint x: 309, startPoint y: 219, endPoint x: 344, endPoint y: 226, distance: 34.9
select select "**********"
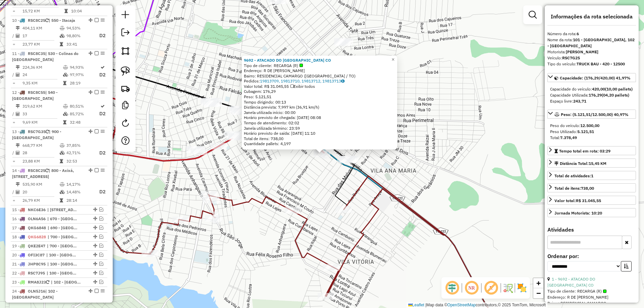
scroll to position [416, 0]
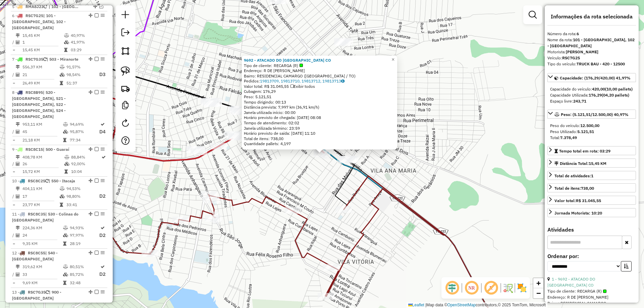
click at [306, 185] on div "9692 - ATACADO DO [GEOGRAPHIC_DATA] CO Tipo de cliente: RECARGA (R) Endereço: R…" at bounding box center [322, 154] width 644 height 308
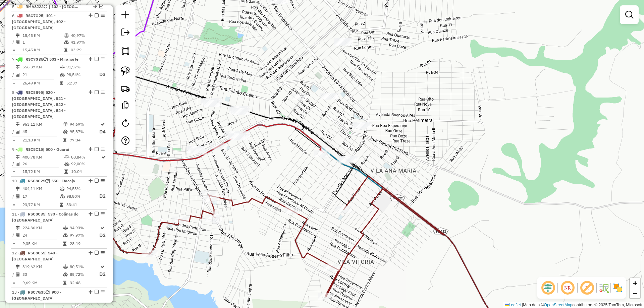
click at [370, 222] on icon at bounding box center [330, 257] width 360 height 163
select select "**********"
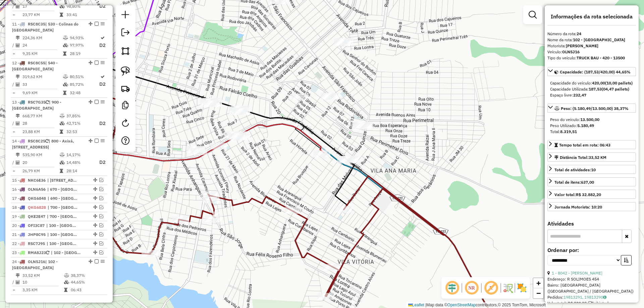
scroll to position [707, 0]
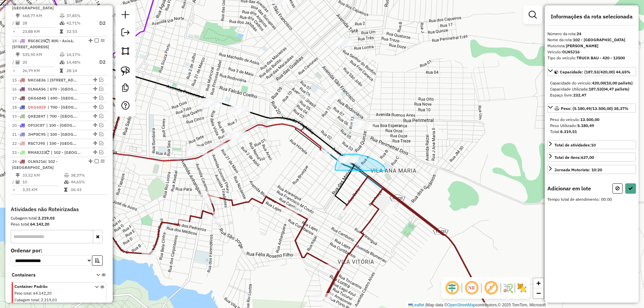
drag, startPoint x: 335, startPoint y: 170, endPoint x: 382, endPoint y: 182, distance: 47.7
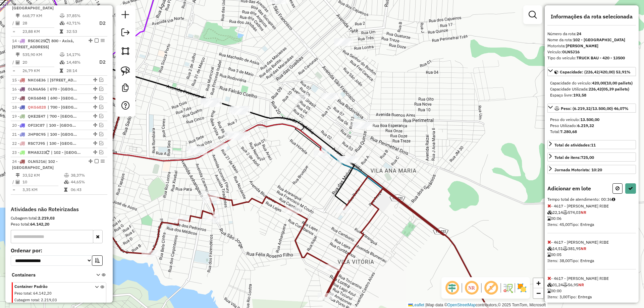
select select "**********"
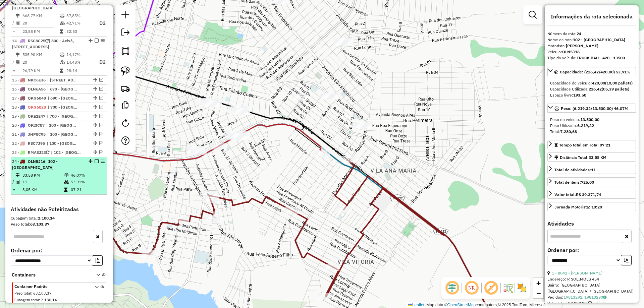
click at [76, 179] on td "53,91%" at bounding box center [87, 182] width 34 height 7
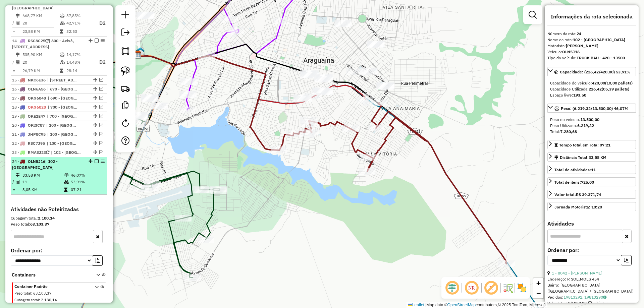
click at [95, 159] on em at bounding box center [97, 161] width 4 height 4
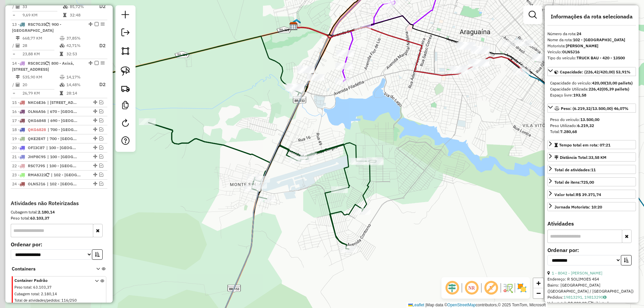
drag, startPoint x: 288, startPoint y: 187, endPoint x: 429, endPoint y: 154, distance: 144.5
click at [428, 155] on div "Janela de atendimento Grade de atendimento Capacidade Transportadoras Veículos …" at bounding box center [322, 154] width 644 height 308
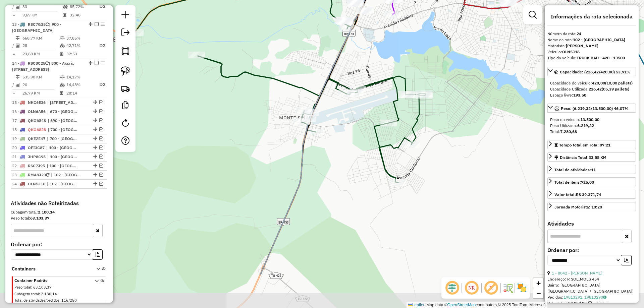
drag, startPoint x: 390, startPoint y: 223, endPoint x: 429, endPoint y: 146, distance: 85.5
click at [429, 146] on div "Janela de atendimento Grade de atendimento Capacidade Transportadoras Veículos …" at bounding box center [322, 154] width 644 height 308
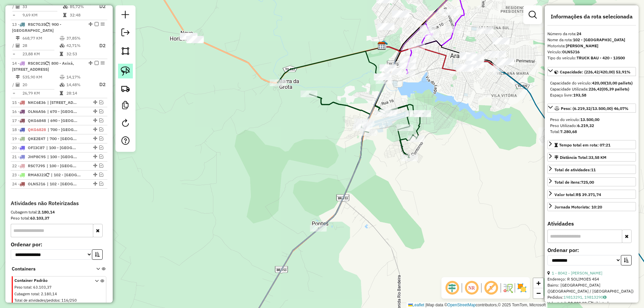
click at [131, 73] on link at bounding box center [125, 71] width 15 height 15
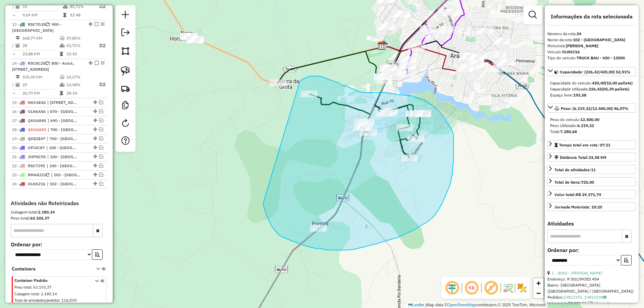
drag, startPoint x: 271, startPoint y: 225, endPoint x: 300, endPoint y: 81, distance: 146.2
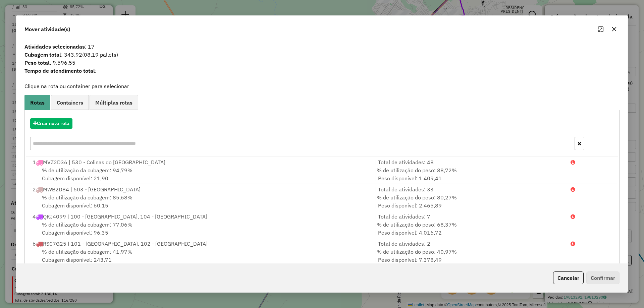
click at [615, 28] on icon "button" at bounding box center [614, 29] width 5 height 5
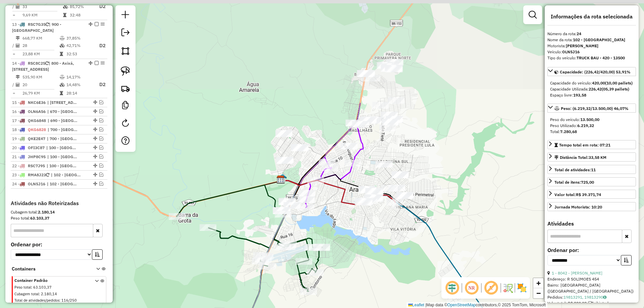
drag, startPoint x: 462, startPoint y: 117, endPoint x: 361, endPoint y: 251, distance: 167.7
click at [361, 251] on div "Janela de atendimento Grade de atendimento Capacidade Transportadoras Veículos …" at bounding box center [322, 154] width 644 height 308
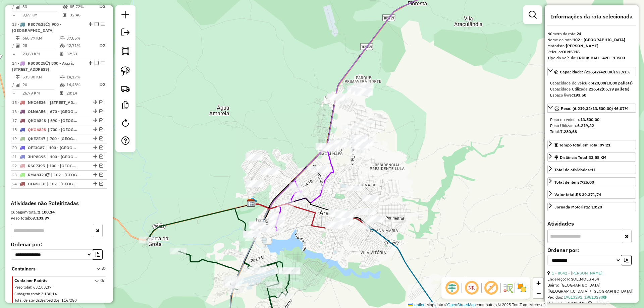
drag, startPoint x: 439, startPoint y: 156, endPoint x: 409, endPoint y: 181, distance: 38.7
click at [409, 181] on div "Janela de atendimento Grade de atendimento Capacidade Transportadoras Veículos …" at bounding box center [322, 154] width 644 height 308
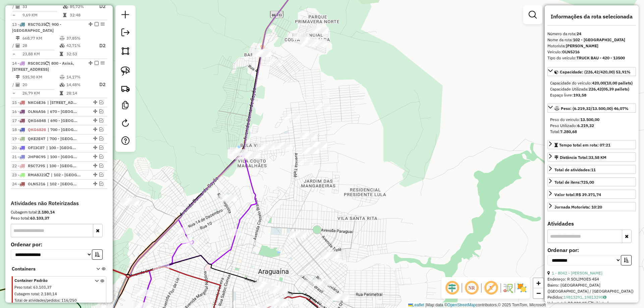
drag, startPoint x: 387, startPoint y: 194, endPoint x: 339, endPoint y: 183, distance: 49.0
click at [339, 183] on div "Janela de atendimento Grade de atendimento Capacidade Transportadoras Veículos …" at bounding box center [322, 154] width 644 height 308
drag, startPoint x: 125, startPoint y: 74, endPoint x: 164, endPoint y: 62, distance: 40.3
click at [126, 74] on img at bounding box center [125, 70] width 9 height 9
drag, startPoint x: 241, startPoint y: 41, endPoint x: 267, endPoint y: 38, distance: 26.3
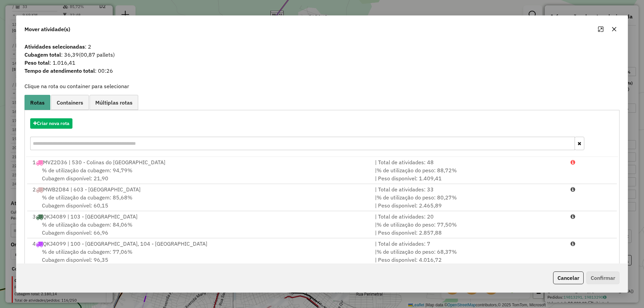
click at [612, 29] on icon "button" at bounding box center [614, 29] width 5 height 5
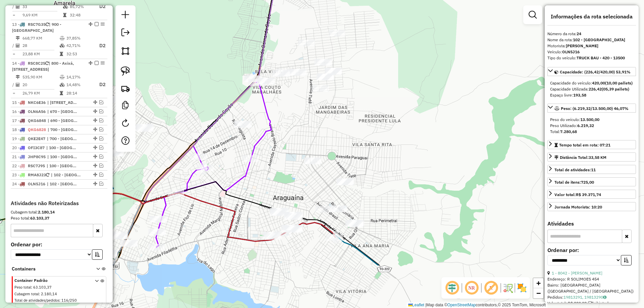
drag, startPoint x: 367, startPoint y: 185, endPoint x: 384, endPoint y: 107, distance: 79.5
click at [384, 107] on div "Janela de atendimento Grade de atendimento Capacidade Transportadoras Veículos …" at bounding box center [322, 154] width 644 height 308
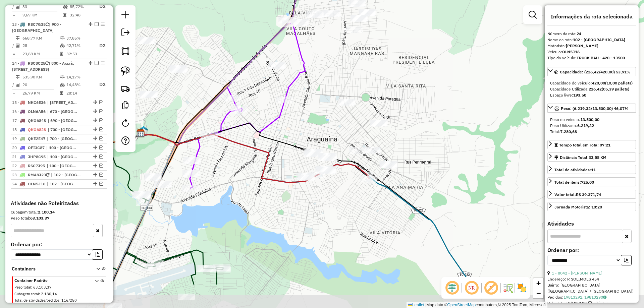
drag, startPoint x: 363, startPoint y: 153, endPoint x: 396, endPoint y: 98, distance: 64.7
click at [396, 98] on div "Janela de atendimento Grade de atendimento Capacidade Transportadoras Veículos …" at bounding box center [322, 154] width 644 height 308
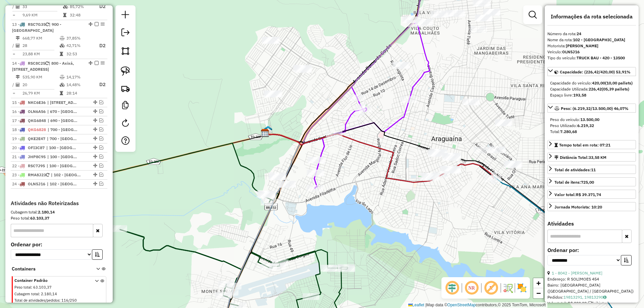
drag, startPoint x: 324, startPoint y: 228, endPoint x: 436, endPoint y: 227, distance: 112.8
click at [437, 227] on div "Janela de atendimento Grade de atendimento Capacidade Transportadoras Veículos …" at bounding box center [322, 154] width 644 height 308
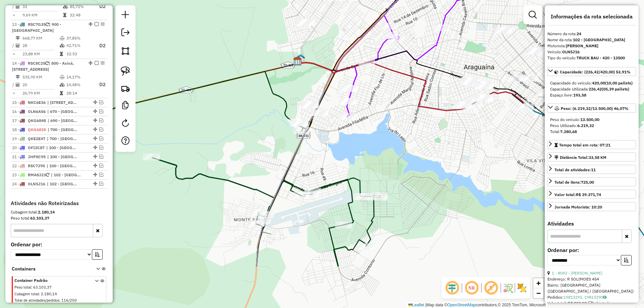
drag, startPoint x: 341, startPoint y: 210, endPoint x: 363, endPoint y: 138, distance: 75.8
click at [363, 138] on div "Janela de atendimento Grade de atendimento Capacidade Transportadoras Veículos …" at bounding box center [322, 154] width 644 height 308
click at [127, 68] on img at bounding box center [125, 70] width 9 height 9
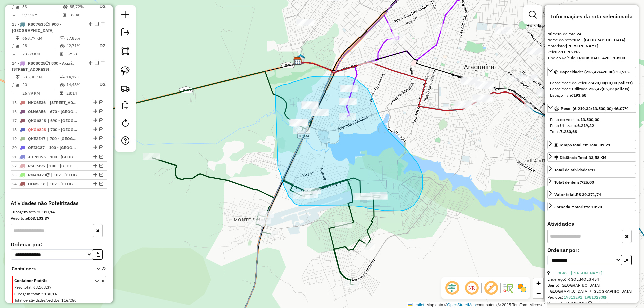
drag, startPoint x: 280, startPoint y: 172, endPoint x: 275, endPoint y: 89, distance: 83.4
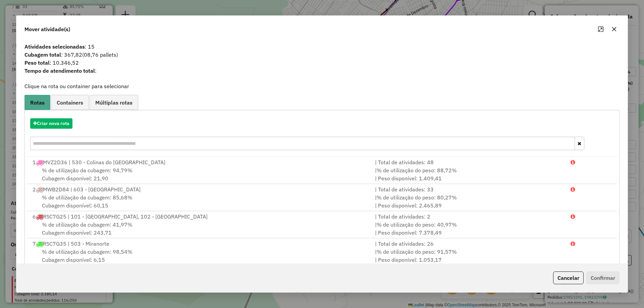
click at [614, 30] on icon "button" at bounding box center [614, 29] width 4 height 4
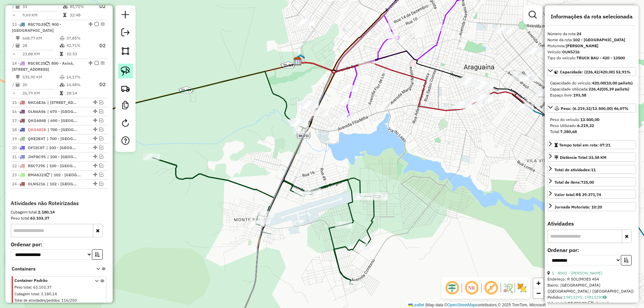
drag, startPoint x: 125, startPoint y: 69, endPoint x: 130, endPoint y: 73, distance: 7.4
click at [125, 69] on img at bounding box center [125, 70] width 9 height 9
drag, startPoint x: 285, startPoint y: 186, endPoint x: 329, endPoint y: 176, distance: 45.1
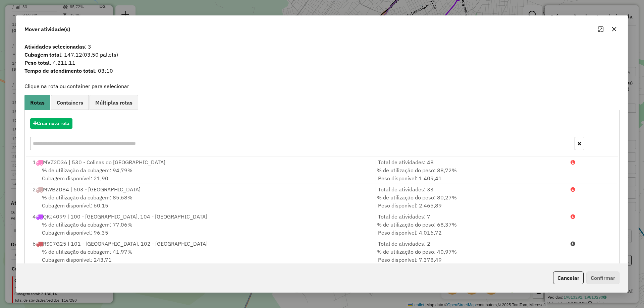
click at [615, 29] on icon "button" at bounding box center [614, 29] width 4 height 4
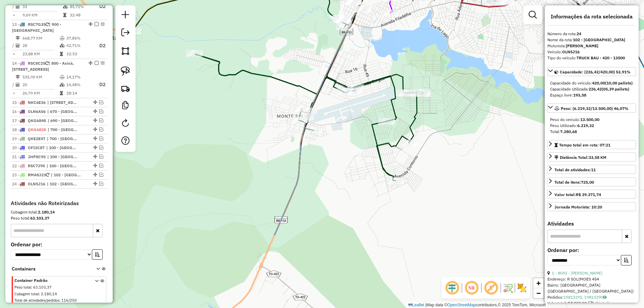
drag, startPoint x: 394, startPoint y: 227, endPoint x: 437, endPoint y: 123, distance: 112.2
click at [437, 123] on div "Janela de atendimento Grade de atendimento Capacidade Transportadoras Veículos …" at bounding box center [322, 154] width 644 height 308
click at [126, 73] on img at bounding box center [125, 70] width 9 height 9
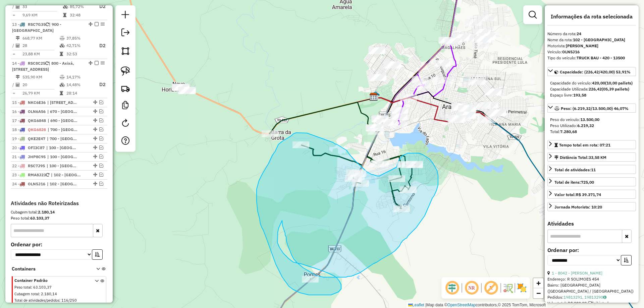
drag, startPoint x: 386, startPoint y: 96, endPoint x: 380, endPoint y: 177, distance: 80.8
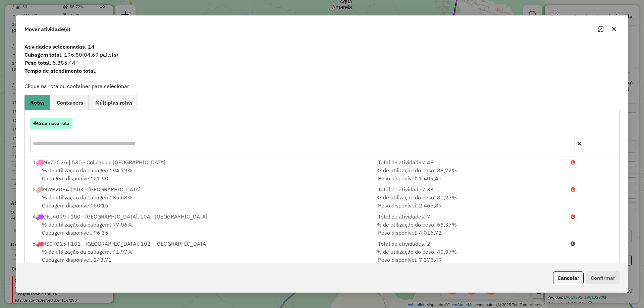
click at [58, 122] on button "Criar nova rota" at bounding box center [51, 123] width 42 height 10
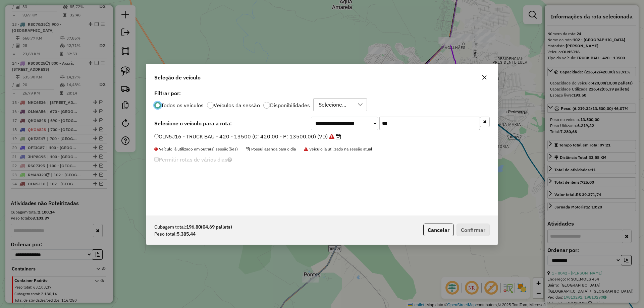
scroll to position [4, 2]
click at [412, 123] on input "***" at bounding box center [430, 123] width 101 height 13
type input "***"
click at [314, 138] on label "RSC8C35 - TRUCK BAU - 420 - 12500 (C: 420,00 - P: 12500,00) (VD)" at bounding box center [247, 137] width 187 height 8
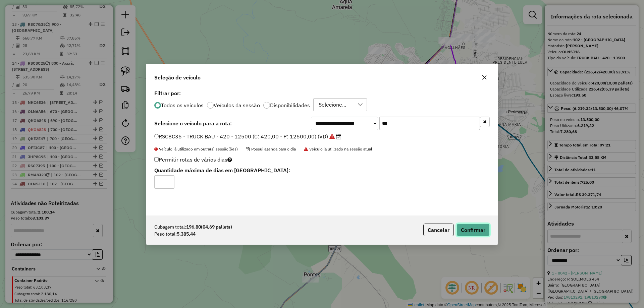
click at [465, 226] on button "Confirmar" at bounding box center [473, 230] width 33 height 13
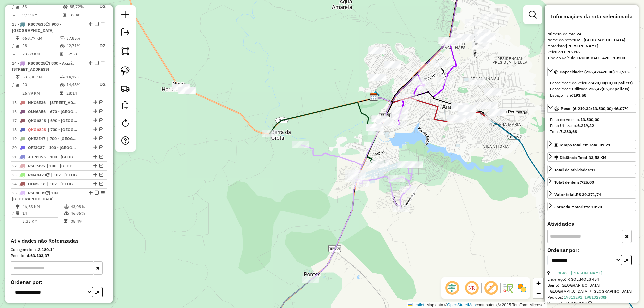
scroll to position [722, 0]
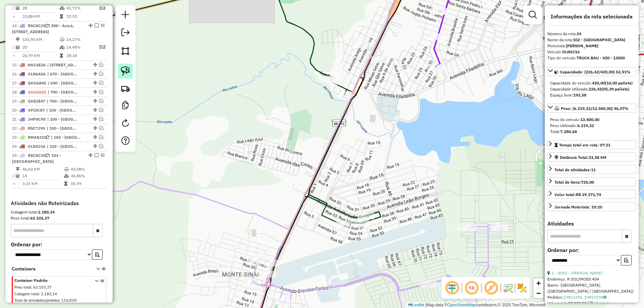
click at [129, 70] on img at bounding box center [125, 70] width 9 height 9
drag, startPoint x: 317, startPoint y: 73, endPoint x: 336, endPoint y: 120, distance: 50.9
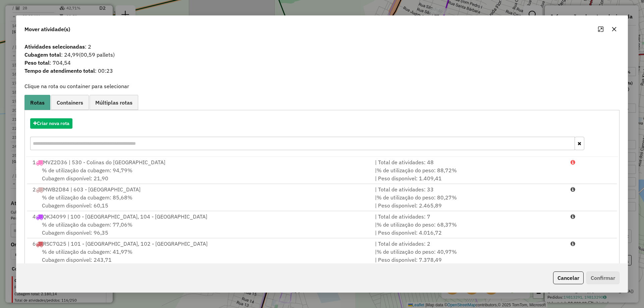
click at [611, 31] on button "button" at bounding box center [614, 29] width 11 height 11
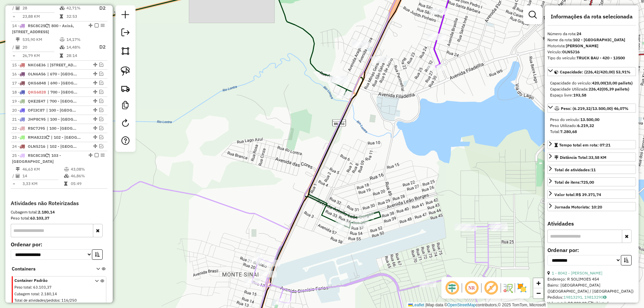
click at [255, 213] on icon at bounding box center [273, 244] width 455 height 189
click at [248, 213] on icon at bounding box center [273, 244] width 455 height 189
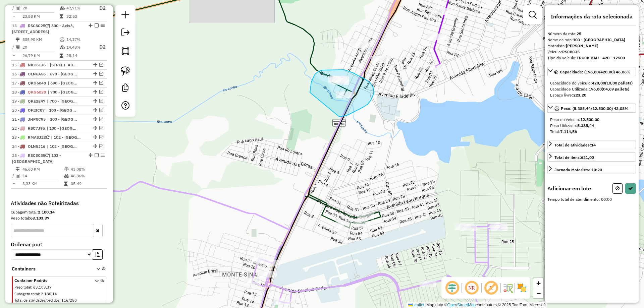
drag, startPoint x: 310, startPoint y: 93, endPoint x: 338, endPoint y: 117, distance: 37.1
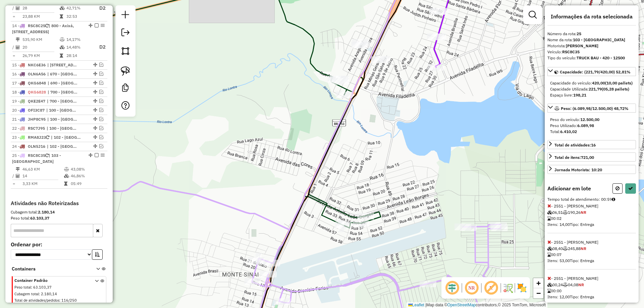
select select "**********"
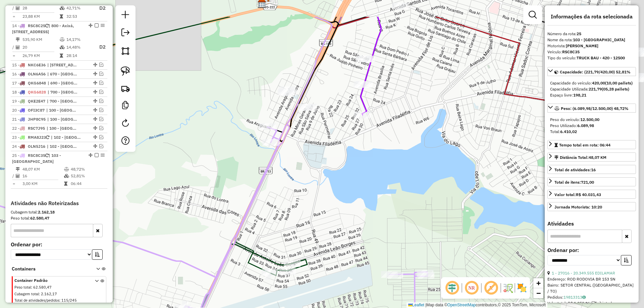
drag, startPoint x: 376, startPoint y: 165, endPoint x: 291, endPoint y: 166, distance: 84.2
click at [335, 165] on div "Janela de atendimento Grade de atendimento Capacidade Transportadoras Veículos …" at bounding box center [322, 154] width 644 height 308
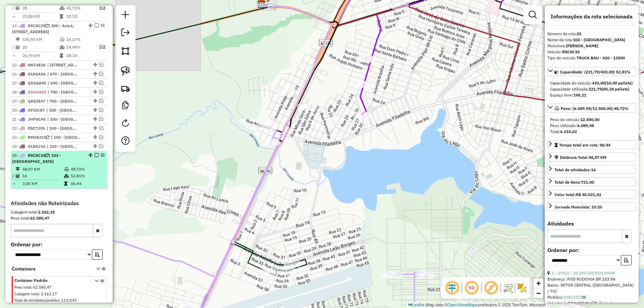
click at [70, 173] on td "52,81%" at bounding box center [87, 176] width 34 height 7
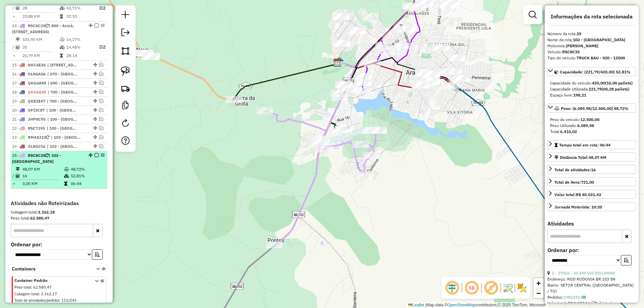
click at [95, 153] on em at bounding box center [97, 155] width 4 height 4
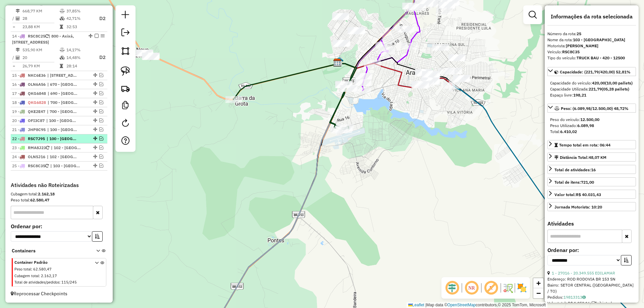
scroll to position [693, 0]
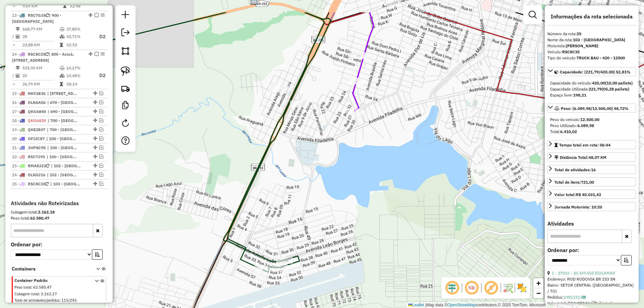
drag, startPoint x: 344, startPoint y: 139, endPoint x: 343, endPoint y: 187, distance: 47.7
click at [344, 186] on div "Janela de atendimento Grade de atendimento Capacidade Transportadoras Veículos …" at bounding box center [322, 154] width 644 height 308
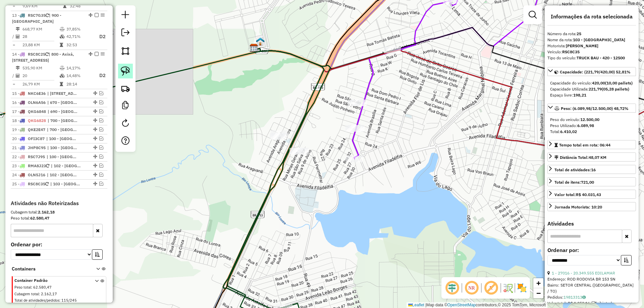
click at [127, 73] on img at bounding box center [125, 70] width 9 height 9
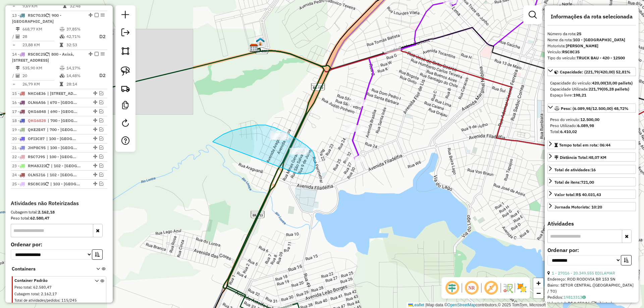
drag, startPoint x: 223, startPoint y: 135, endPoint x: 295, endPoint y: 173, distance: 81.4
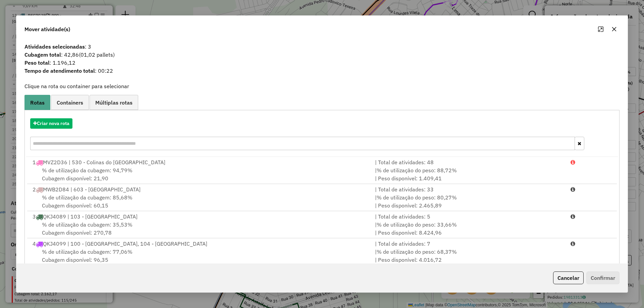
click at [615, 30] on icon "button" at bounding box center [614, 29] width 4 height 4
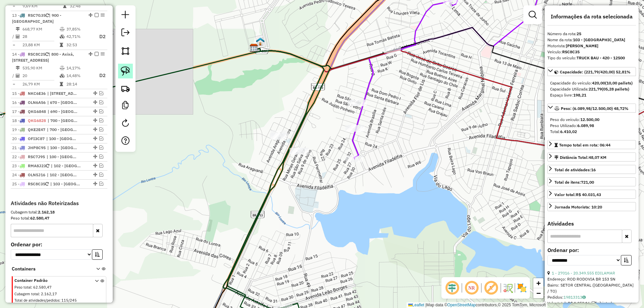
click at [129, 72] on img at bounding box center [125, 70] width 9 height 9
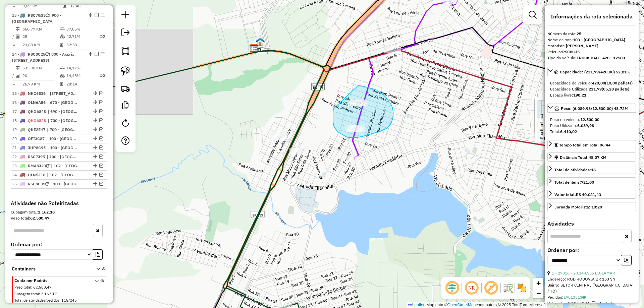
drag, startPoint x: 333, startPoint y: 111, endPoint x: 355, endPoint y: 86, distance: 34.0
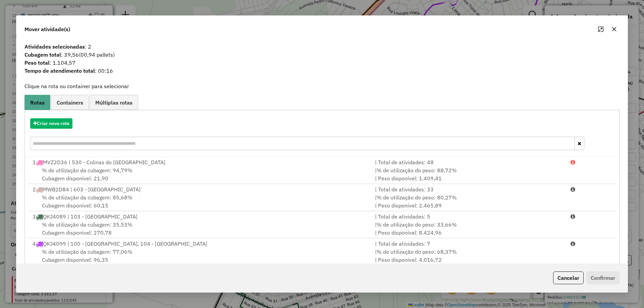
click at [612, 30] on icon "button" at bounding box center [614, 29] width 5 height 5
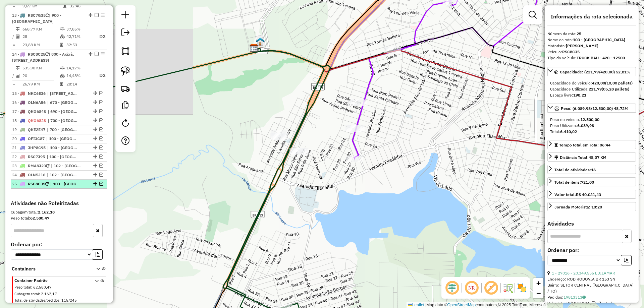
click at [101, 182] on div at bounding box center [95, 184] width 20 height 4
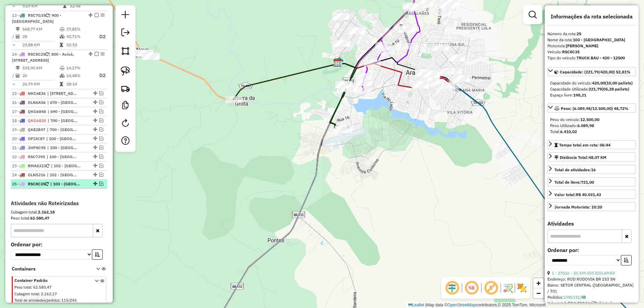
click at [99, 182] on em at bounding box center [101, 184] width 4 height 4
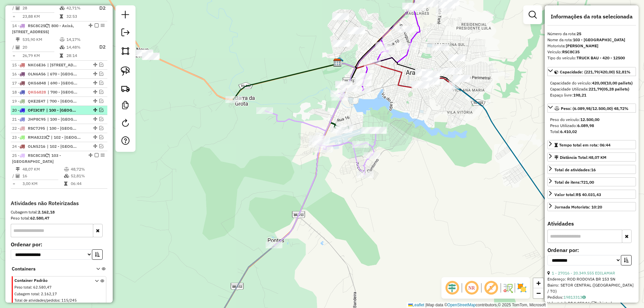
click at [100, 108] on em at bounding box center [101, 110] width 4 height 4
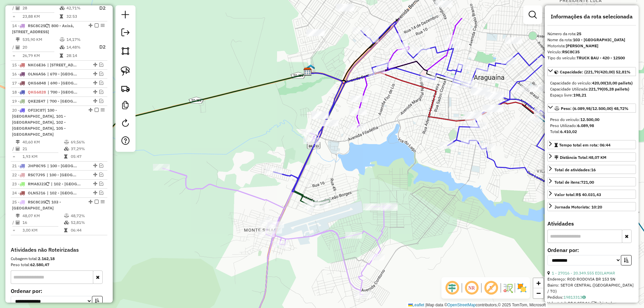
drag, startPoint x: 361, startPoint y: 108, endPoint x: 347, endPoint y: 164, distance: 57.5
click at [347, 164] on div "Janela de atendimento Grade de atendimento Capacidade Transportadoras Veículos …" at bounding box center [322, 154] width 644 height 308
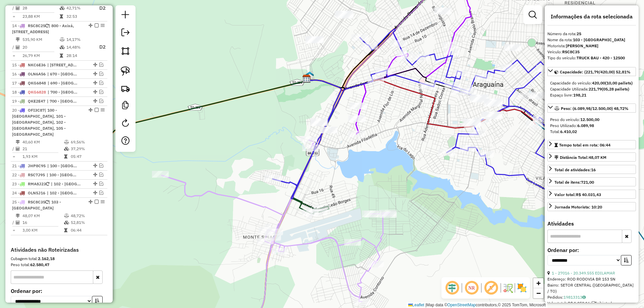
click at [287, 182] on icon at bounding box center [419, 114] width 292 height 170
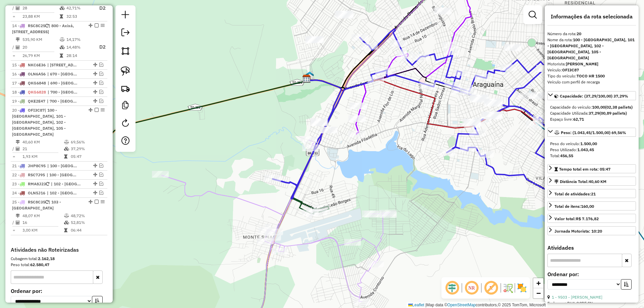
scroll to position [756, 0]
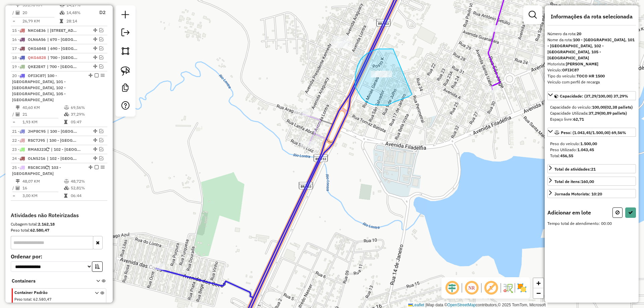
drag, startPoint x: 393, startPoint y: 49, endPoint x: 412, endPoint y: 95, distance: 49.4
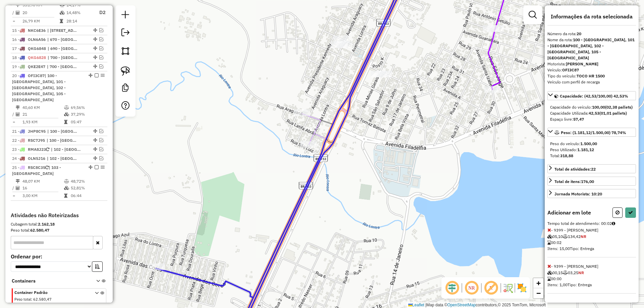
select select "**********"
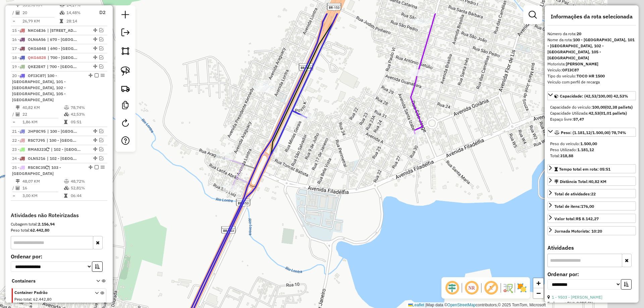
drag, startPoint x: 444, startPoint y: 96, endPoint x: 306, endPoint y: 145, distance: 146.4
click at [306, 145] on div "Janela de atendimento Grade de atendimento Capacidade Transportadoras Veículos …" at bounding box center [322, 154] width 644 height 308
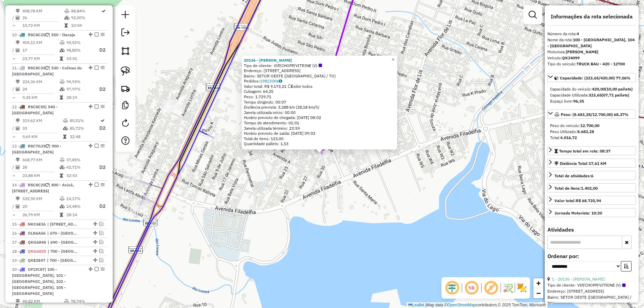
scroll to position [369, 0]
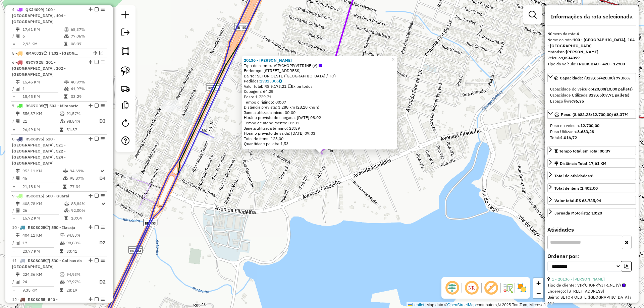
drag, startPoint x: 315, startPoint y: 182, endPoint x: 316, endPoint y: 167, distance: 15.2
click at [315, 182] on div "20136 - JUAREZ BONIFACIO DOS Tipo de cliente: VIP/CHOPP/VITRINE (V) Endereço: […" at bounding box center [322, 154] width 644 height 308
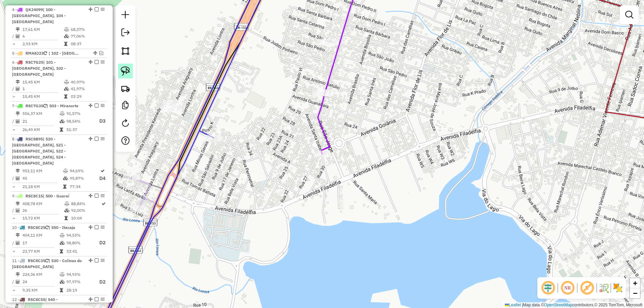
click at [129, 70] on img at bounding box center [125, 70] width 9 height 9
drag, startPoint x: 312, startPoint y: 76, endPoint x: 373, endPoint y: 120, distance: 75.2
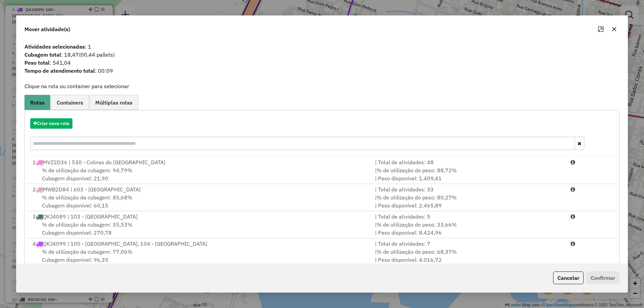
click at [614, 27] on icon "button" at bounding box center [614, 29] width 5 height 5
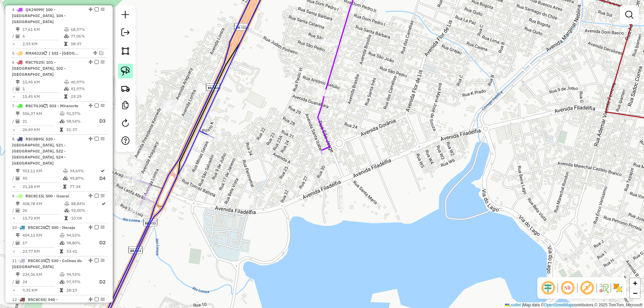
click at [127, 72] on img at bounding box center [125, 70] width 9 height 9
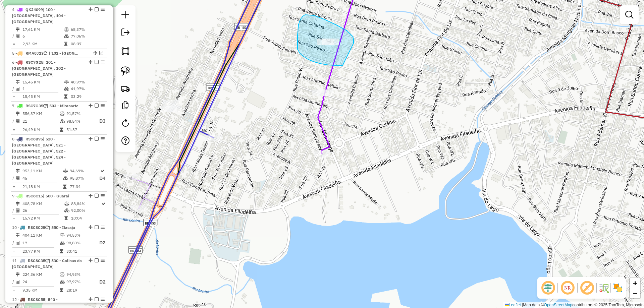
drag, startPoint x: 354, startPoint y: 42, endPoint x: 384, endPoint y: 65, distance: 38.3
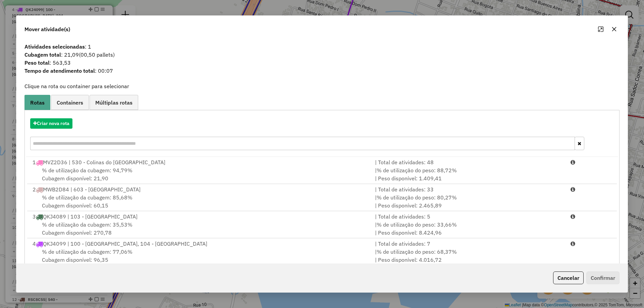
click at [616, 28] on icon "button" at bounding box center [614, 29] width 4 height 4
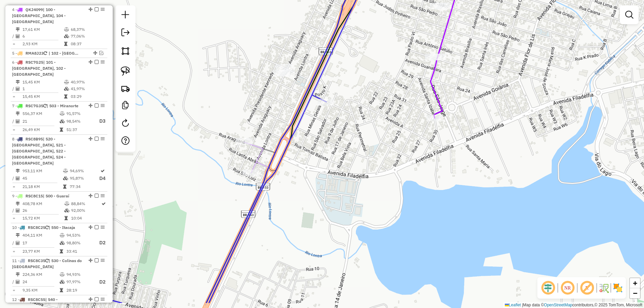
drag, startPoint x: 261, startPoint y: 189, endPoint x: 375, endPoint y: 153, distance: 118.9
click at [377, 152] on div "Janela de atendimento Grade de atendimento Capacidade Transportadoras Veículos …" at bounding box center [322, 154] width 644 height 308
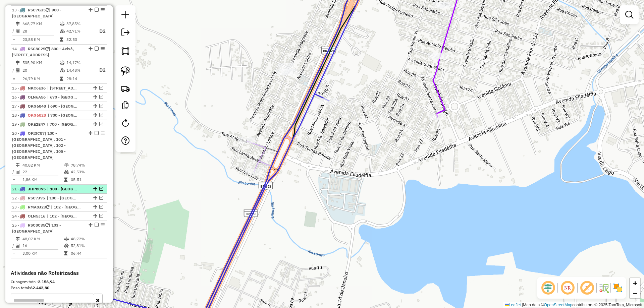
scroll to position [705, 0]
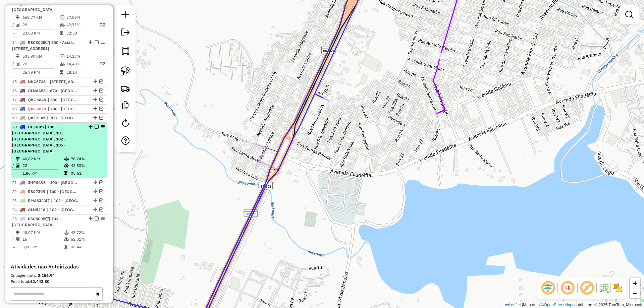
click at [64, 171] on icon at bounding box center [65, 173] width 3 height 4
select select "**********"
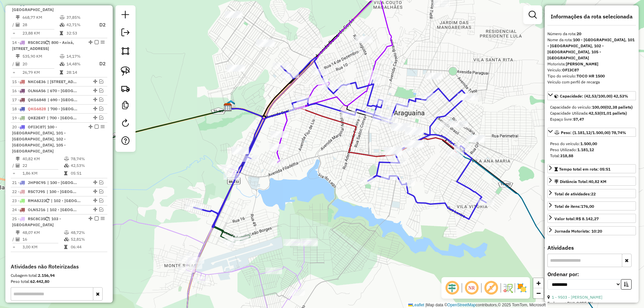
drag, startPoint x: 229, startPoint y: 218, endPoint x: 264, endPoint y: 193, distance: 42.8
click at [264, 194] on div "Janela de atendimento Grade de atendimento Capacidade Transportadoras Veículos …" at bounding box center [322, 154] width 644 height 308
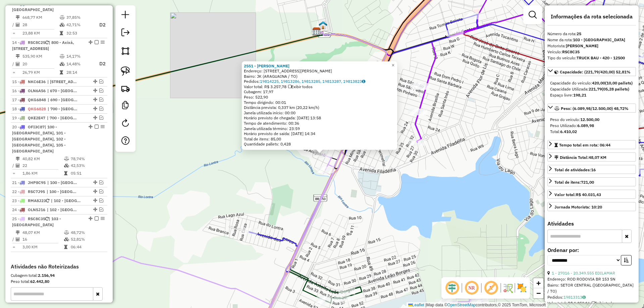
scroll to position [756, 0]
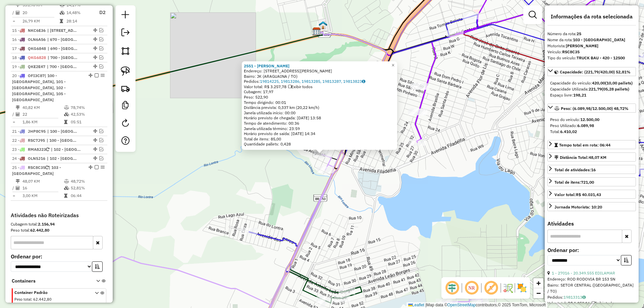
drag, startPoint x: 293, startPoint y: 179, endPoint x: 304, endPoint y: 179, distance: 11.1
click at [294, 179] on div "2551 - [PERSON_NAME]: [STREET_ADDRESS][PERSON_NAME] Bairro: JK (ARAGUAINA / [GE…" at bounding box center [322, 154] width 644 height 308
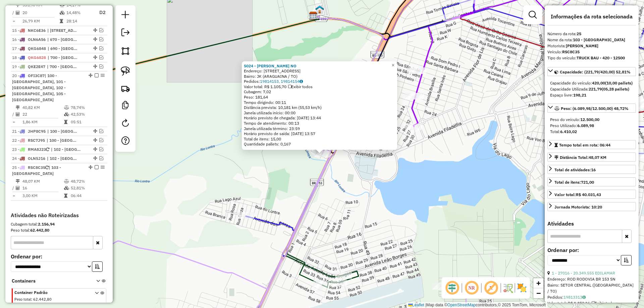
click at [376, 182] on div "5024 - [PERSON_NAME] NO Endereço: AV LONTRA 157 Bairro: JK (ARAGUAINA / [GEOGRA…" at bounding box center [322, 154] width 644 height 308
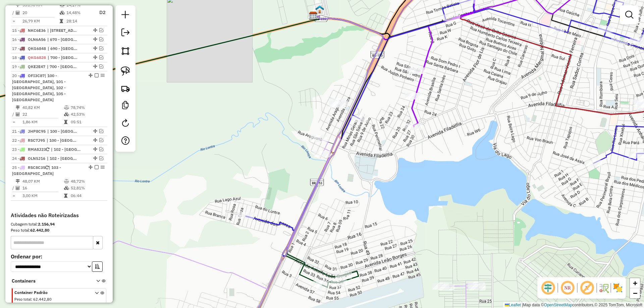
click at [356, 108] on icon at bounding box center [203, 152] width 359 height 273
select select "**********"
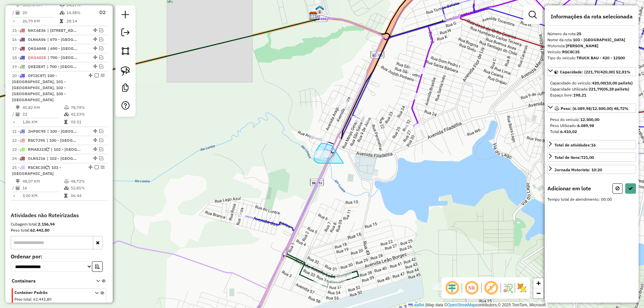
drag, startPoint x: 328, startPoint y: 144, endPoint x: 345, endPoint y: 163, distance: 25.4
click at [615, 194] on button at bounding box center [618, 189] width 10 height 10
select select "**********"
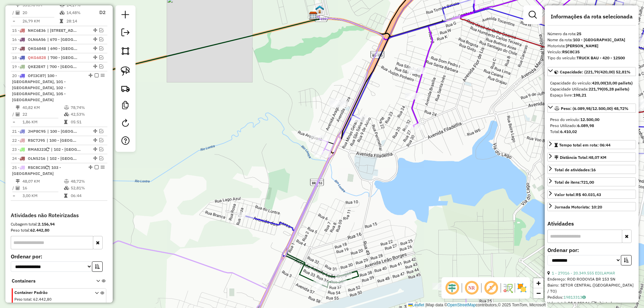
click at [345, 131] on icon at bounding box center [203, 152] width 359 height 273
click at [275, 225] on icon at bounding box center [477, 112] width 463 height 287
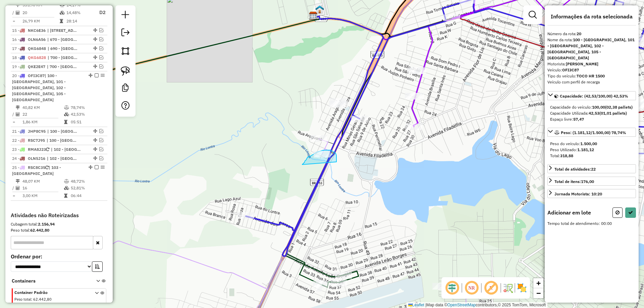
drag, startPoint x: 305, startPoint y: 162, endPoint x: 318, endPoint y: 168, distance: 14.9
select select "**********"
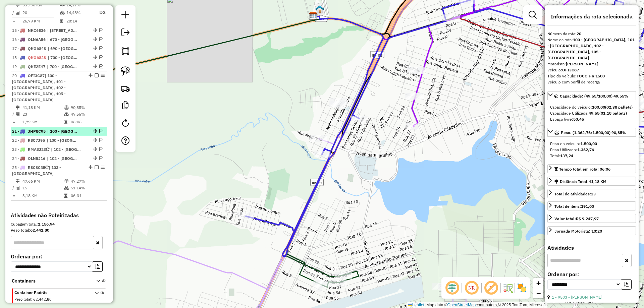
click at [99, 129] on em at bounding box center [101, 131] width 4 height 4
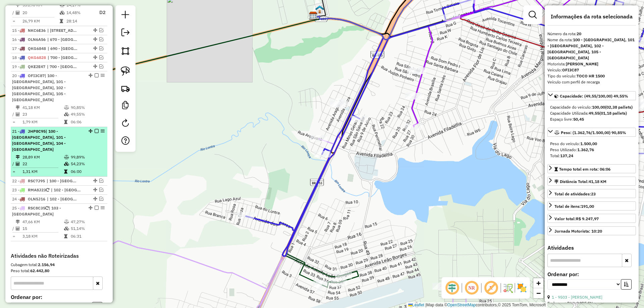
click at [95, 129] on em at bounding box center [97, 131] width 4 height 4
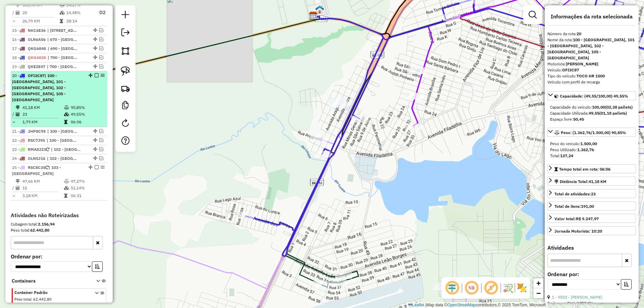
click at [95, 73] on em at bounding box center [97, 75] width 4 height 4
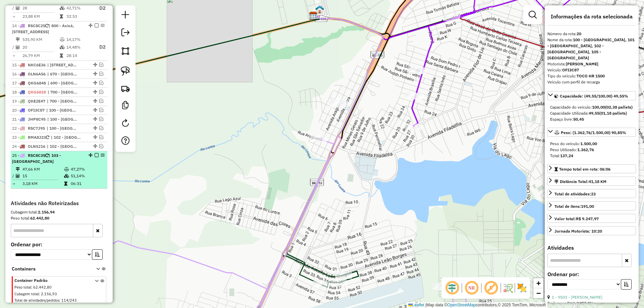
click at [76, 173] on td "51,14%" at bounding box center [87, 176] width 34 height 7
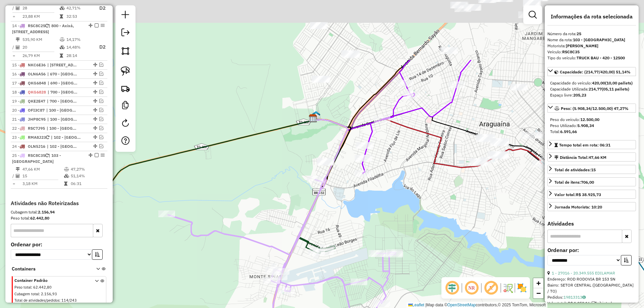
drag, startPoint x: 355, startPoint y: 111, endPoint x: 338, endPoint y: 176, distance: 67.3
click at [338, 176] on div "Janela de atendimento Grade de atendimento Capacidade Transportadoras Veículos …" at bounding box center [322, 154] width 644 height 308
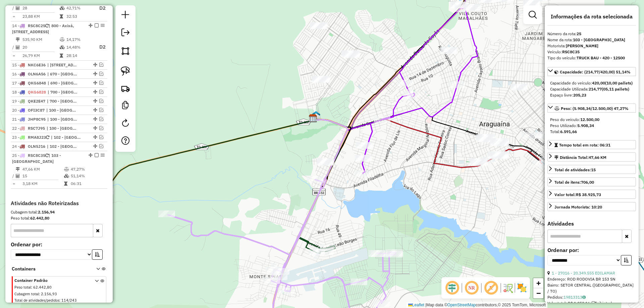
click at [317, 199] on icon at bounding box center [282, 259] width 228 height 160
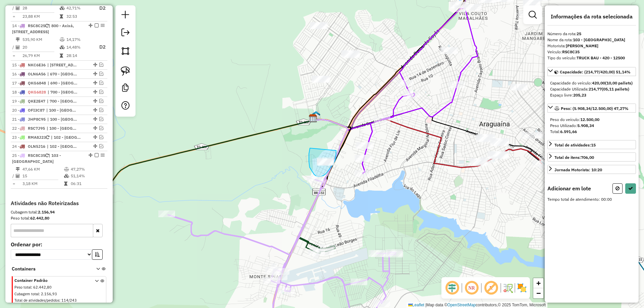
drag, startPoint x: 311, startPoint y: 170, endPoint x: 336, endPoint y: 150, distance: 32.0
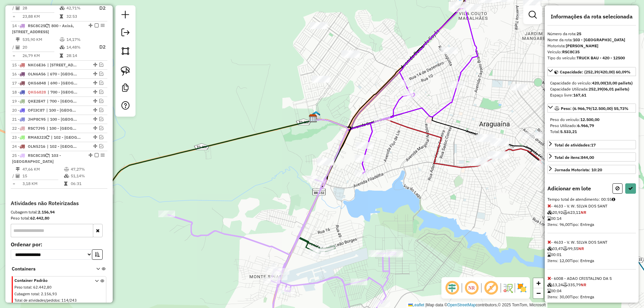
select select "**********"
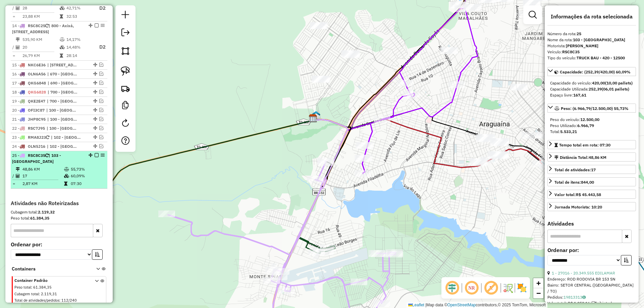
click at [95, 153] on em at bounding box center [97, 155] width 4 height 4
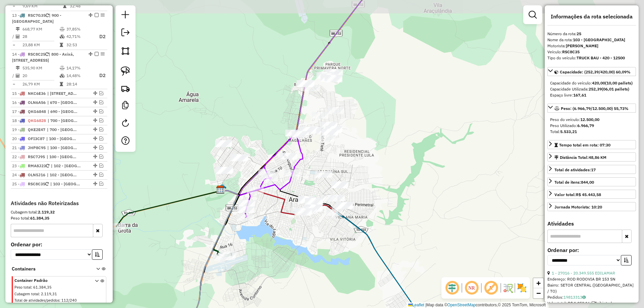
drag, startPoint x: 409, startPoint y: 218, endPoint x: 289, endPoint y: 243, distance: 122.5
click at [290, 243] on div "Janela de atendimento Grade de atendimento Capacidade Transportadoras Veículos …" at bounding box center [322, 154] width 644 height 308
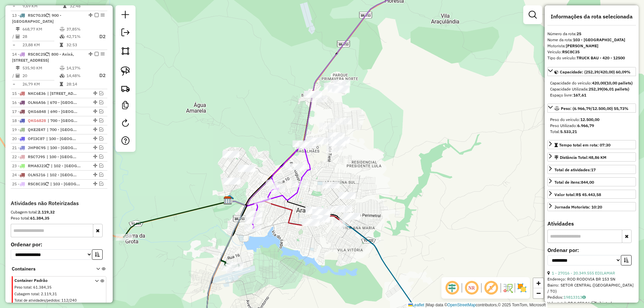
drag, startPoint x: 363, startPoint y: 168, endPoint x: 394, endPoint y: 156, distance: 33.5
click at [394, 156] on div "Janela de atendimento Grade de atendimento Capacidade Transportadoras Veículos …" at bounding box center [322, 154] width 644 height 308
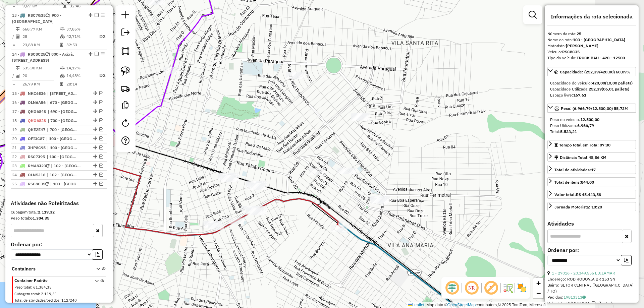
drag, startPoint x: 382, startPoint y: 211, endPoint x: 292, endPoint y: 233, distance: 92.9
click at [292, 233] on div "Janela de atendimento Grade de atendimento Capacidade Transportadoras Veículos …" at bounding box center [322, 154] width 644 height 308
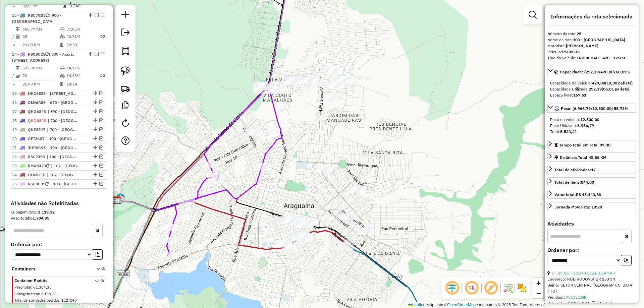
drag, startPoint x: 300, startPoint y: 228, endPoint x: 333, endPoint y: 256, distance: 43.1
click at [332, 259] on div "Janela de atendimento Grade de atendimento Capacidade Transportadoras Veículos …" at bounding box center [322, 154] width 644 height 308
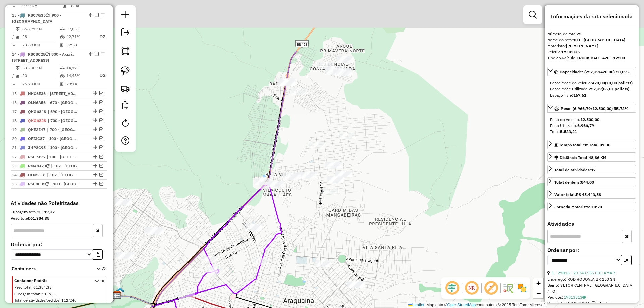
drag, startPoint x: 369, startPoint y: 161, endPoint x: 354, endPoint y: 247, distance: 87.2
click at [354, 247] on div "Janela de atendimento Grade de atendimento Capacidade Transportadoras Veículos …" at bounding box center [322, 154] width 644 height 308
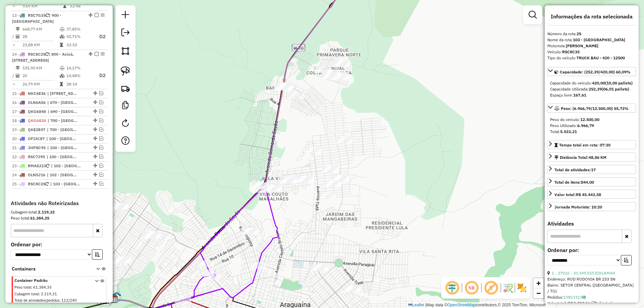
click at [134, 73] on div at bounding box center [125, 78] width 20 height 147
drag, startPoint x: 125, startPoint y: 70, endPoint x: 141, endPoint y: 82, distance: 19.4
click at [125, 71] on img at bounding box center [125, 70] width 9 height 9
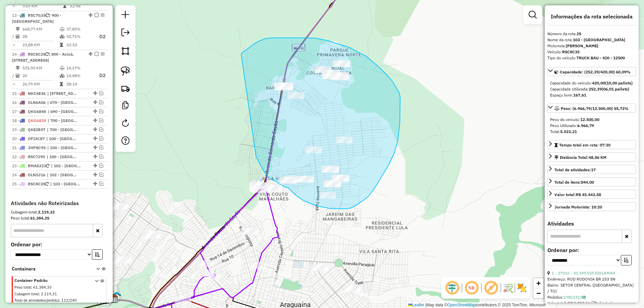
drag, startPoint x: 256, startPoint y: 153, endPoint x: 239, endPoint y: 58, distance: 96.4
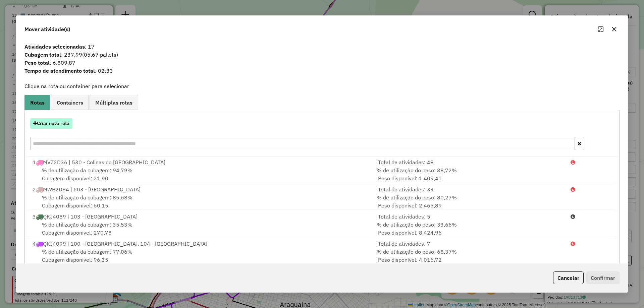
click at [64, 124] on button "Criar nova rota" at bounding box center [51, 123] width 42 height 10
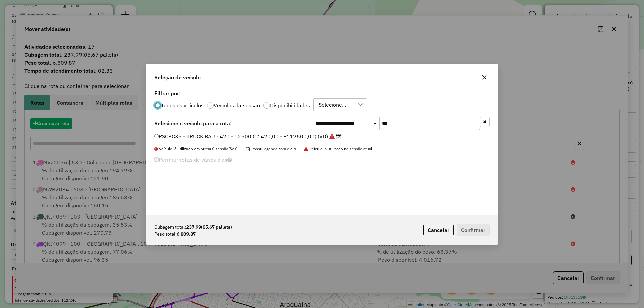
scroll to position [4, 2]
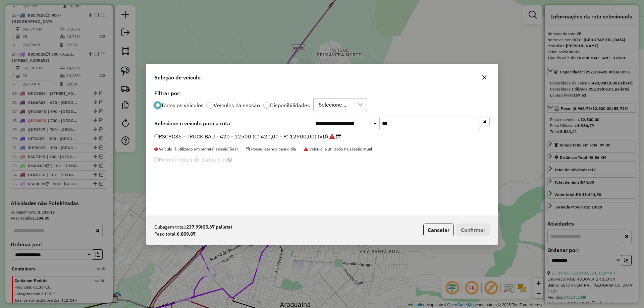
click at [411, 125] on input "***" at bounding box center [430, 123] width 101 height 13
type input "***"
click at [258, 137] on label "OLH6E04 - TRUCK BAU - 378 - 13040 (C: 378,00 - P: 13040,00) (VD)" at bounding box center [244, 137] width 181 height 8
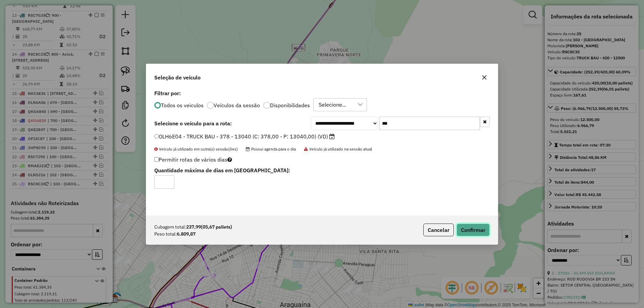
click at [462, 225] on button "Confirmar" at bounding box center [473, 230] width 33 height 13
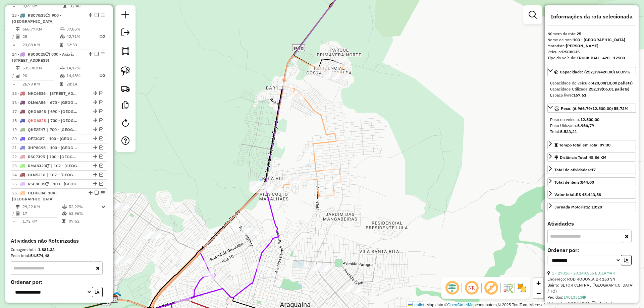
scroll to position [725, 0]
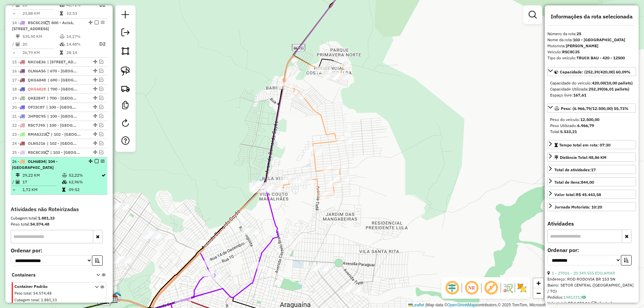
click at [82, 187] on td "09:52" at bounding box center [84, 190] width 33 height 7
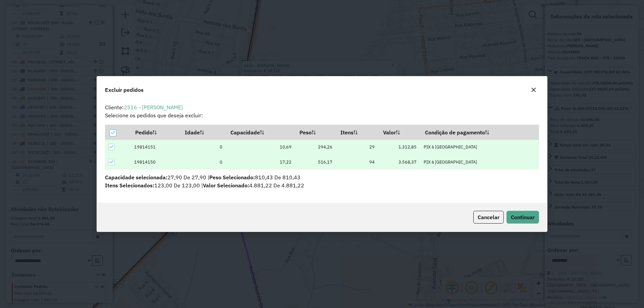
scroll to position [0, 0]
click at [520, 211] on button "Continuar" at bounding box center [523, 217] width 33 height 13
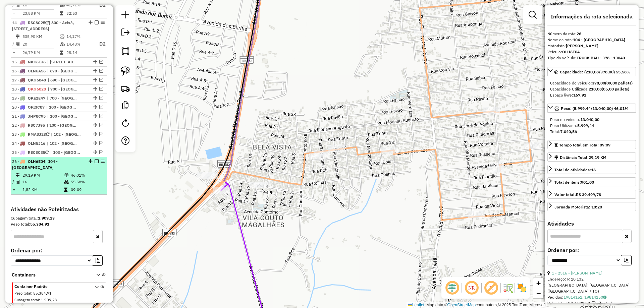
click at [95, 159] on em at bounding box center [97, 161] width 4 height 4
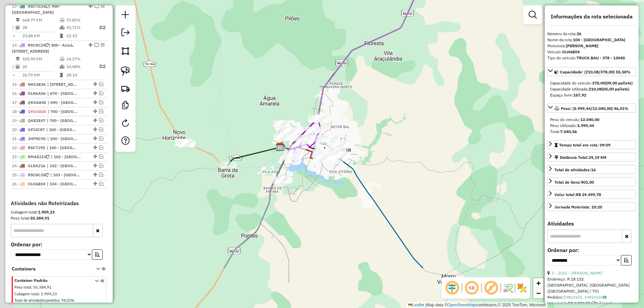
drag, startPoint x: 324, startPoint y: 209, endPoint x: 371, endPoint y: 131, distance: 90.8
click at [371, 131] on div "Janela de atendimento Grade de atendimento Capacidade Transportadoras Veículos …" at bounding box center [322, 154] width 644 height 308
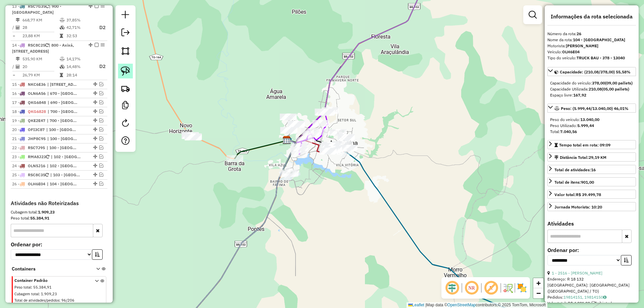
click at [120, 68] on link at bounding box center [125, 71] width 15 height 15
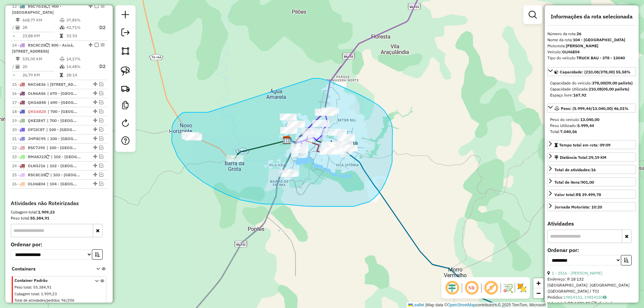
drag, startPoint x: 208, startPoint y: 112, endPoint x: 309, endPoint y: 79, distance: 106.4
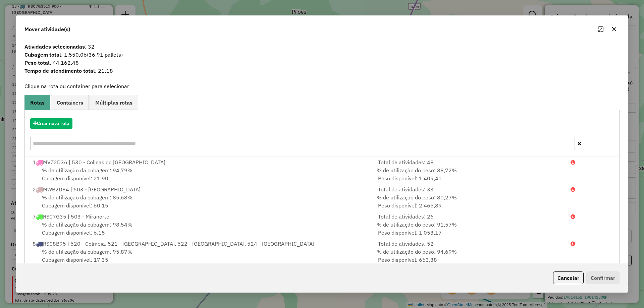
click at [610, 31] on button "button" at bounding box center [614, 29] width 11 height 11
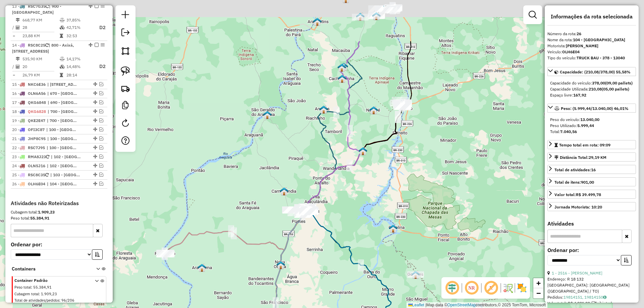
drag, startPoint x: 457, startPoint y: 132, endPoint x: 344, endPoint y: 211, distance: 138.5
click at [345, 213] on div "Janela de atendimento Grade de atendimento Capacidade Transportadoras Veículos …" at bounding box center [322, 154] width 644 height 308
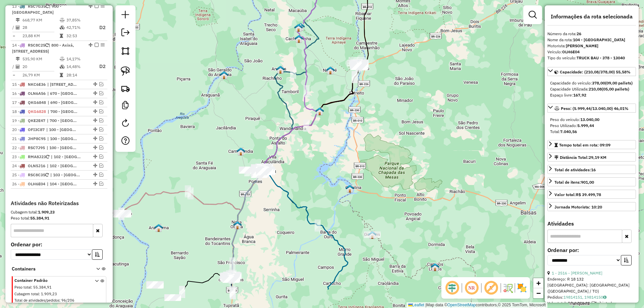
drag, startPoint x: 427, startPoint y: 162, endPoint x: 389, endPoint y: 82, distance: 88.6
click at [390, 83] on div "Janela de atendimento Grade de atendimento Capacidade Transportadoras Veículos …" at bounding box center [322, 154] width 644 height 308
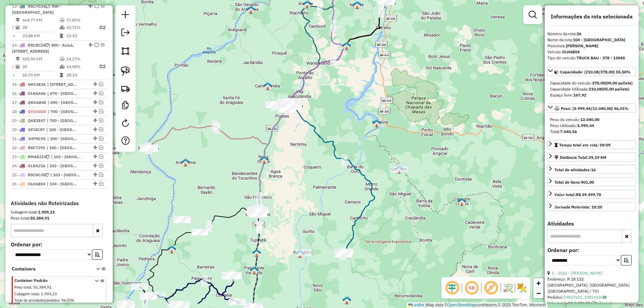
drag, startPoint x: 377, startPoint y: 153, endPoint x: 419, endPoint y: 108, distance: 61.3
click at [419, 108] on div "Janela de atendimento Grade de atendimento Capacidade Transportadoras Veículos …" at bounding box center [322, 154] width 644 height 308
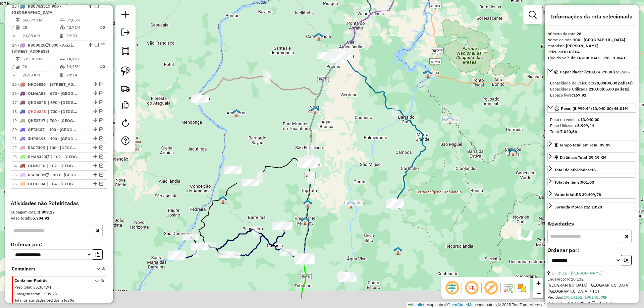
drag, startPoint x: 320, startPoint y: 188, endPoint x: 365, endPoint y: 143, distance: 64.3
click at [365, 143] on div "Janela de atendimento Grade de atendimento Capacidade Transportadoras Veículos …" at bounding box center [322, 154] width 644 height 308
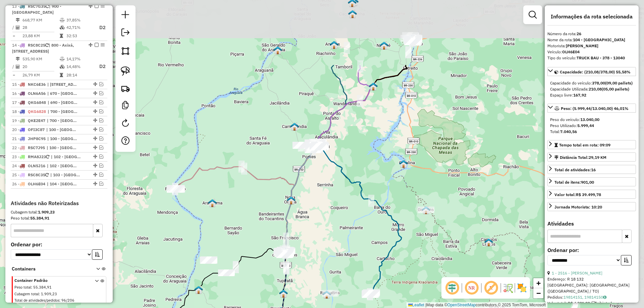
drag, startPoint x: 346, startPoint y: 155, endPoint x: 323, endPoint y: 228, distance: 76.1
click at [323, 228] on div "Janela de atendimento Grade de atendimento Capacidade Transportadoras Veículos …" at bounding box center [322, 154] width 644 height 308
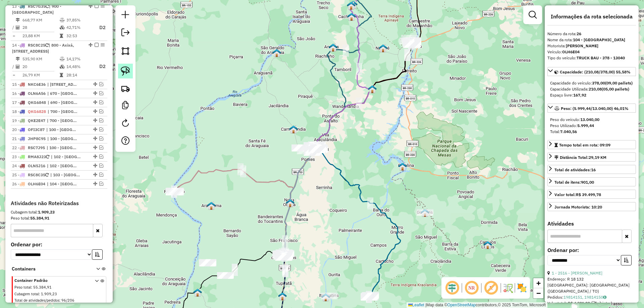
click at [127, 75] on img at bounding box center [125, 70] width 9 height 9
drag, startPoint x: 157, startPoint y: 187, endPoint x: 208, endPoint y: 183, distance: 50.9
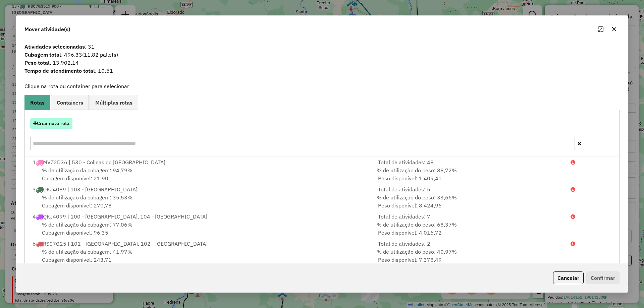
click at [62, 123] on button "Criar nova rota" at bounding box center [51, 123] width 42 height 10
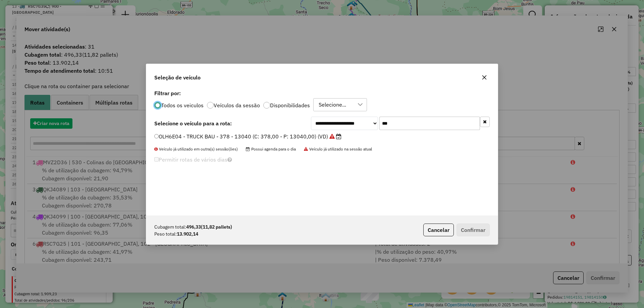
scroll to position [4, 2]
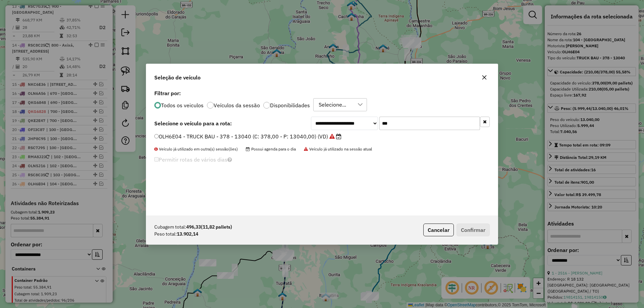
click at [406, 129] on input "***" at bounding box center [430, 123] width 101 height 13
type input "***"
click at [313, 134] on label "OLN5J16 - TRUCK BAU - 420 - 13500 (C: 420,00 - P: 13500,00) (VD)" at bounding box center [247, 137] width 187 height 8
click at [475, 227] on button "Confirmar" at bounding box center [473, 230] width 33 height 13
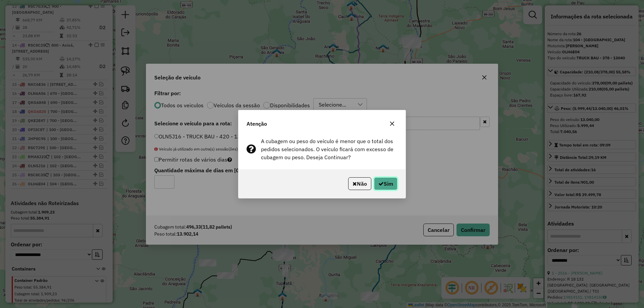
click at [389, 182] on button "Sim" at bounding box center [385, 184] width 23 height 13
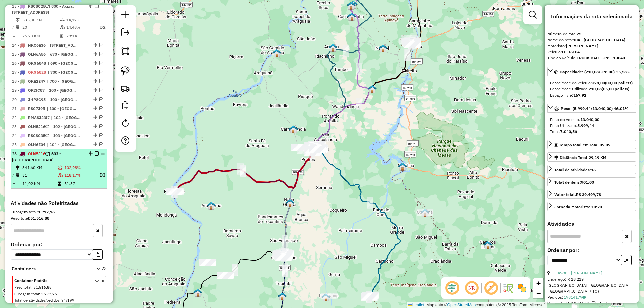
click at [84, 164] on td "102,98%" at bounding box center [79, 167] width 30 height 7
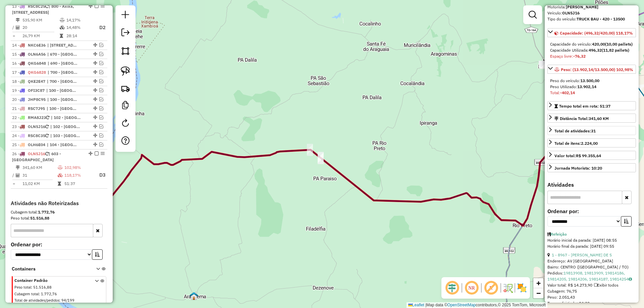
scroll to position [101, 0]
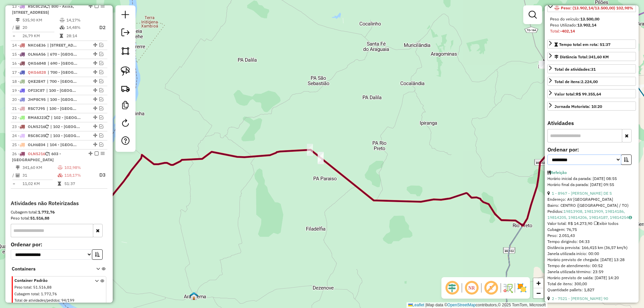
click at [601, 165] on select "**********" at bounding box center [585, 160] width 74 height 10
select select "*********"
click at [548, 165] on select "**********" at bounding box center [585, 160] width 74 height 10
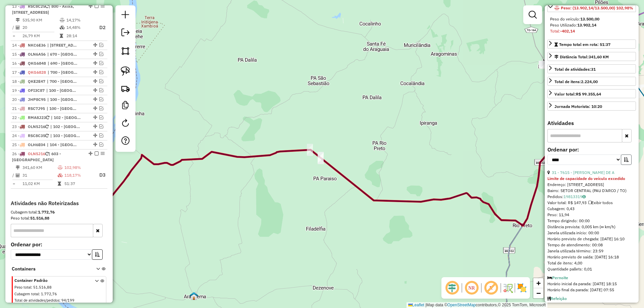
click at [624, 162] on icon "button" at bounding box center [626, 159] width 5 height 5
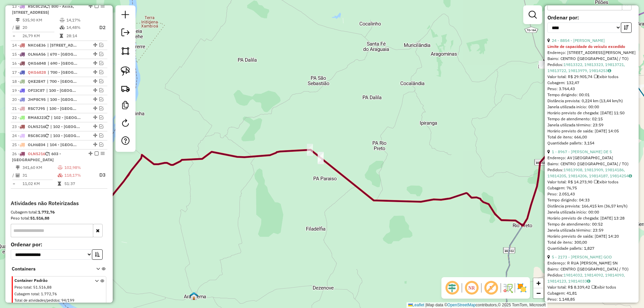
scroll to position [235, 0]
click at [574, 152] on link "1 - 8967 - [PERSON_NAME] DE S" at bounding box center [582, 149] width 60 height 5
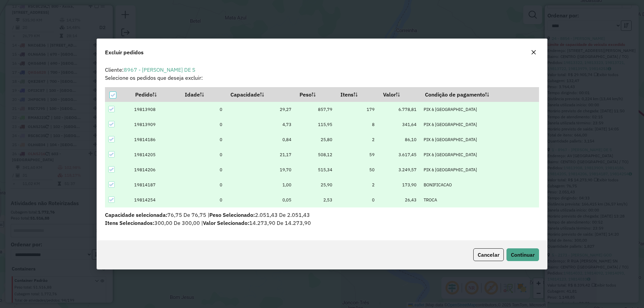
scroll to position [0, 0]
click at [523, 249] on button "Continuar" at bounding box center [523, 255] width 33 height 13
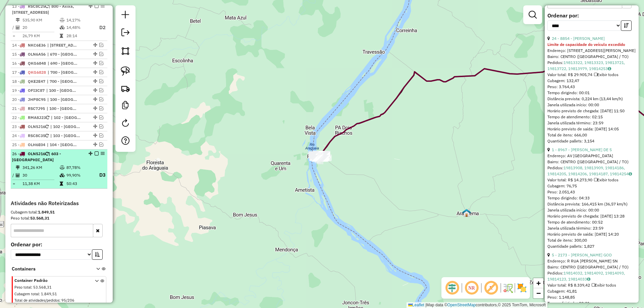
scroll to position [223, 0]
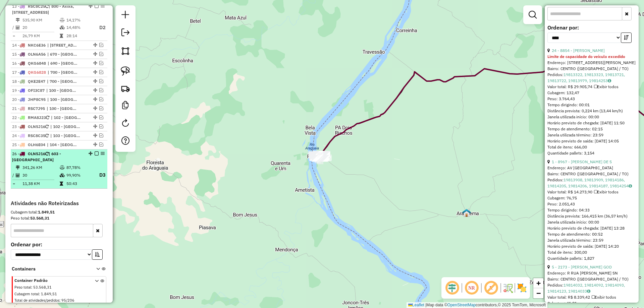
click at [95, 152] on em at bounding box center [97, 154] width 4 height 4
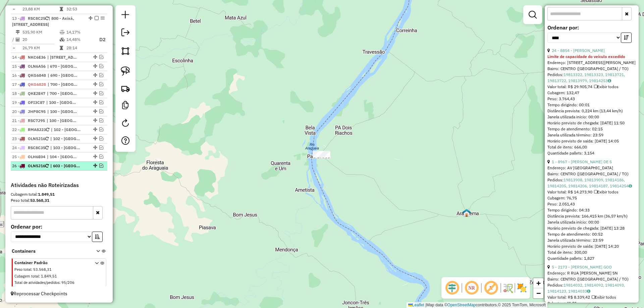
scroll to position [672, 0]
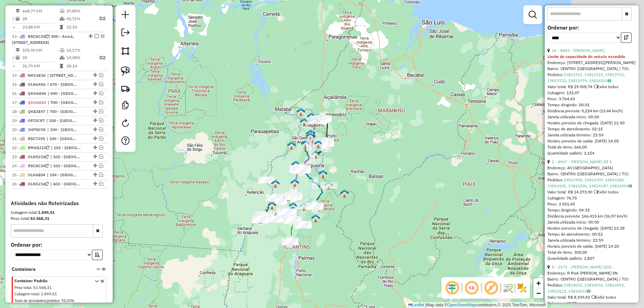
drag, startPoint x: 379, startPoint y: 151, endPoint x: 282, endPoint y: 182, distance: 101.8
click at [282, 182] on div "Janela de atendimento Grade de atendimento Capacidade Transportadoras Veículos …" at bounding box center [322, 154] width 644 height 308
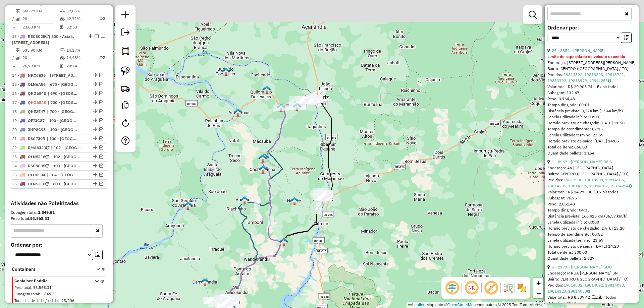
drag, startPoint x: 327, startPoint y: 65, endPoint x: 307, endPoint y: 166, distance: 103.0
click at [307, 166] on div "Janela de atendimento Grade de atendimento Capacidade Transportadoras Veículos …" at bounding box center [322, 154] width 644 height 308
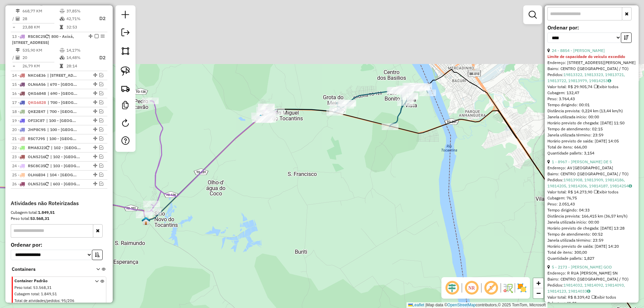
drag, startPoint x: 302, startPoint y: 92, endPoint x: 327, endPoint y: 196, distance: 106.8
click at [327, 196] on div "Janela de atendimento Grade de atendimento Capacidade Transportadoras Veículos …" at bounding box center [322, 154] width 644 height 308
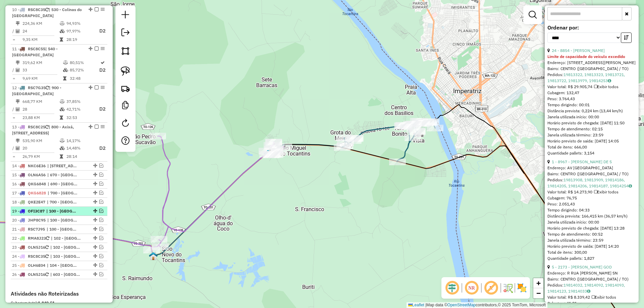
scroll to position [572, 0]
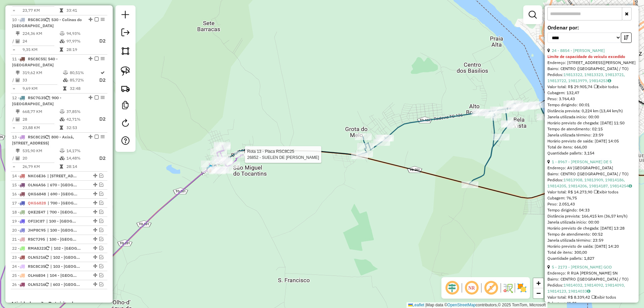
click at [236, 158] on div at bounding box center [243, 154] width 17 height 7
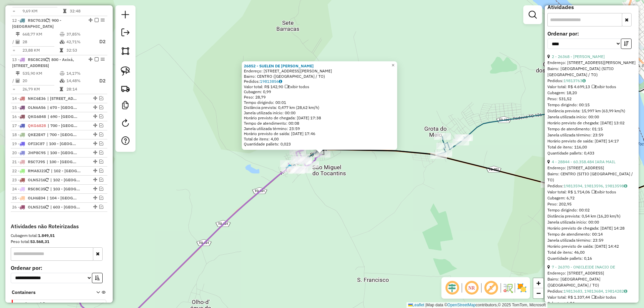
scroll to position [672, 0]
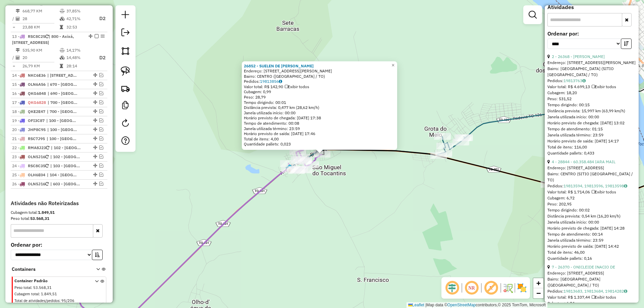
click at [277, 176] on icon at bounding box center [129, 236] width 386 height 206
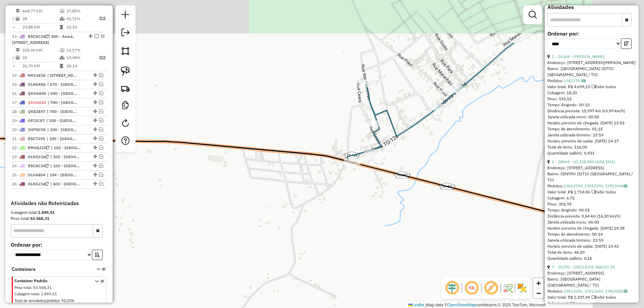
drag, startPoint x: 455, startPoint y: 148, endPoint x: 371, endPoint y: 224, distance: 113.1
click at [371, 224] on div "Janela de atendimento Grade de atendimento Capacidade Transportadoras Veículos …" at bounding box center [322, 154] width 644 height 308
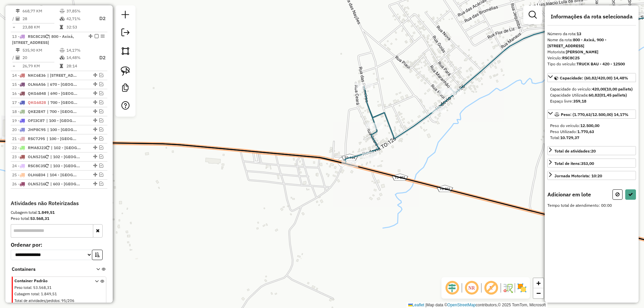
scroll to position [0, 0]
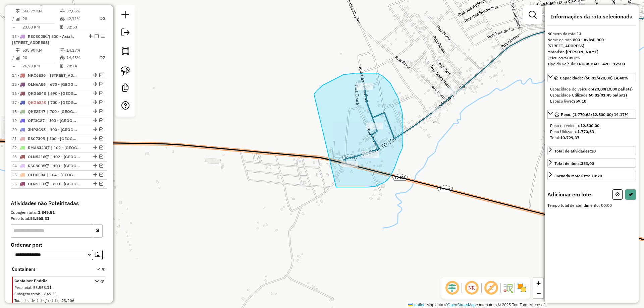
drag, startPoint x: 327, startPoint y: 83, endPoint x: 326, endPoint y: 182, distance: 99.0
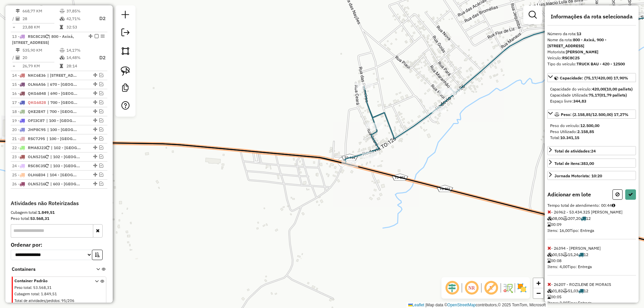
select select "*********"
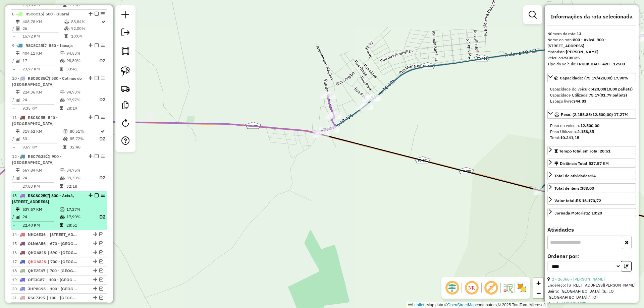
scroll to position [504, 0]
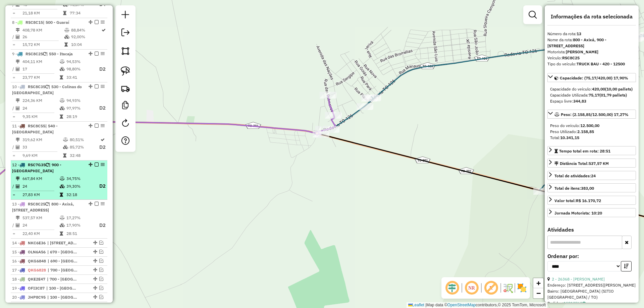
click at [45, 162] on span "| 900 - [GEOGRAPHIC_DATA]" at bounding box center [36, 167] width 49 height 11
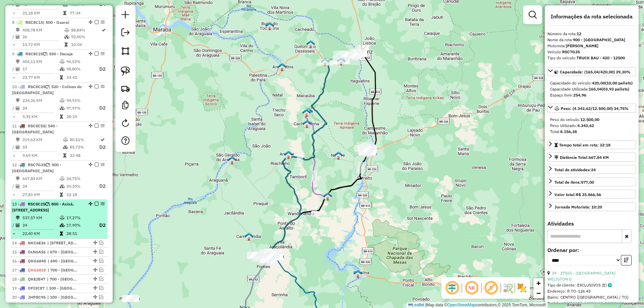
click at [42, 202] on span "RSC8C25" at bounding box center [36, 204] width 17 height 5
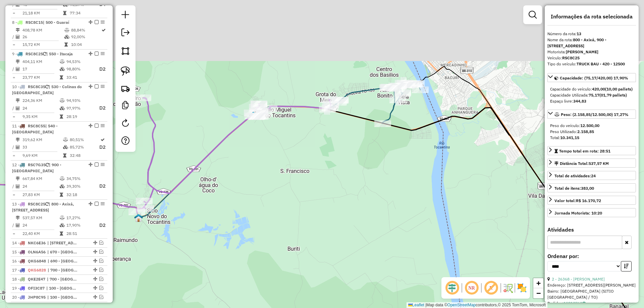
drag, startPoint x: 333, startPoint y: 119, endPoint x: 303, endPoint y: 164, distance: 53.4
click at [309, 167] on div "Janela de atendimento Grade de atendimento Capacidade Transportadoras Veículos …" at bounding box center [322, 154] width 644 height 308
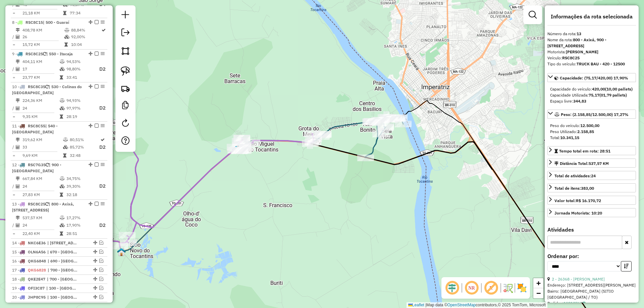
click at [282, 140] on icon at bounding box center [125, 189] width 379 height 115
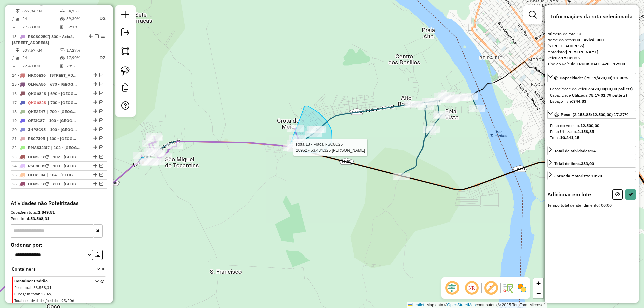
click at [289, 141] on div "Rota 13 - Placa RSC8C25 26962 - 53.434.325 [PERSON_NAME] de atendimento Grade d…" at bounding box center [322, 154] width 644 height 308
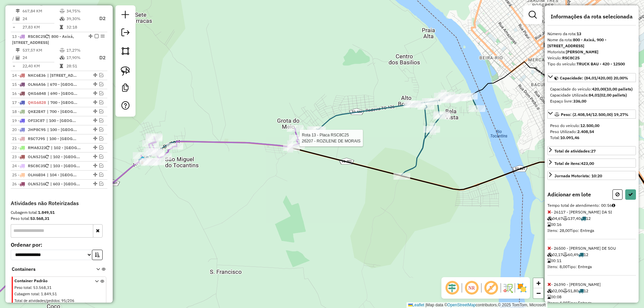
select select "*********"
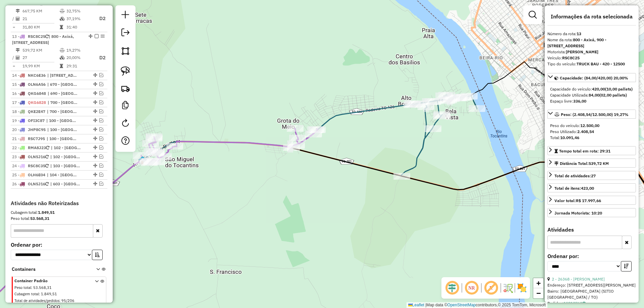
click at [69, 54] on td "20,00%" at bounding box center [79, 58] width 27 height 8
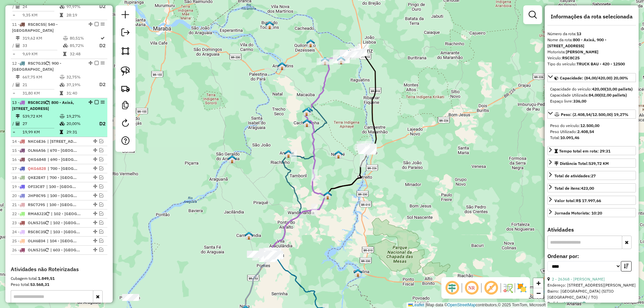
scroll to position [605, 0]
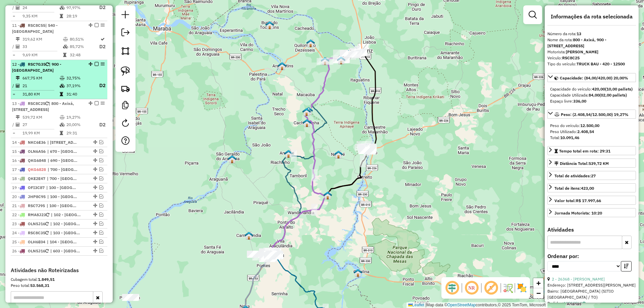
click at [60, 76] on icon at bounding box center [62, 78] width 5 height 4
